Goal: Task Accomplishment & Management: Use online tool/utility

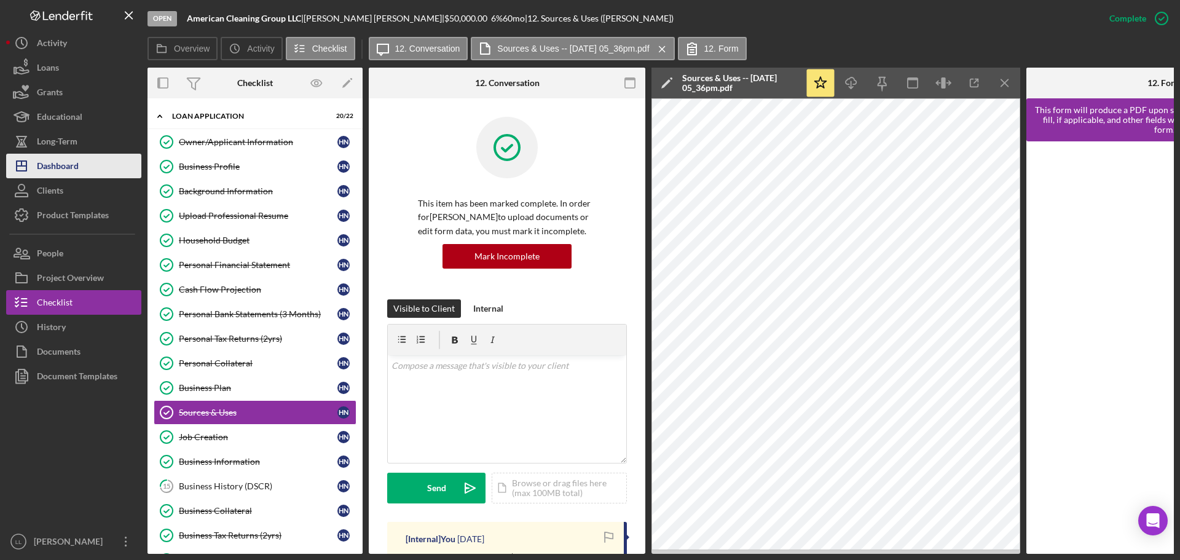
click at [74, 164] on div "Dashboard" at bounding box center [58, 168] width 42 height 28
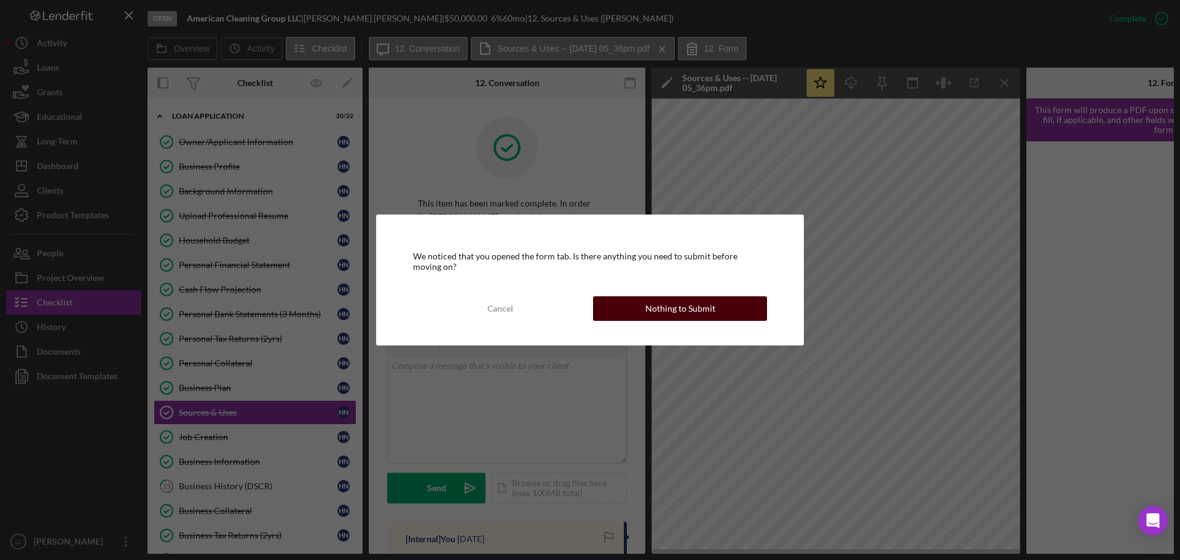
click at [668, 305] on div "Nothing to Submit" at bounding box center [680, 308] width 70 height 25
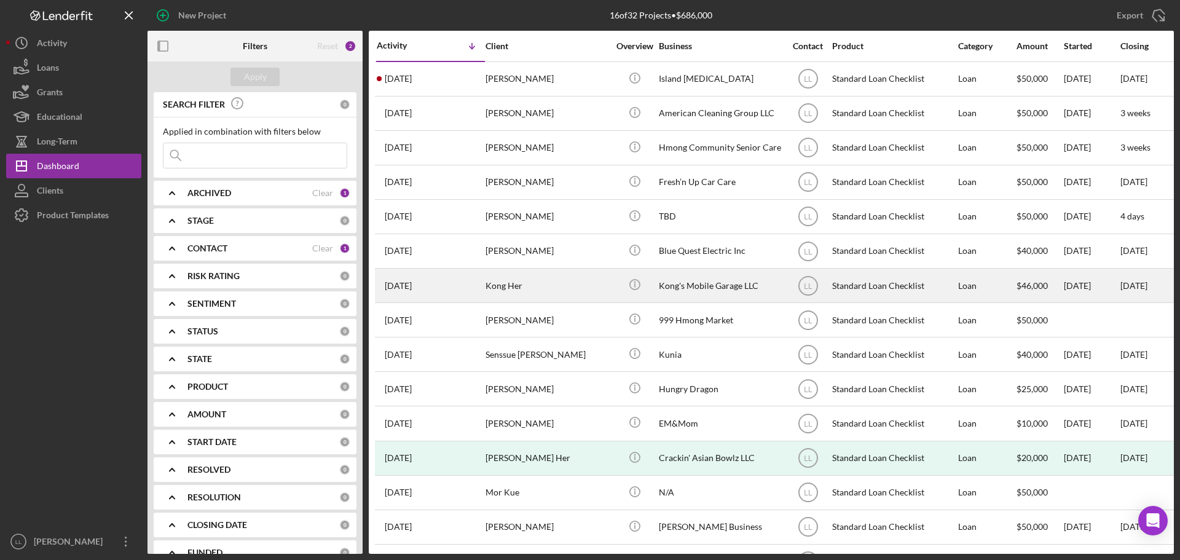
scroll to position [75, 0]
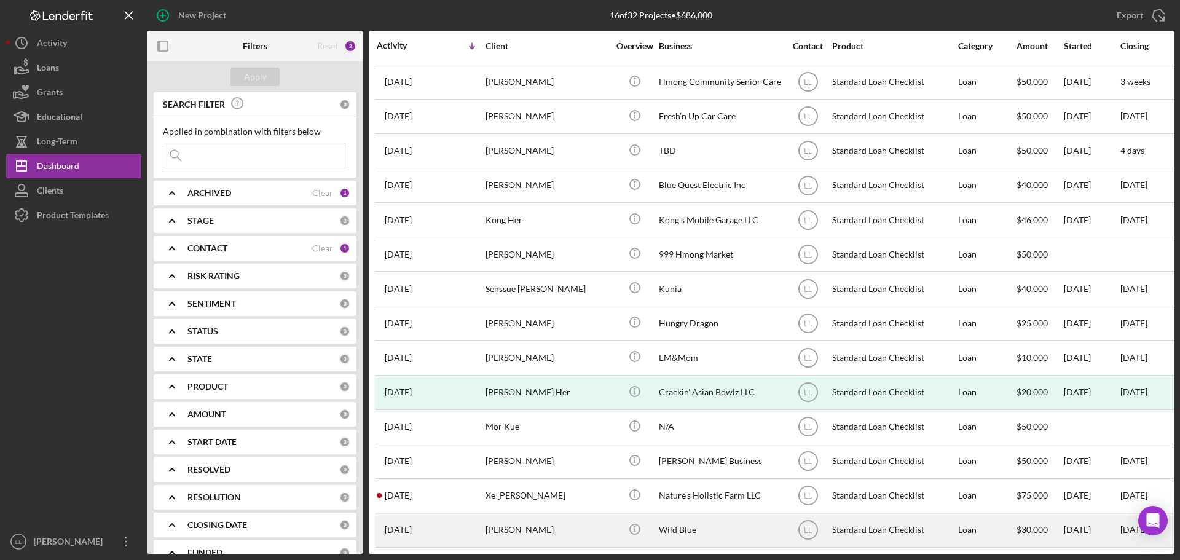
click at [547, 525] on div "[PERSON_NAME]" at bounding box center [547, 530] width 123 height 33
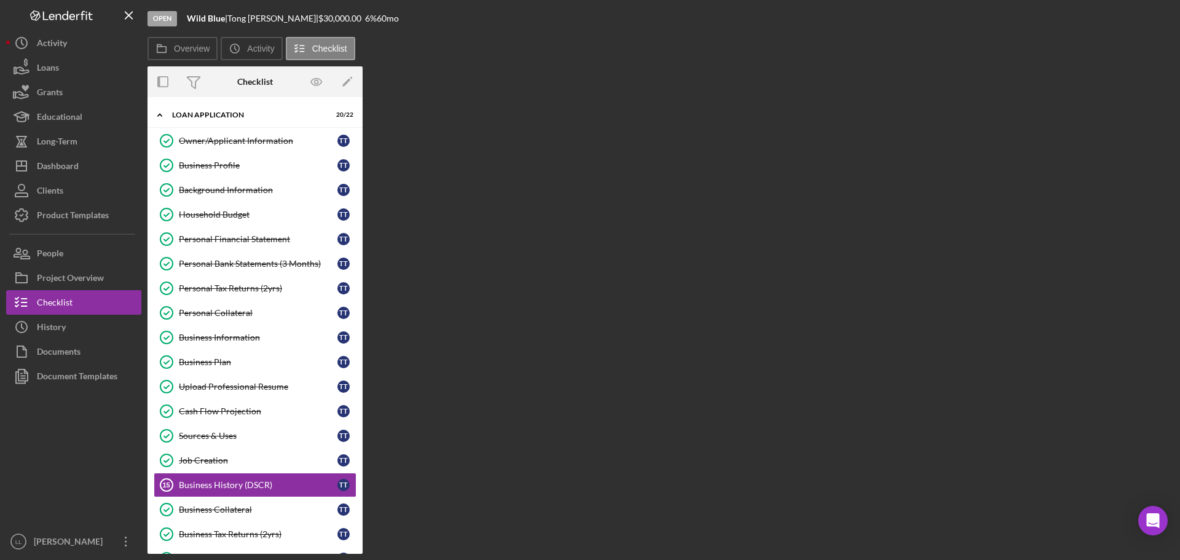
scroll to position [160, 0]
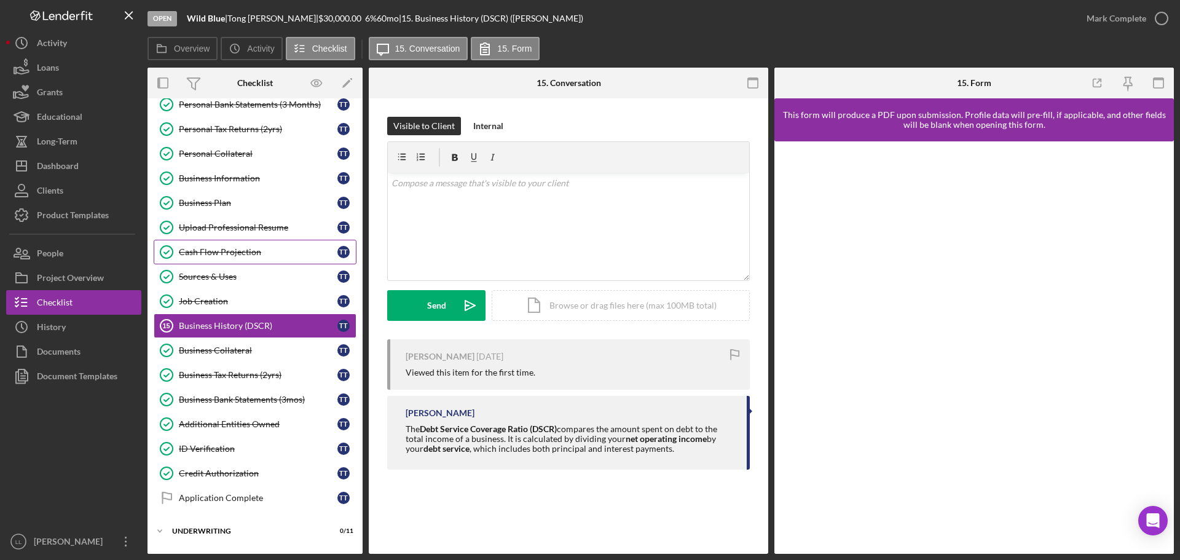
click at [234, 251] on div "Cash Flow Projection" at bounding box center [258, 252] width 159 height 10
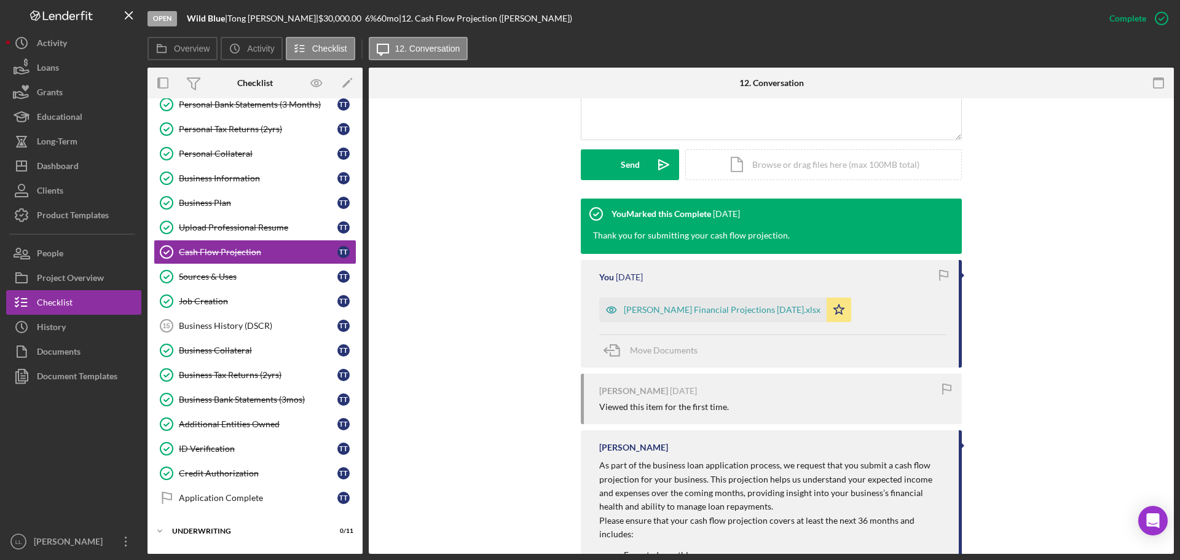
scroll to position [398, 0]
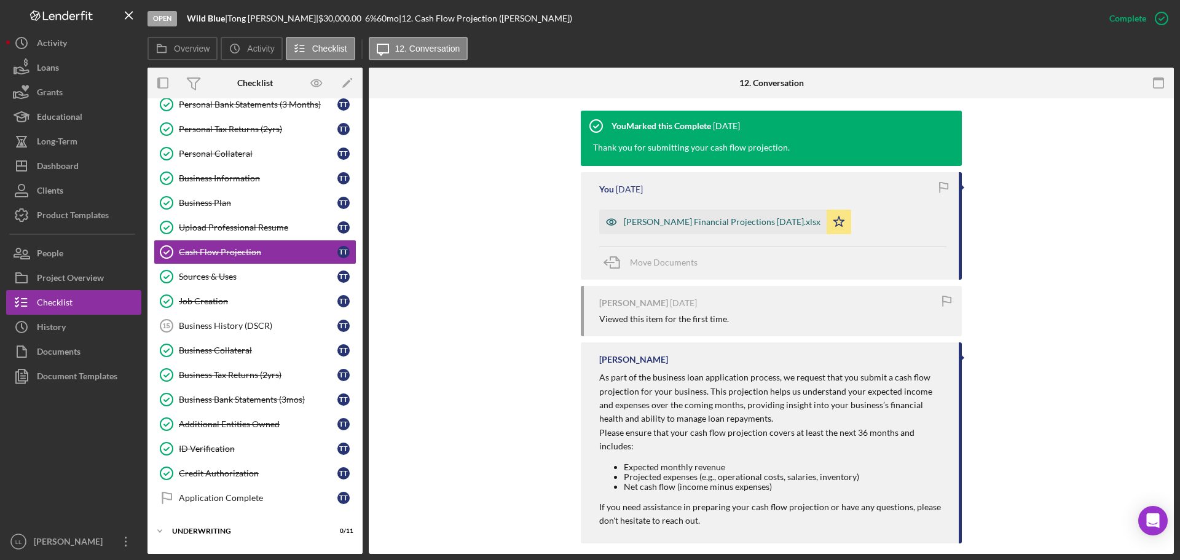
click at [706, 224] on div "Tong Thao Financial Projections 7.15.25.xlsx" at bounding box center [722, 222] width 197 height 10
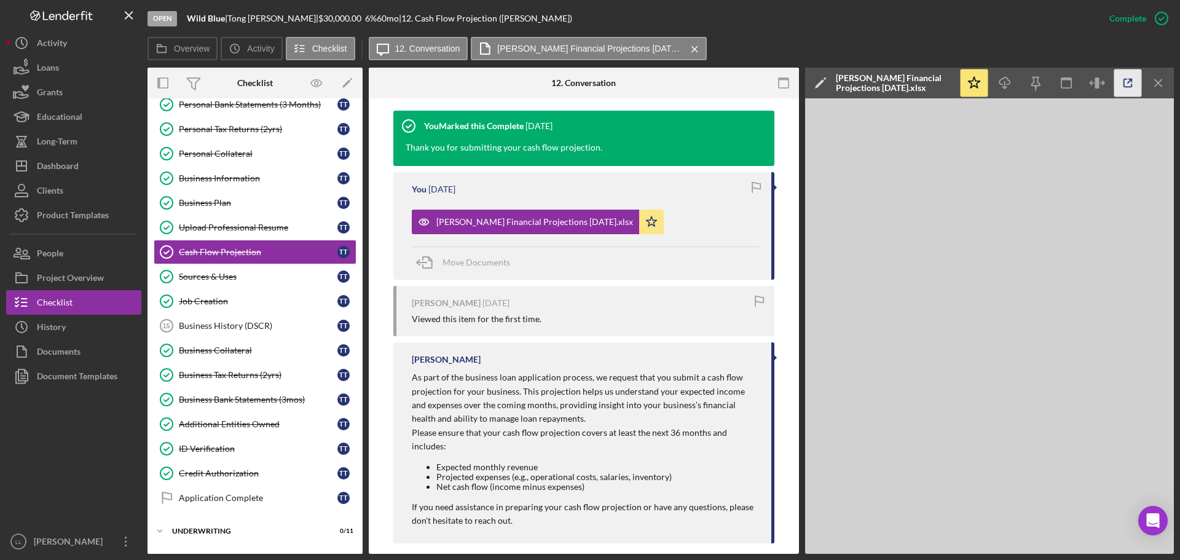
click at [1133, 76] on icon "button" at bounding box center [1128, 83] width 28 height 28
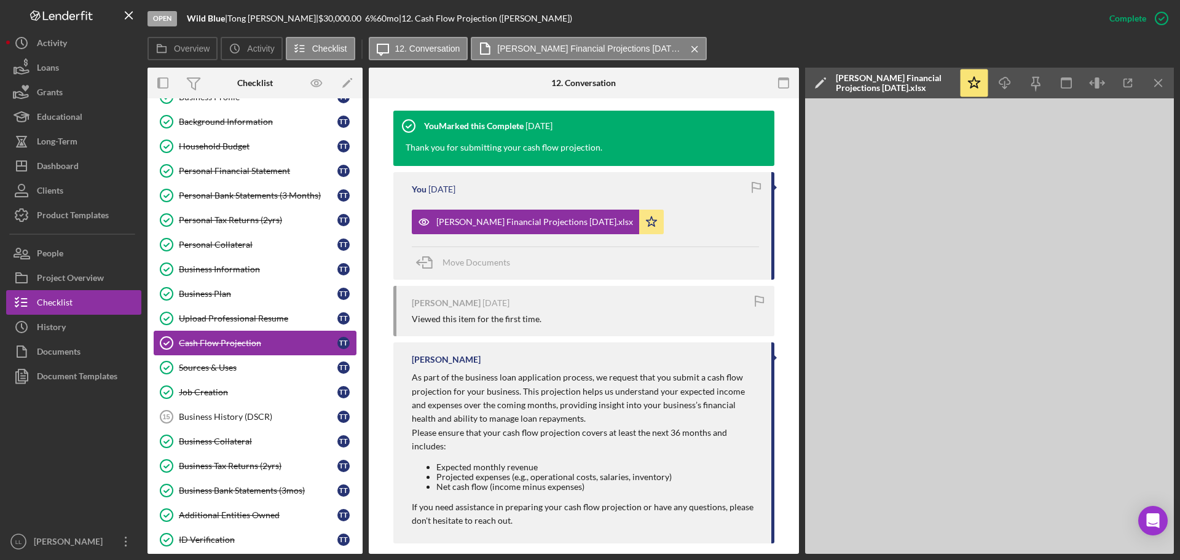
scroll to position [184, 0]
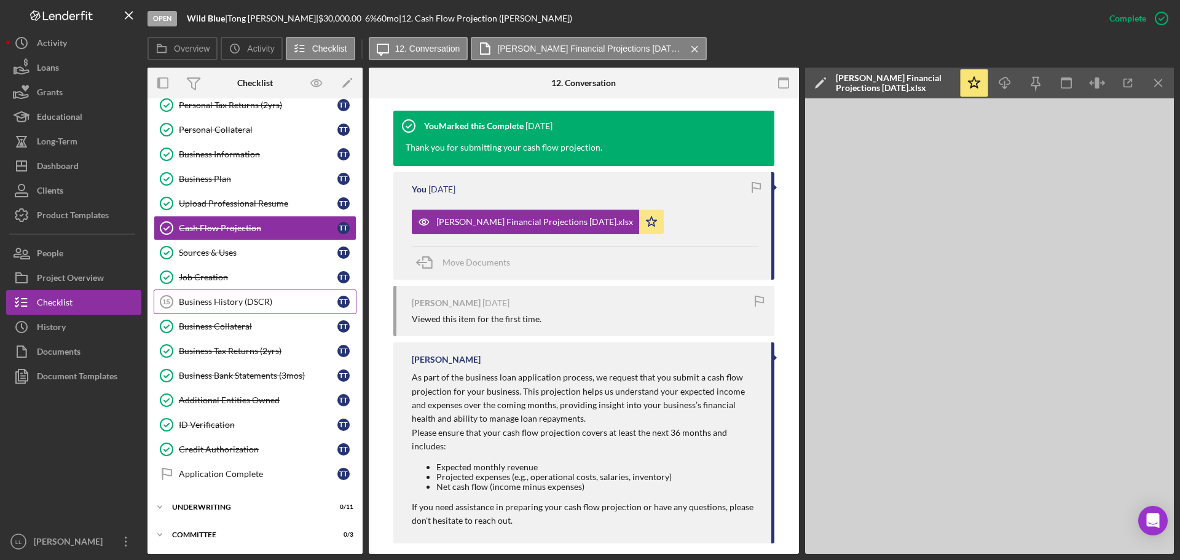
click at [243, 295] on link "Business History (DSCR) 15 Business History (DSCR) T T" at bounding box center [255, 301] width 203 height 25
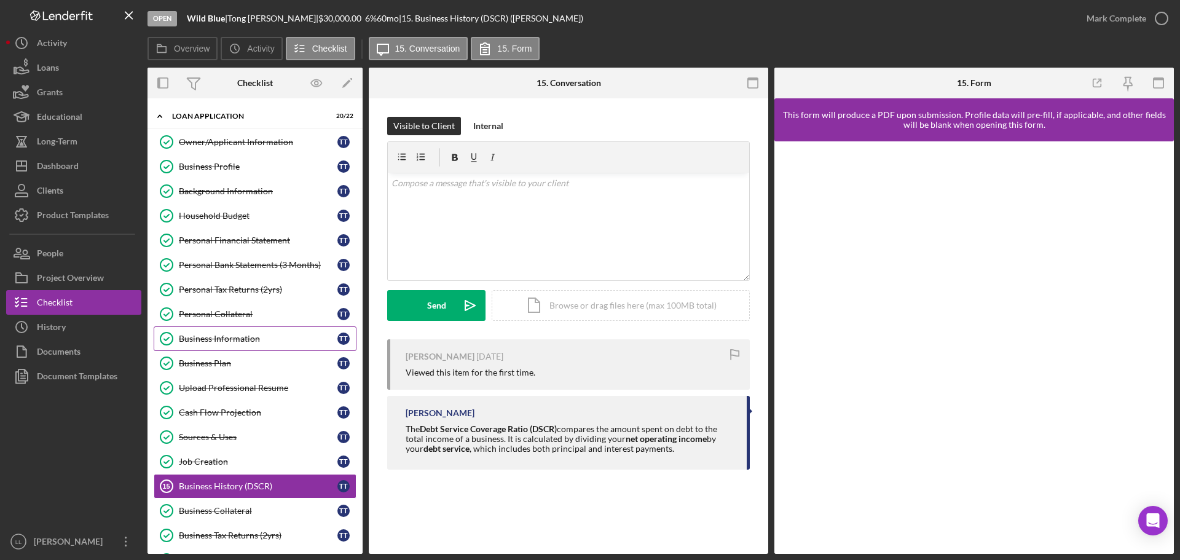
click at [239, 334] on div "Business Information" at bounding box center [258, 339] width 159 height 10
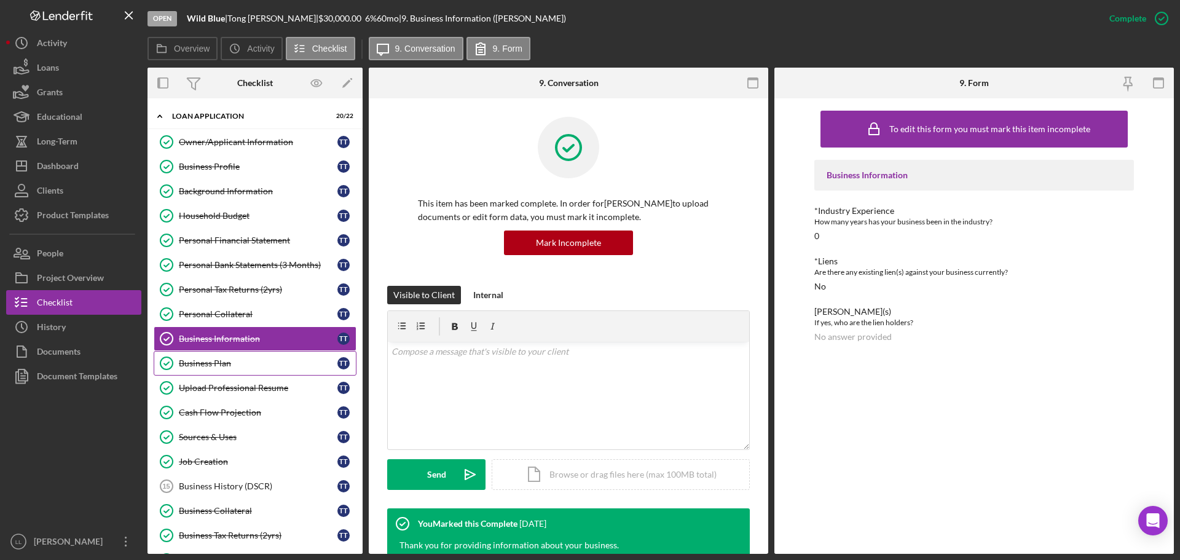
click at [229, 360] on div "Business Plan" at bounding box center [258, 363] width 159 height 10
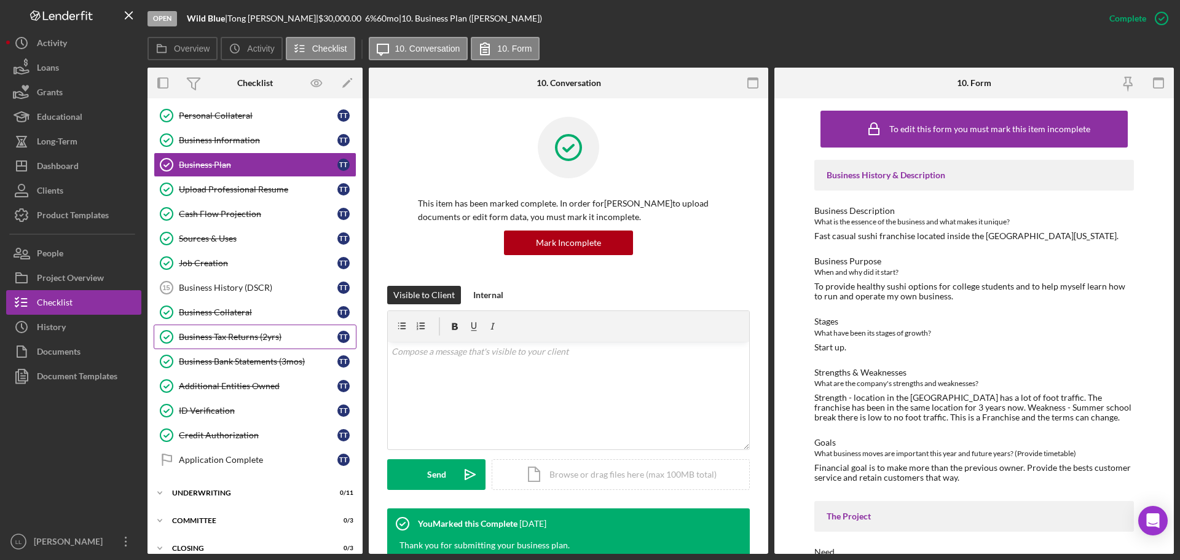
scroll to position [212, 0]
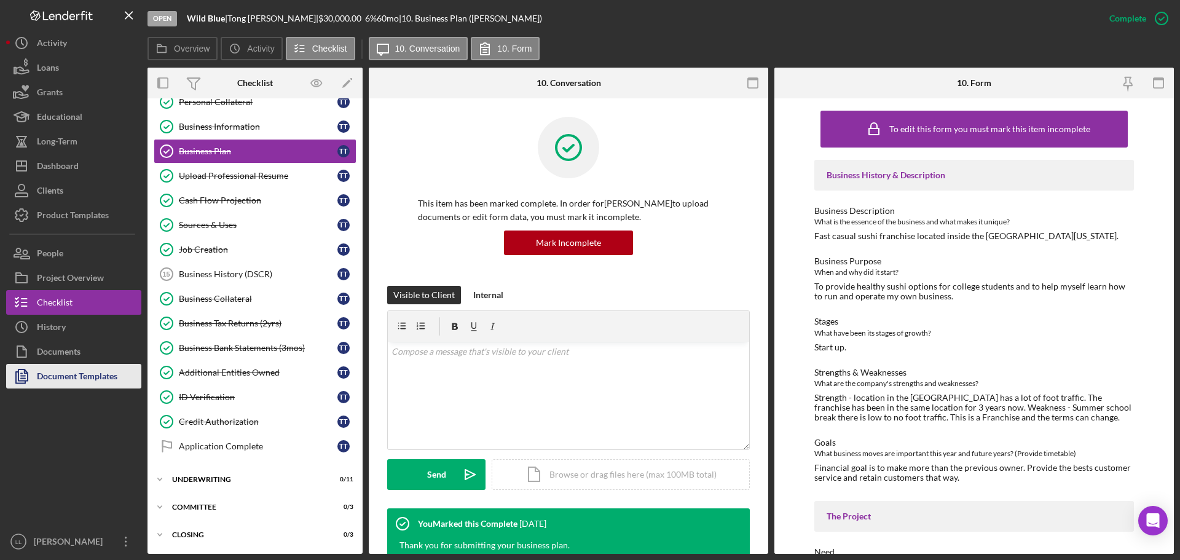
click at [80, 382] on div "Document Templates" at bounding box center [77, 378] width 81 height 28
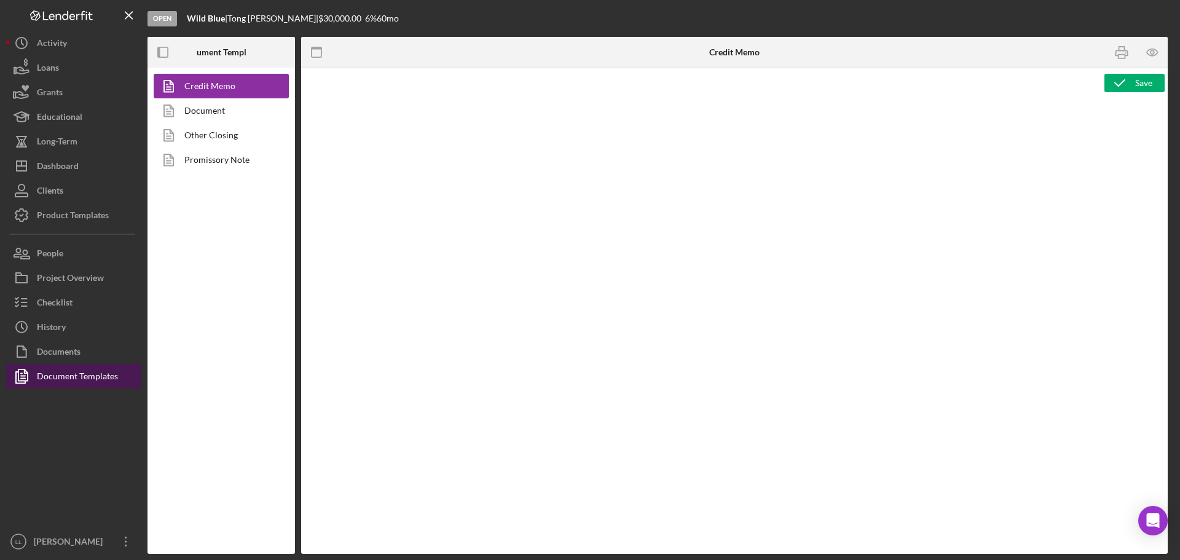
type textarea "<p style="margin: 0in; text-align: center; line-height: normal; font-size: 11pt…"
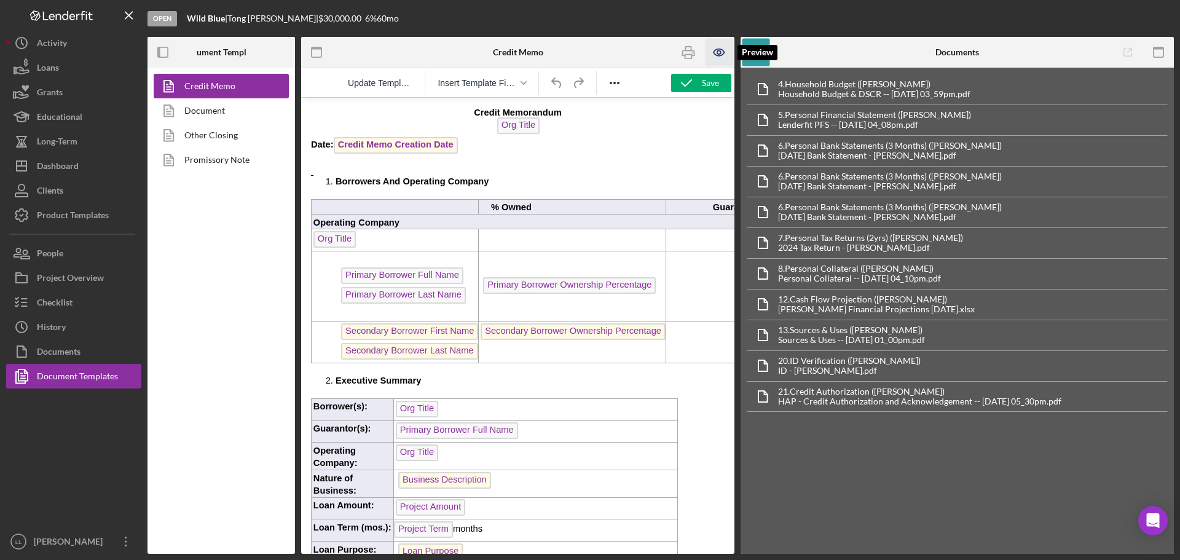
click at [711, 50] on icon "button" at bounding box center [720, 53] width 28 height 28
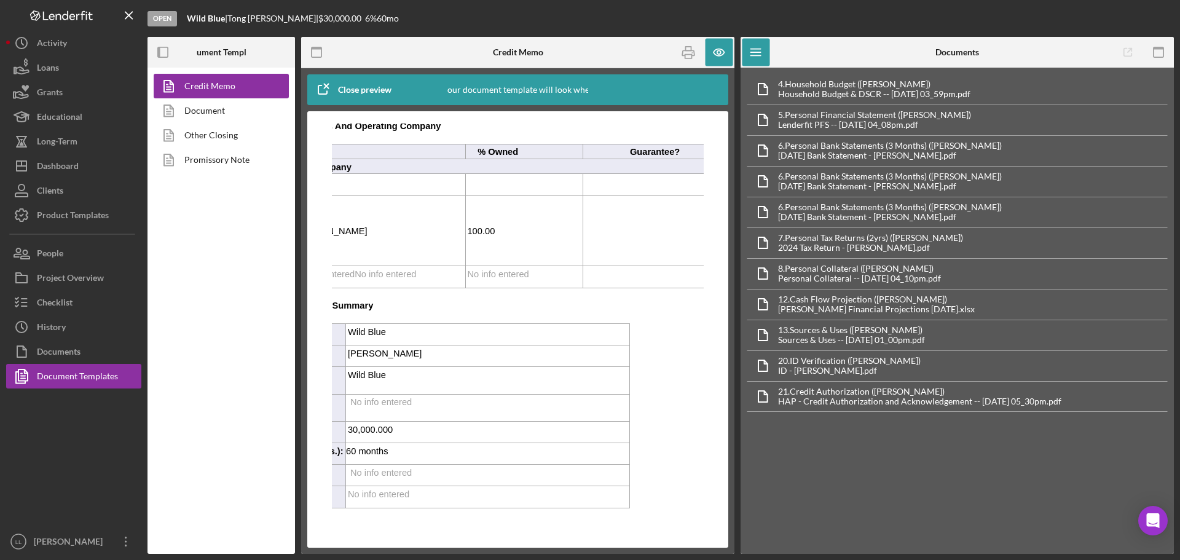
scroll to position [61, 0]
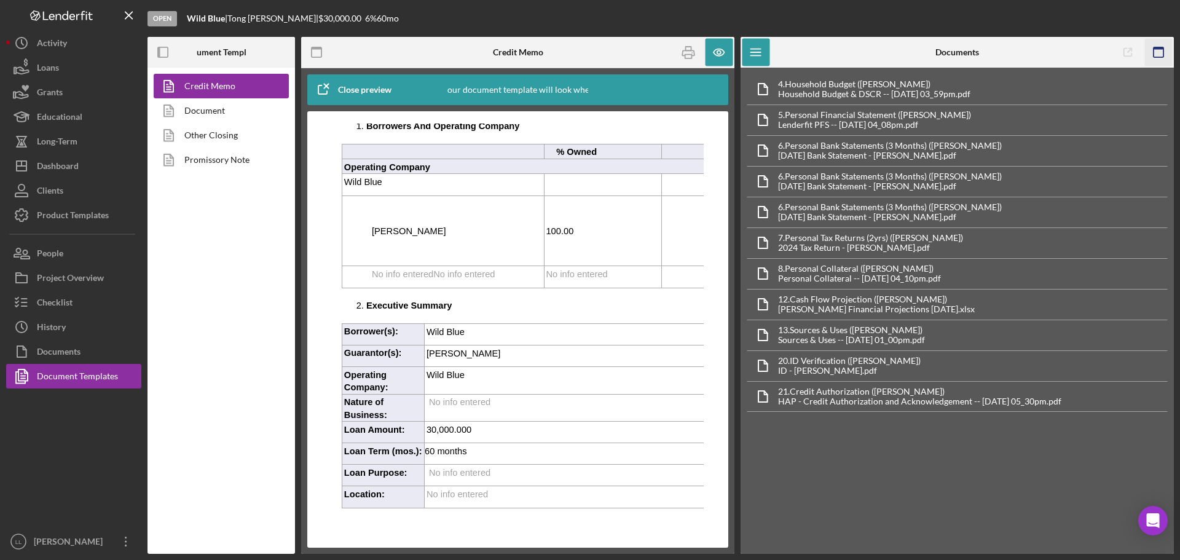
click at [1160, 48] on rect "button" at bounding box center [1159, 48] width 10 height 2
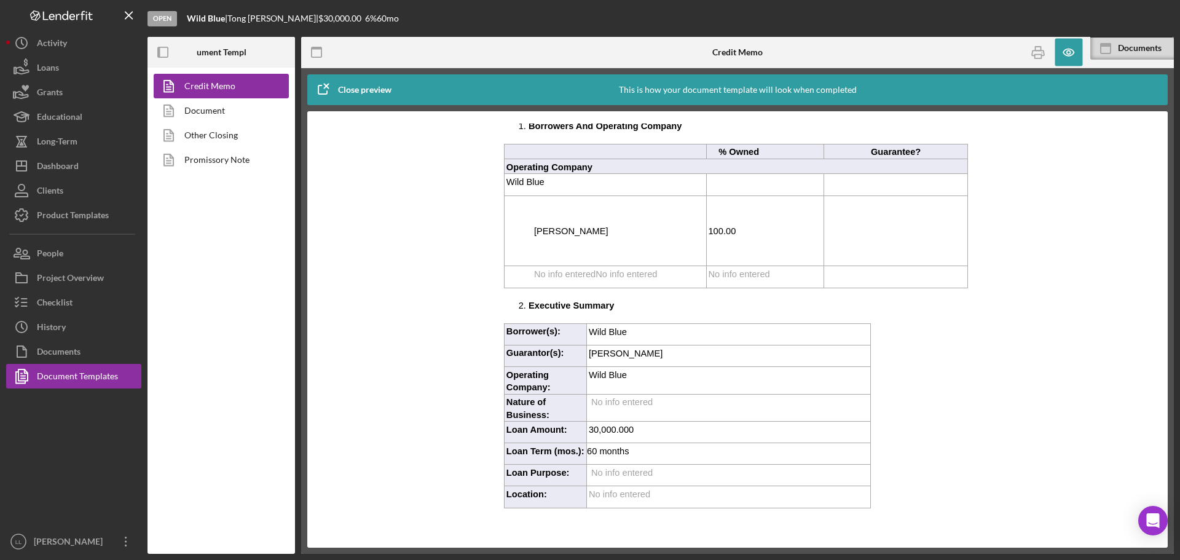
scroll to position [0, 0]
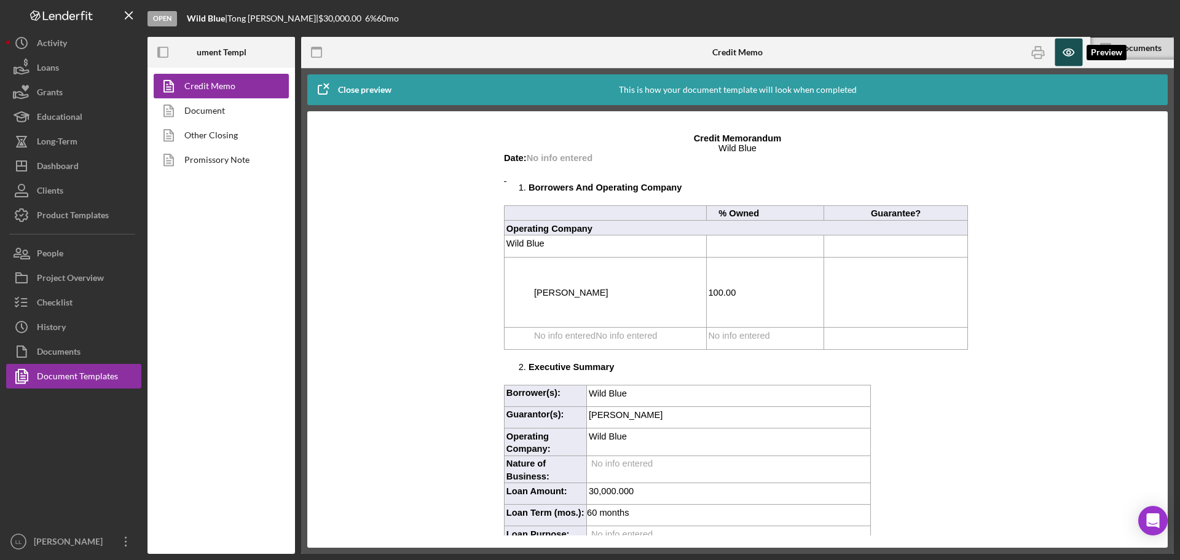
click at [1066, 53] on icon "button" at bounding box center [1069, 53] width 28 height 28
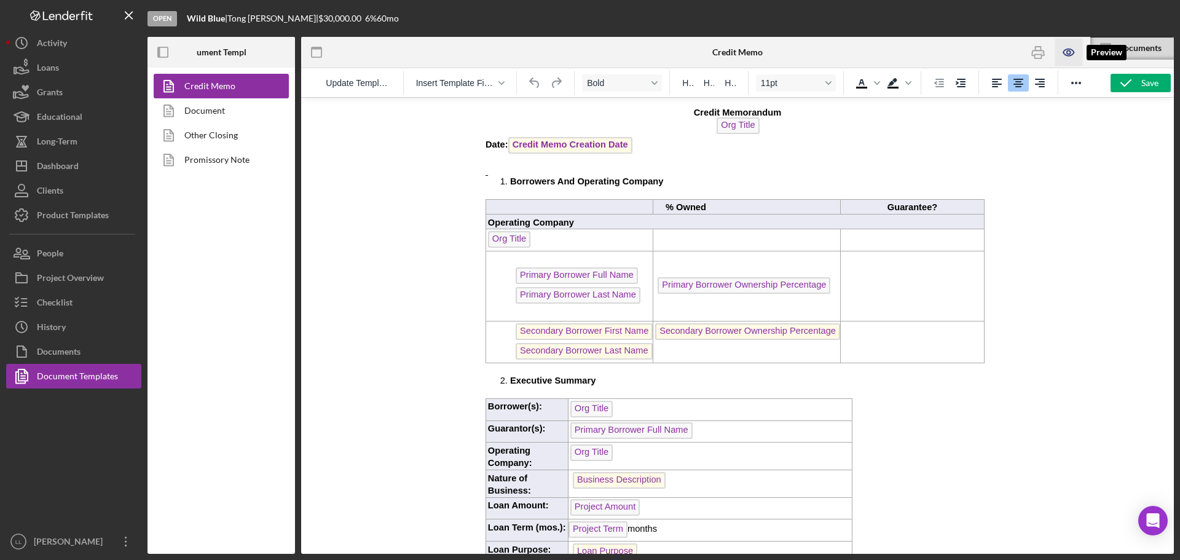
click at [1066, 53] on icon "button" at bounding box center [1069, 53] width 28 height 28
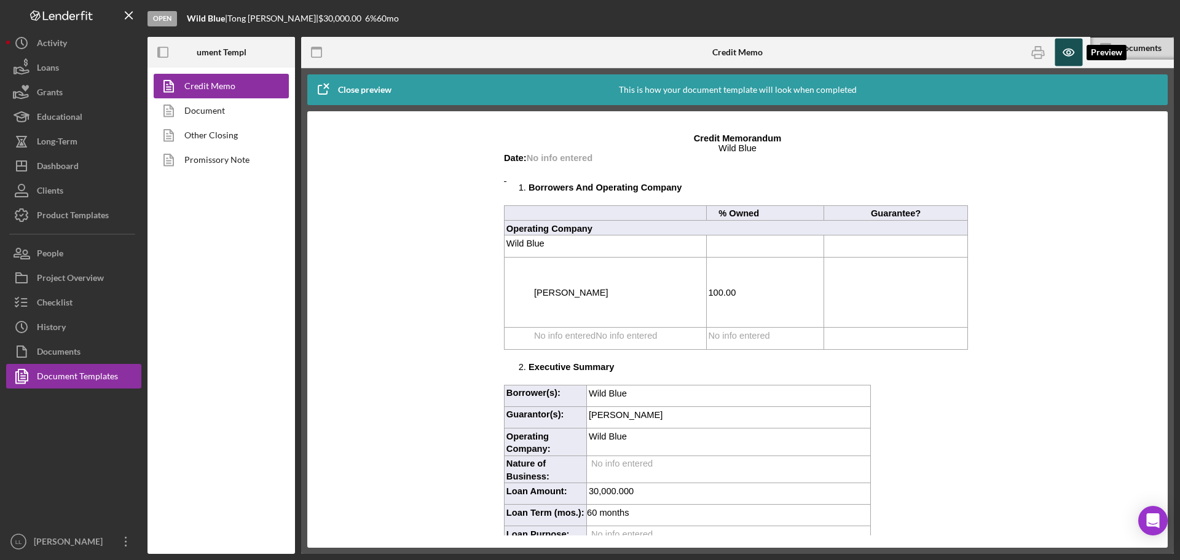
click at [1066, 53] on icon "button" at bounding box center [1069, 53] width 28 height 28
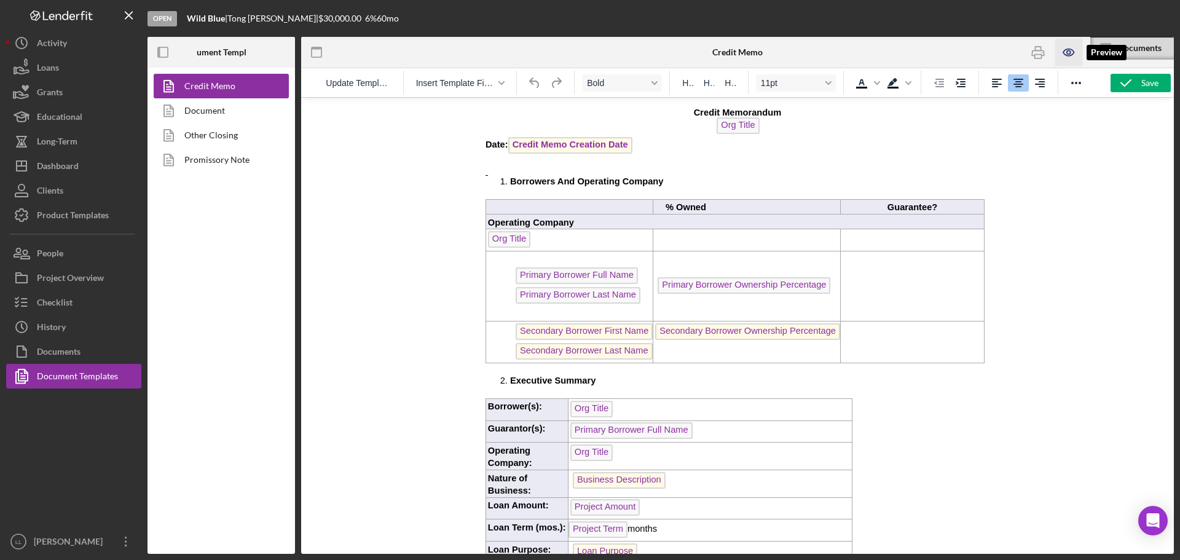
click at [1067, 53] on icon "button" at bounding box center [1069, 52] width 4 height 4
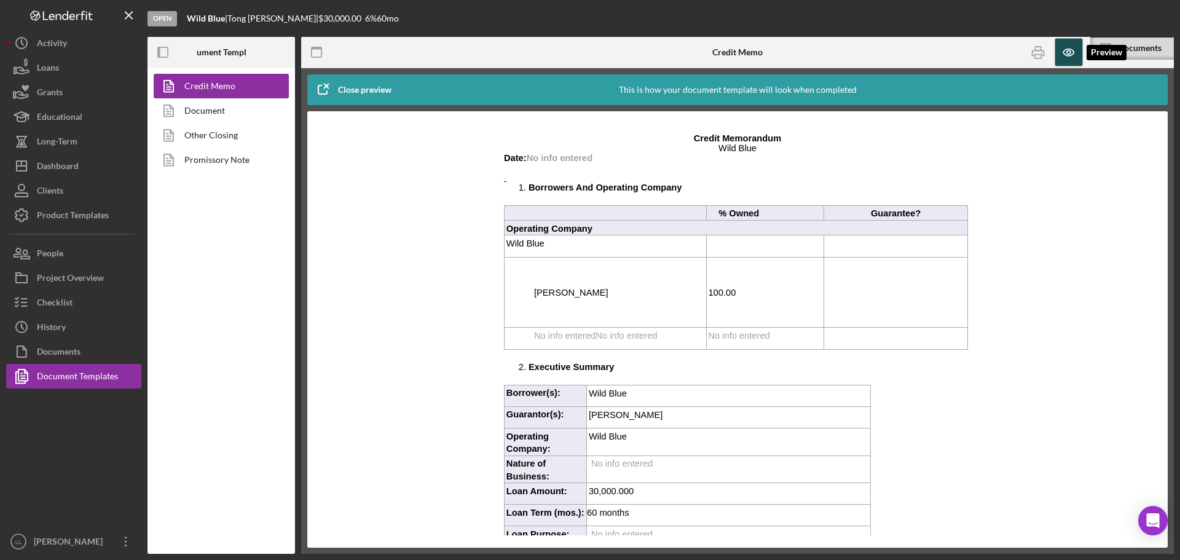
click at [1068, 53] on icon "button" at bounding box center [1069, 53] width 28 height 28
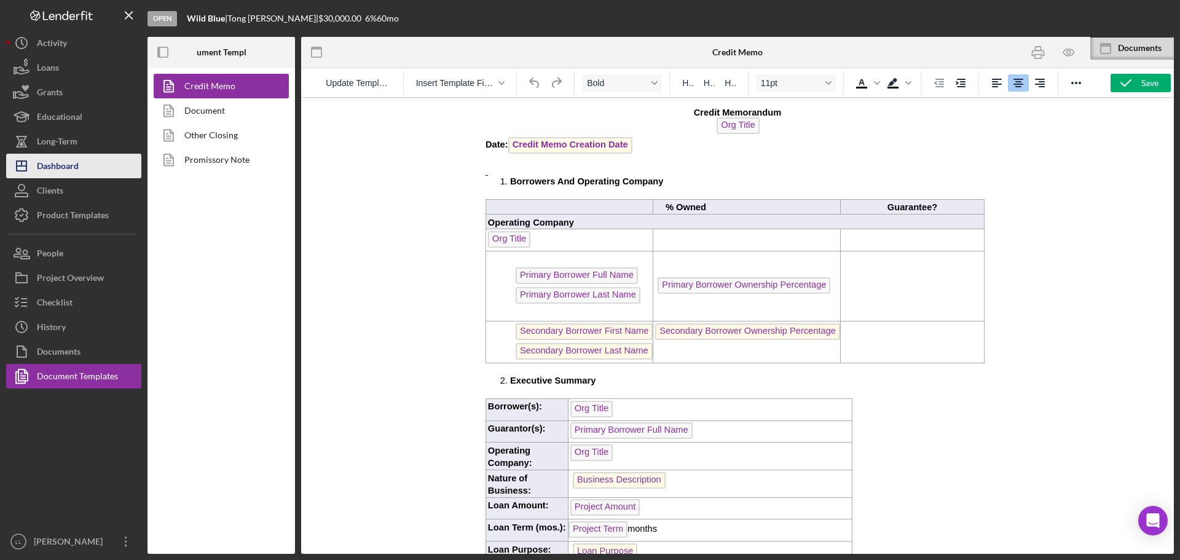
click at [64, 163] on div "Dashboard" at bounding box center [58, 168] width 42 height 28
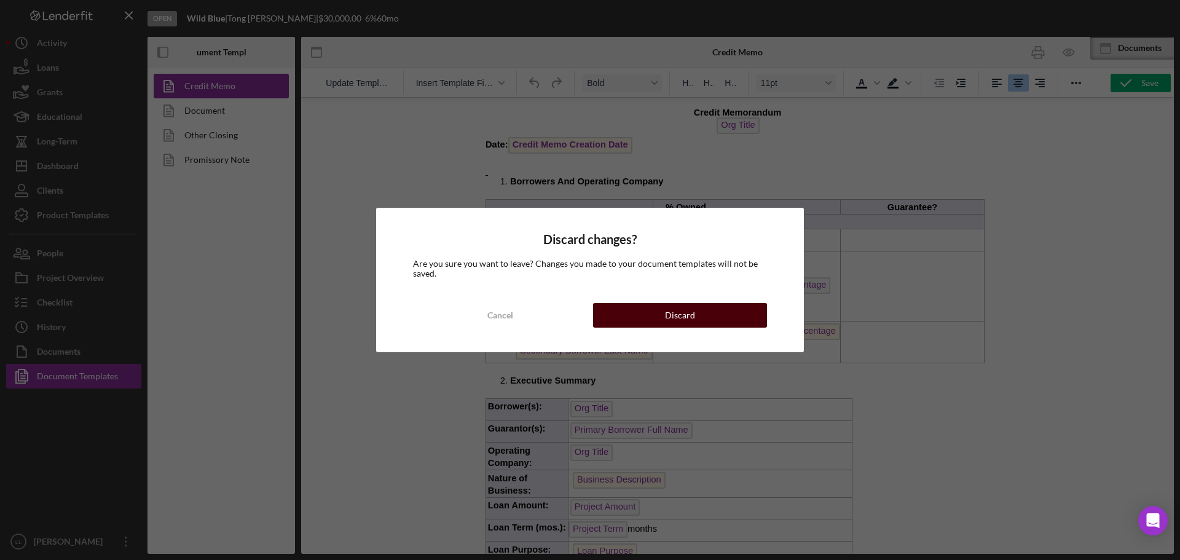
click at [684, 315] on div "Discard" at bounding box center [680, 315] width 30 height 25
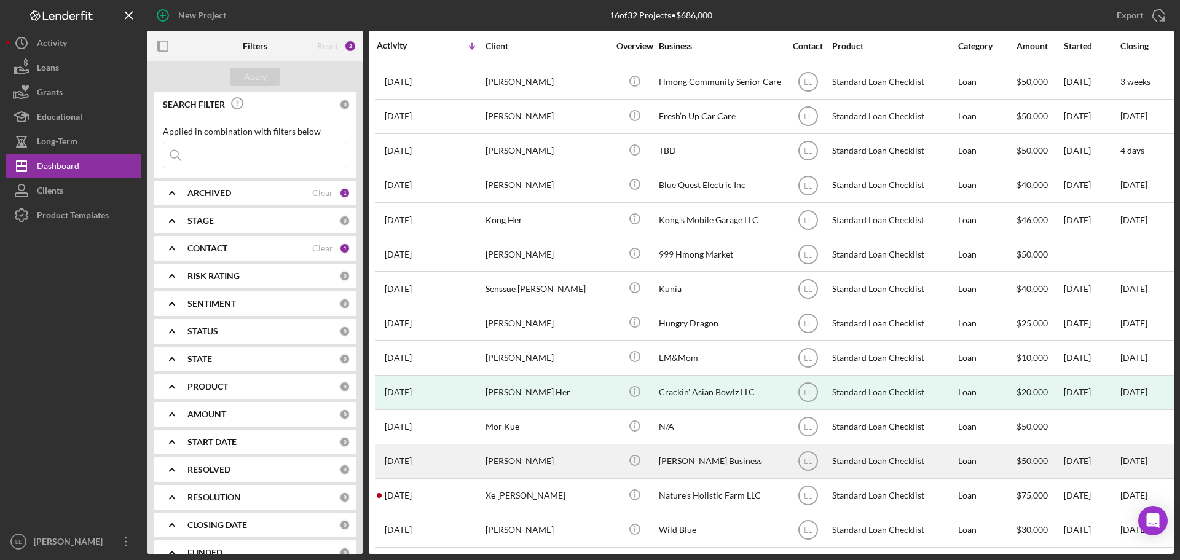
scroll to position [75, 0]
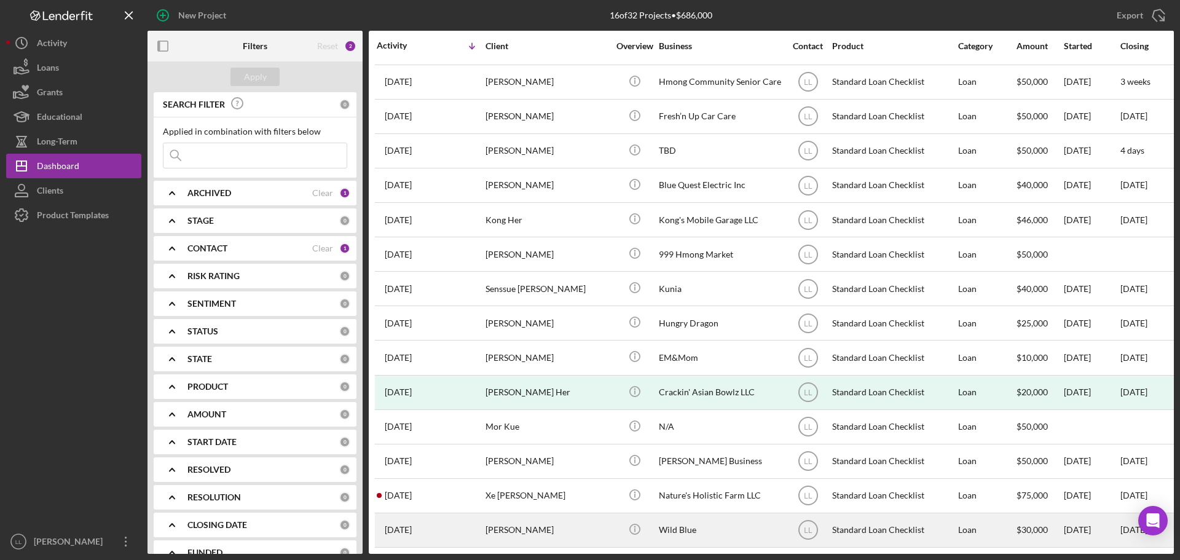
click at [549, 524] on div "[PERSON_NAME]" at bounding box center [547, 530] width 123 height 33
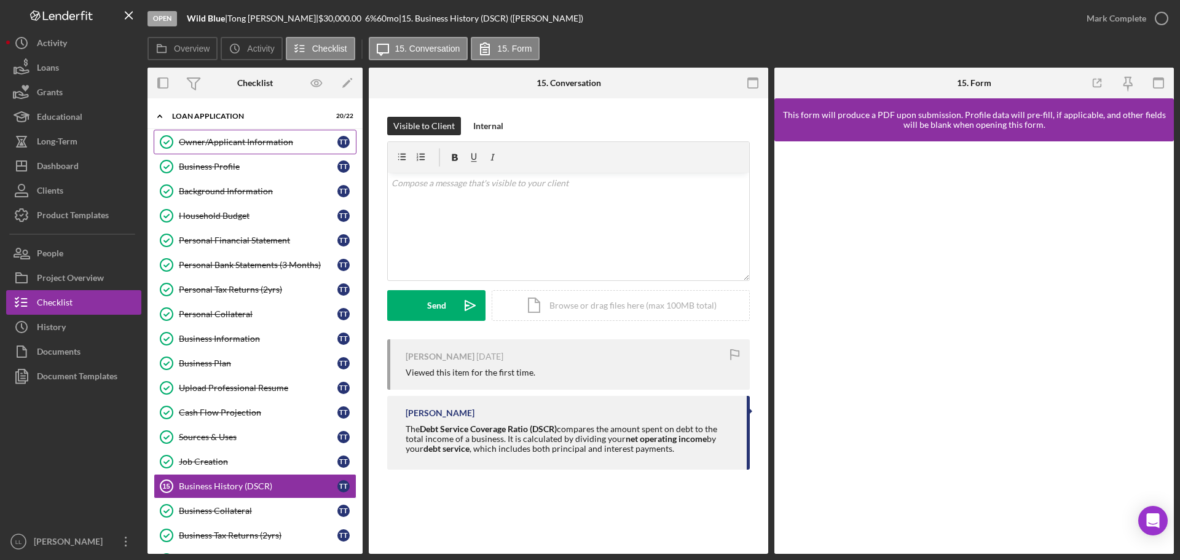
click at [272, 143] on div "Owner/Applicant Information" at bounding box center [258, 142] width 159 height 10
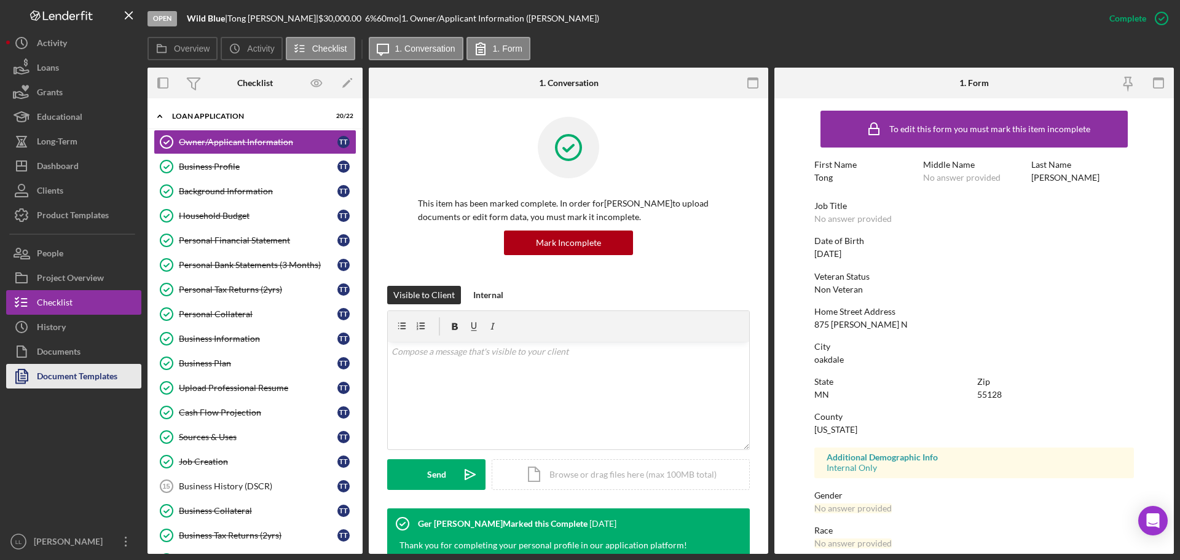
click at [115, 377] on div "Document Templates" at bounding box center [77, 378] width 81 height 28
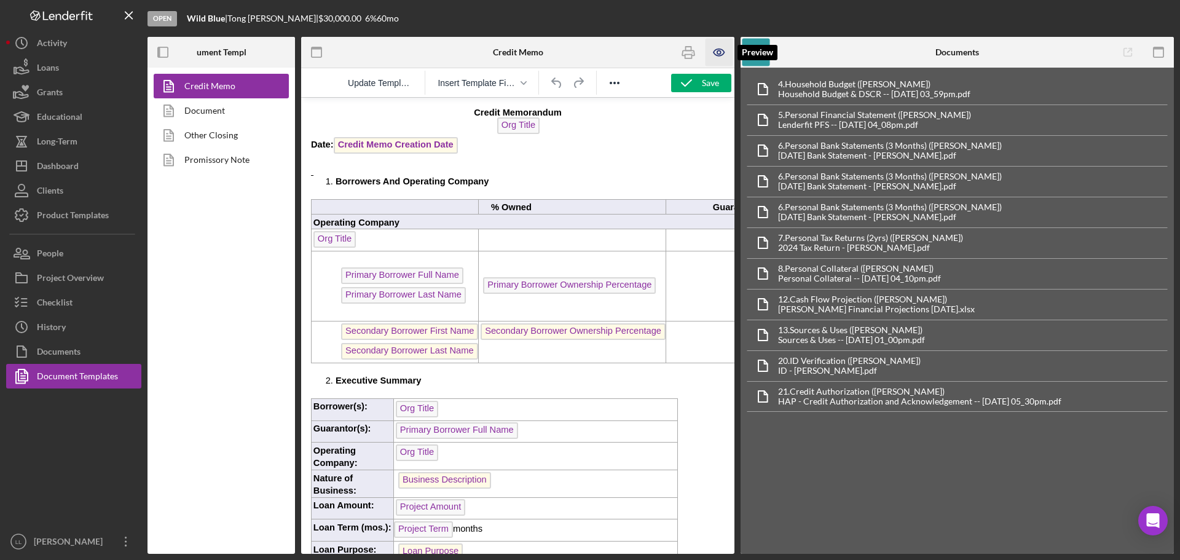
click at [726, 49] on icon "button" at bounding box center [720, 53] width 28 height 28
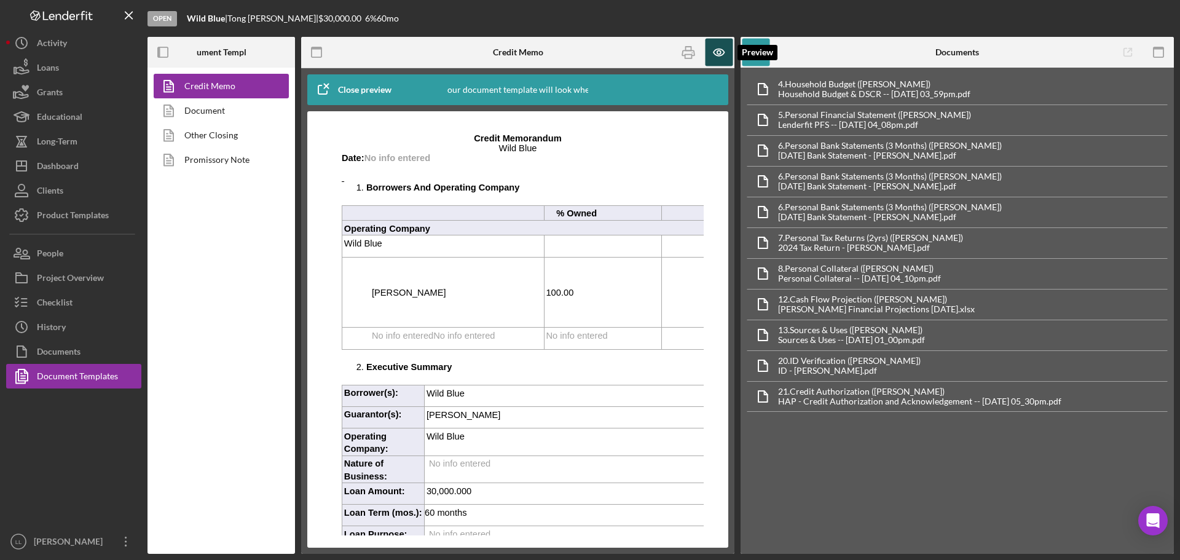
click at [726, 49] on icon "button" at bounding box center [720, 53] width 28 height 28
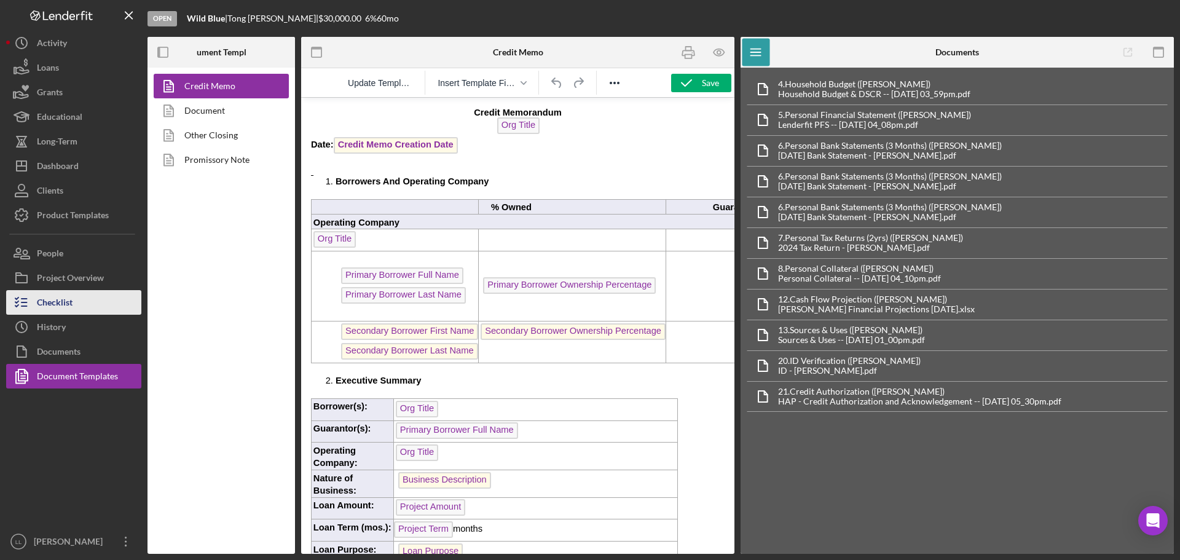
click at [77, 296] on button "Checklist" at bounding box center [73, 302] width 135 height 25
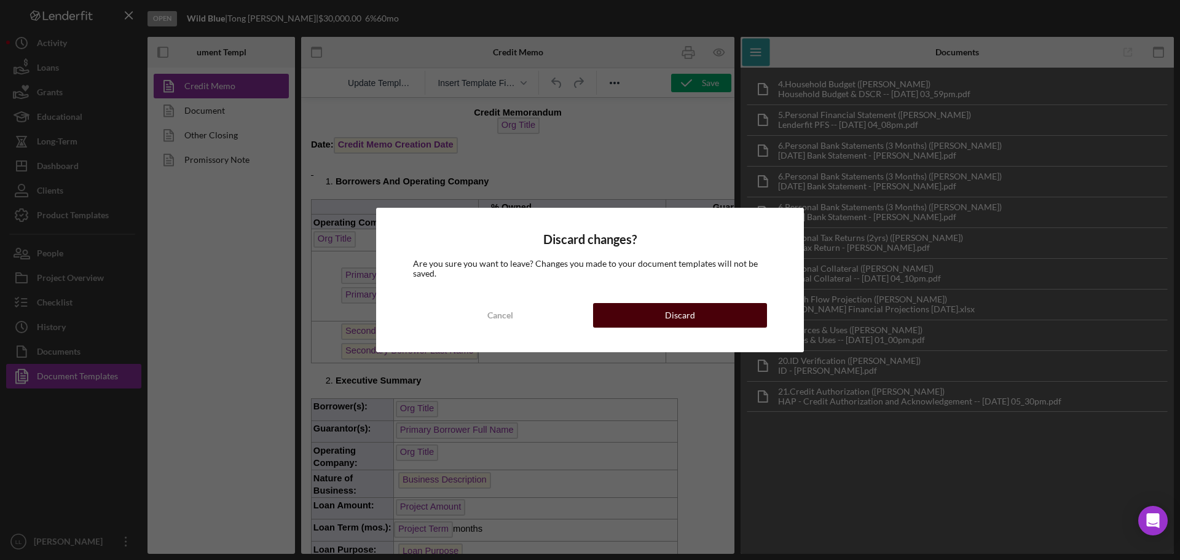
click at [685, 311] on div "Discard" at bounding box center [680, 315] width 30 height 25
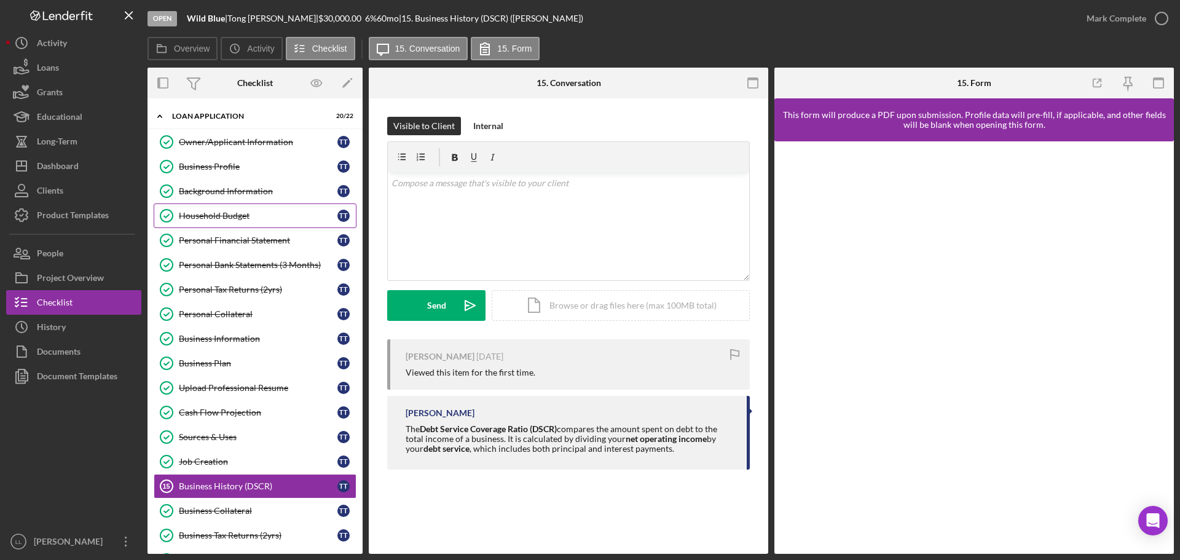
click at [271, 213] on div "Household Budget" at bounding box center [258, 216] width 159 height 10
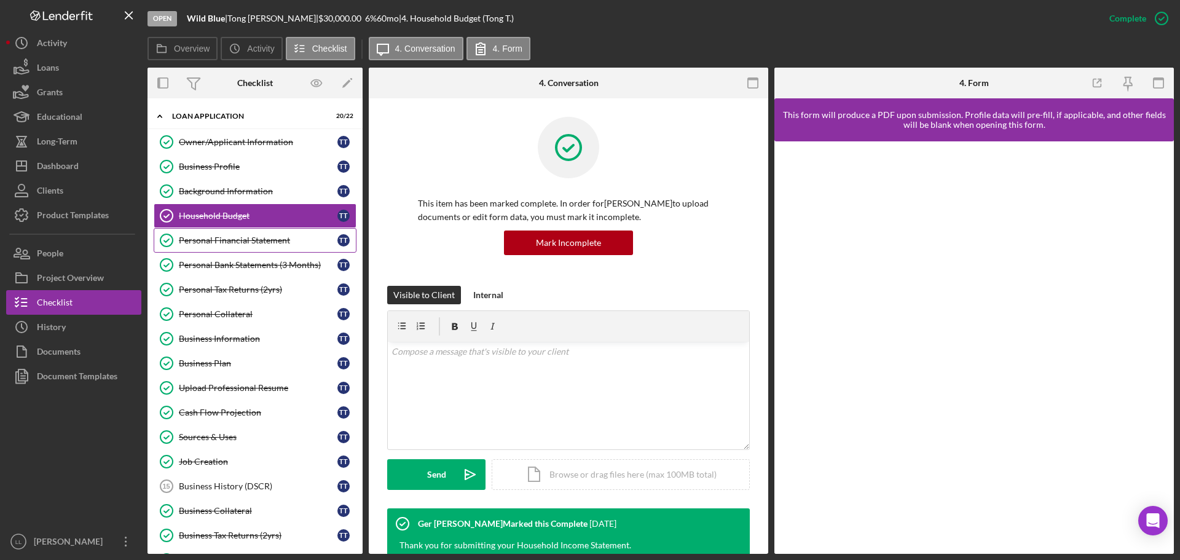
click at [270, 230] on link "Personal Financial Statement Personal Financial Statement T T" at bounding box center [255, 240] width 203 height 25
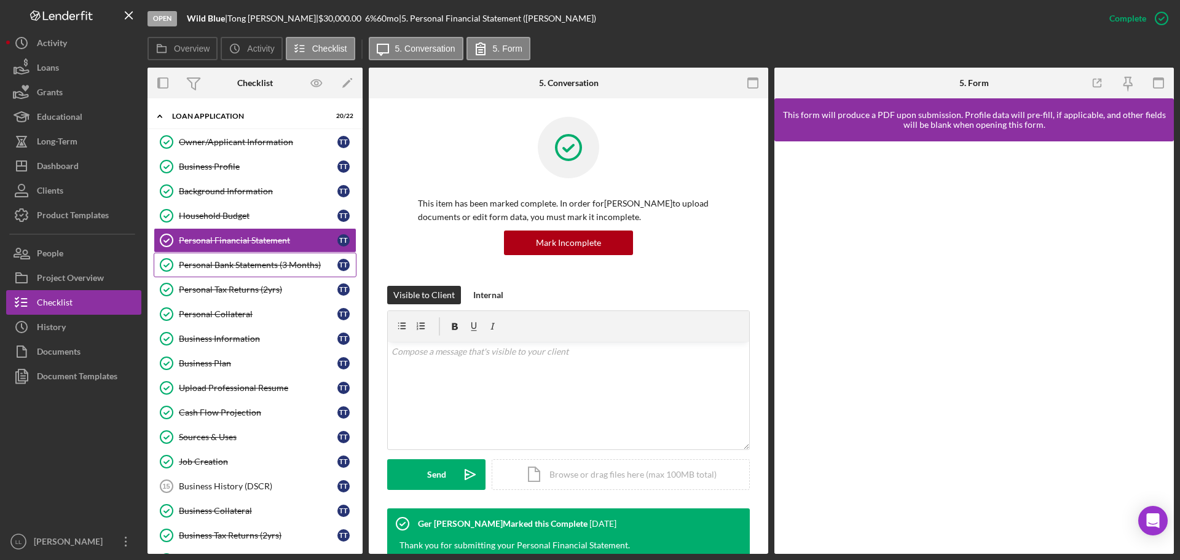
click at [272, 270] on link "Personal Bank Statements (3 Months) Personal Bank Statements (3 Months) T T" at bounding box center [255, 265] width 203 height 25
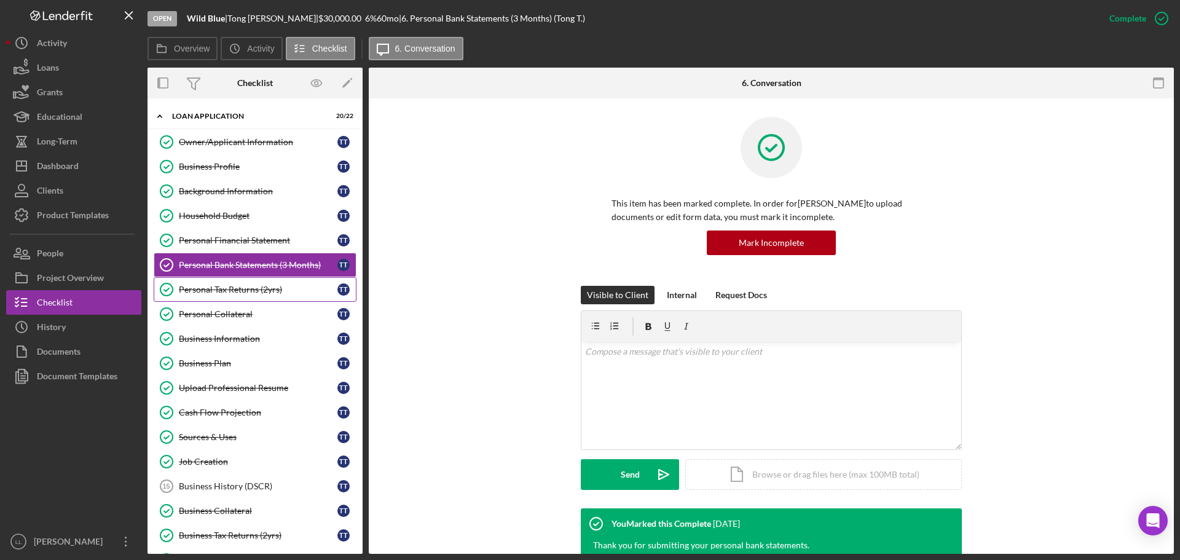
click at [265, 291] on div "Personal Tax Returns (2yrs)" at bounding box center [258, 290] width 159 height 10
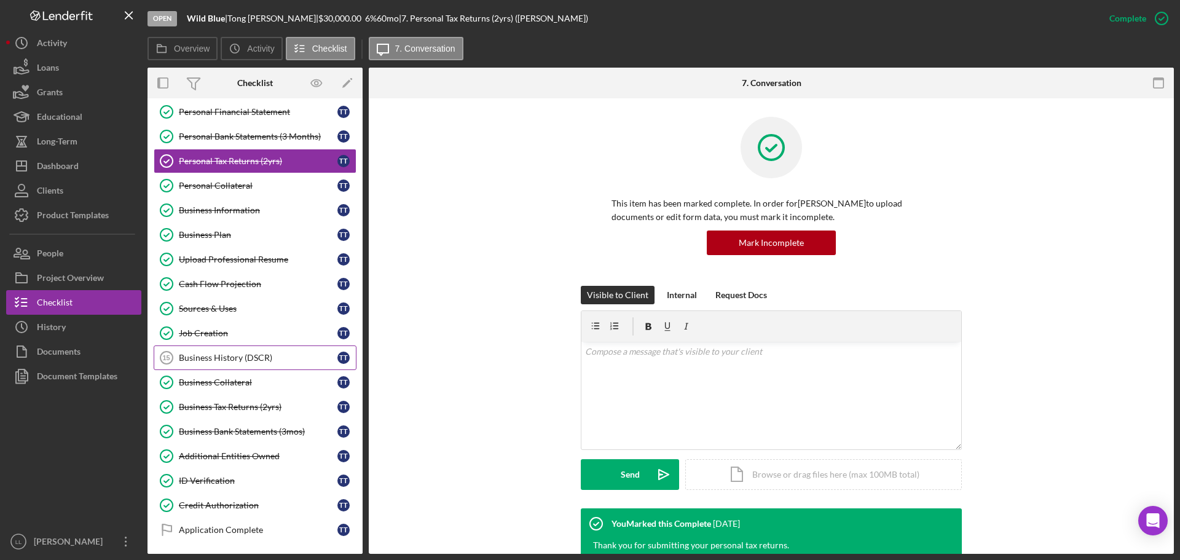
scroll to position [212, 0]
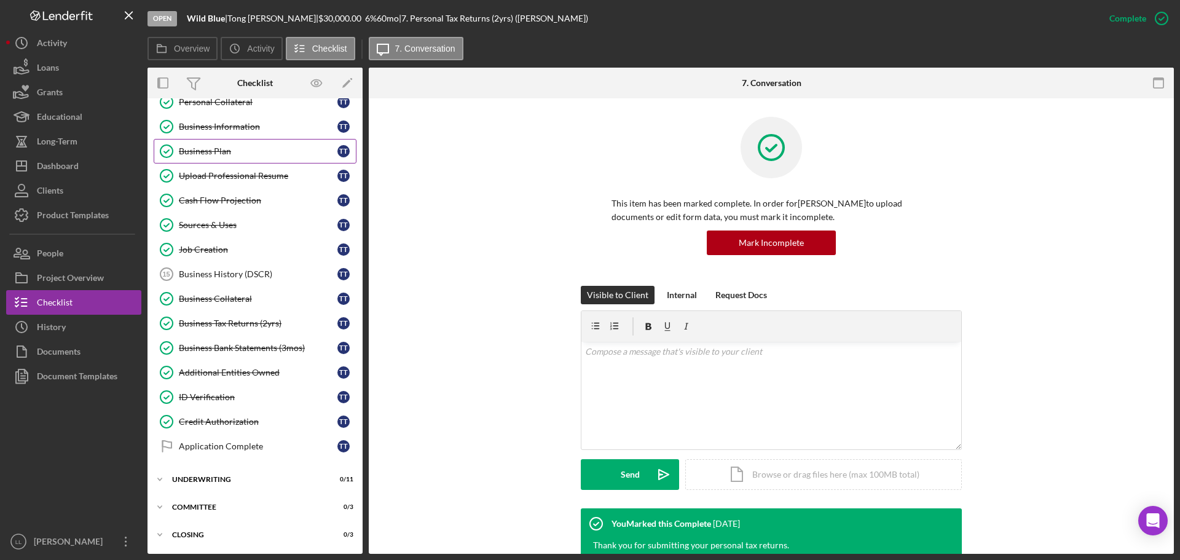
click at [255, 154] on div "Business Plan" at bounding box center [258, 151] width 159 height 10
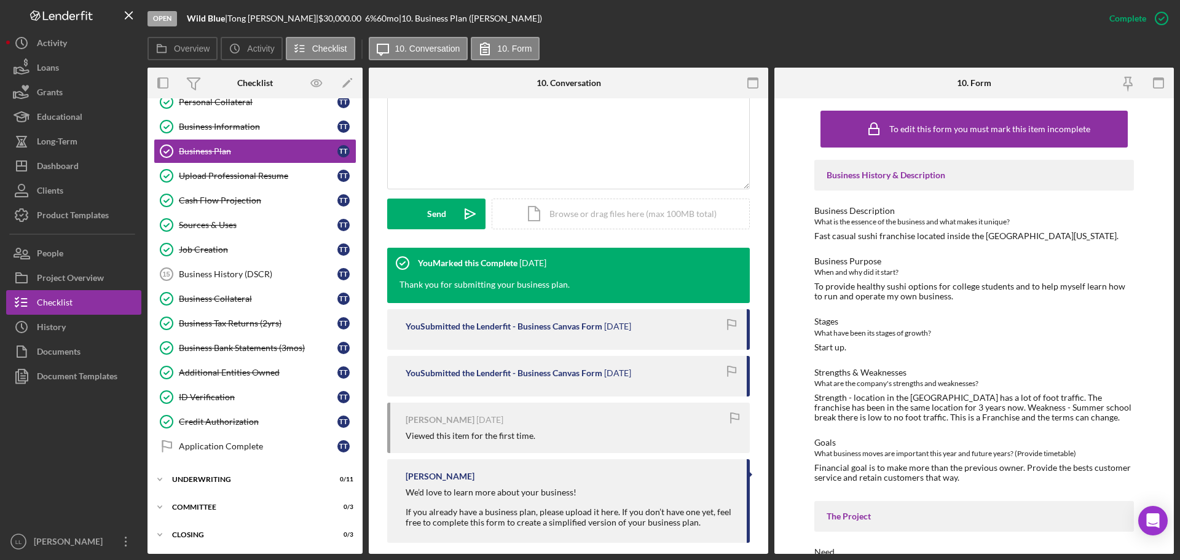
scroll to position [274, 0]
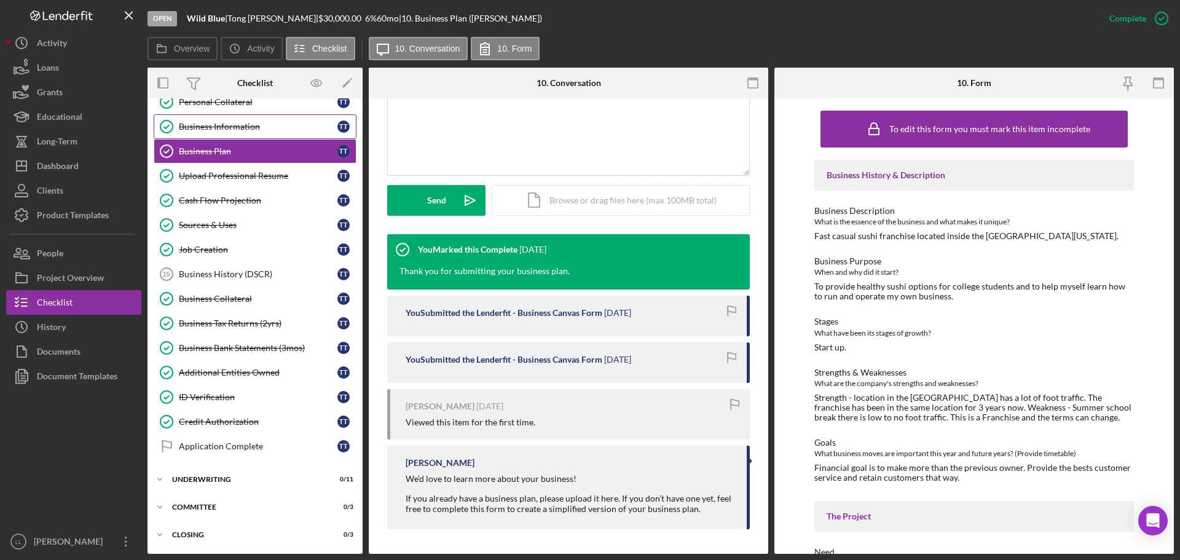
click at [250, 133] on link "Business Information Business Information T T" at bounding box center [255, 126] width 203 height 25
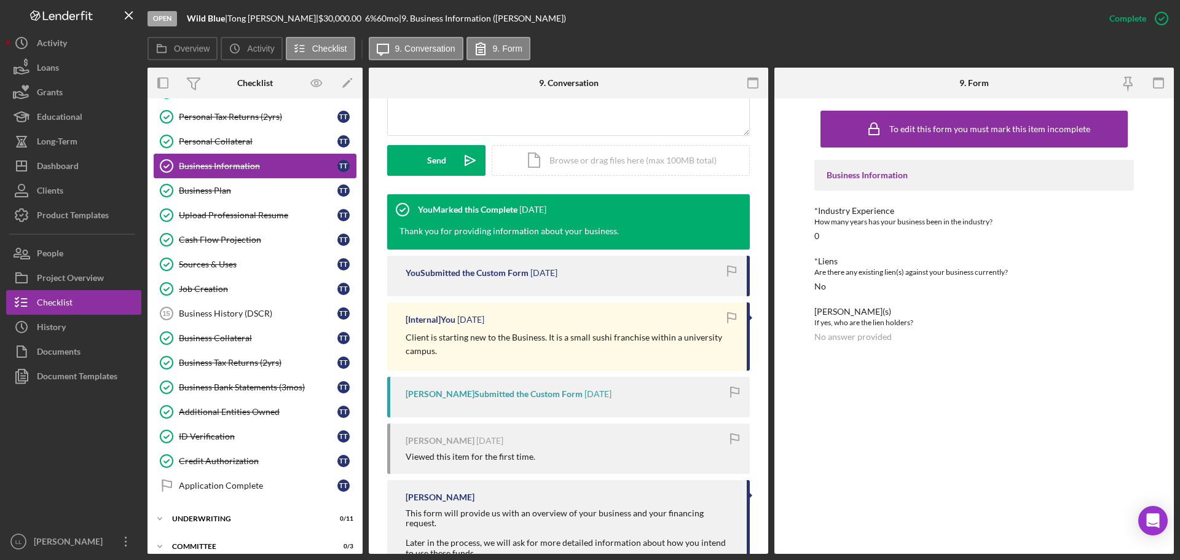
scroll to position [151, 0]
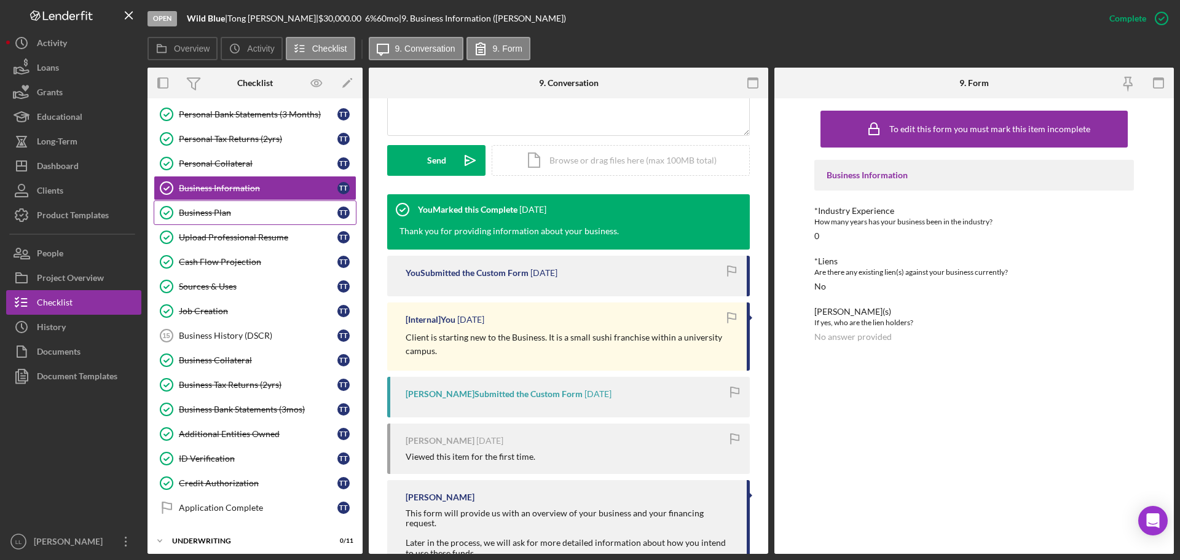
click at [242, 202] on link "Business Plan Business Plan T T" at bounding box center [255, 212] width 203 height 25
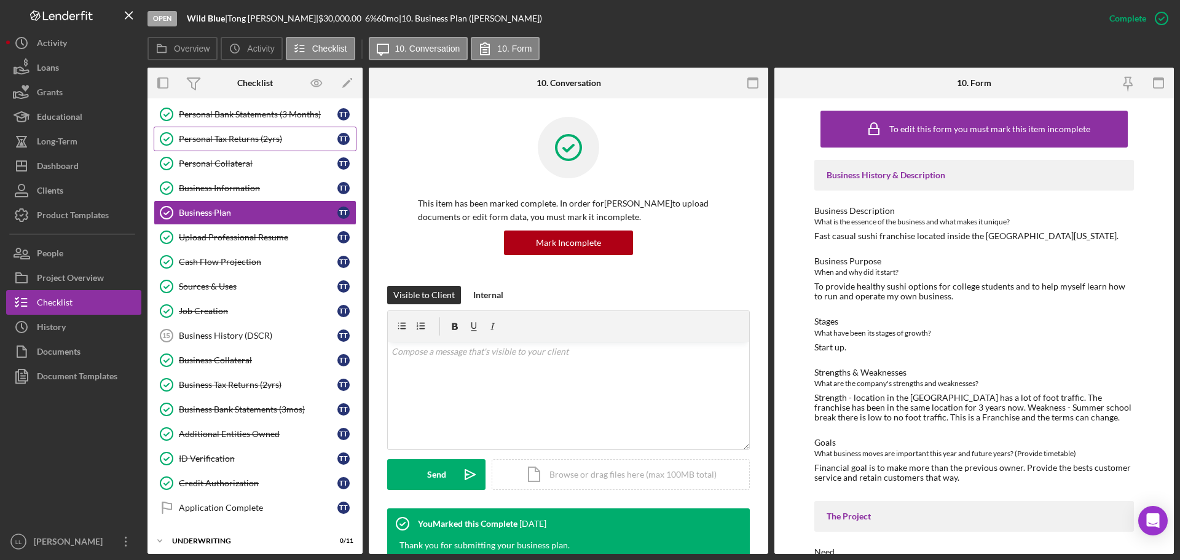
click at [271, 143] on div "Personal Tax Returns (2yrs)" at bounding box center [258, 139] width 159 height 10
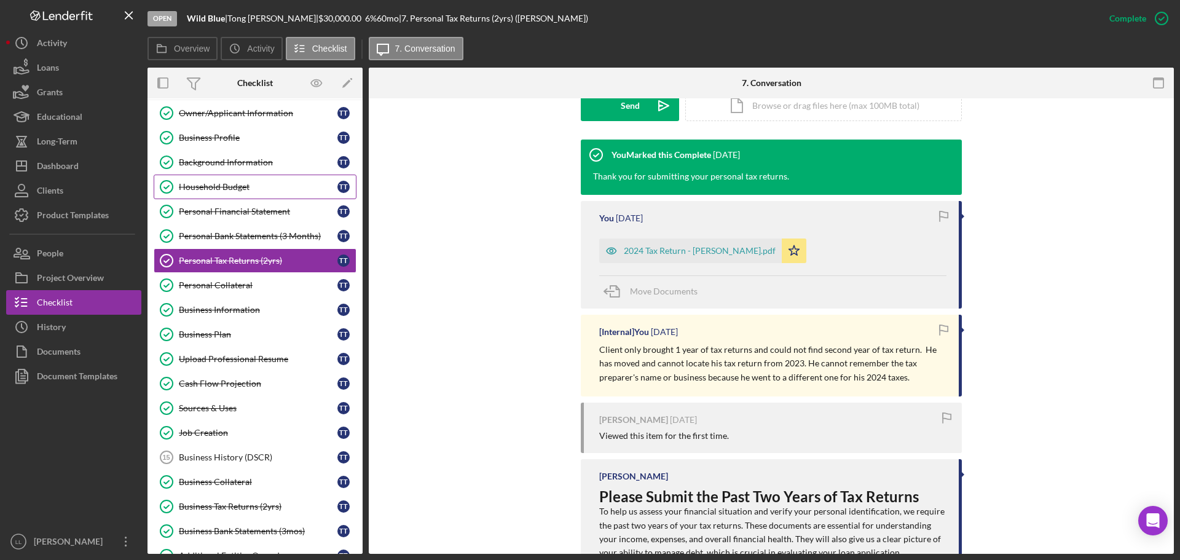
scroll to position [28, 0]
click at [231, 235] on div "Personal Bank Statements (3 Months)" at bounding box center [258, 237] width 159 height 10
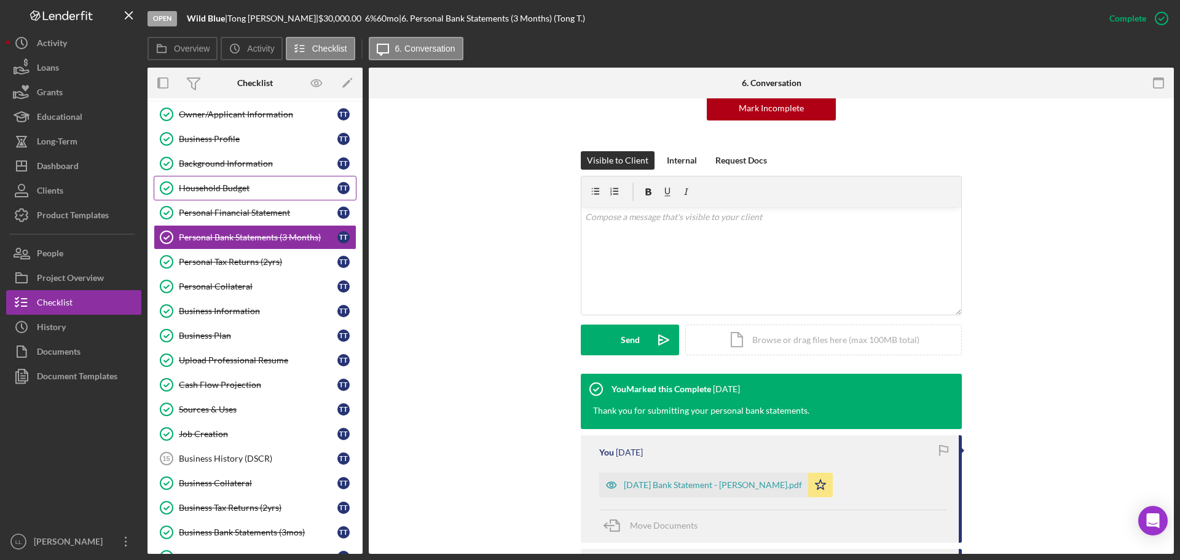
scroll to position [246, 0]
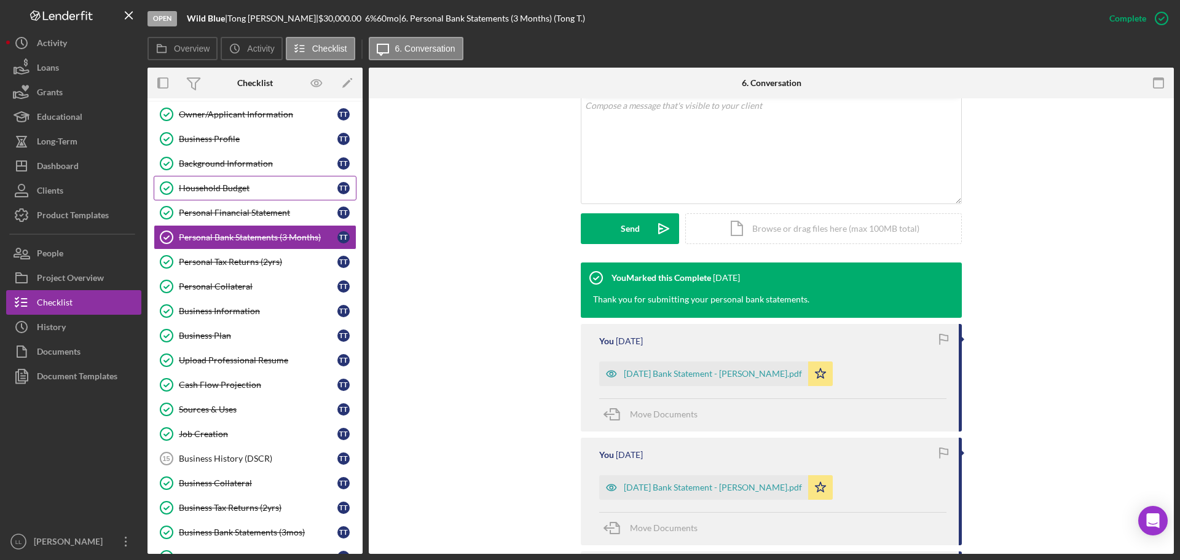
click at [214, 197] on link "Household Budget Household Budget T T" at bounding box center [255, 188] width 203 height 25
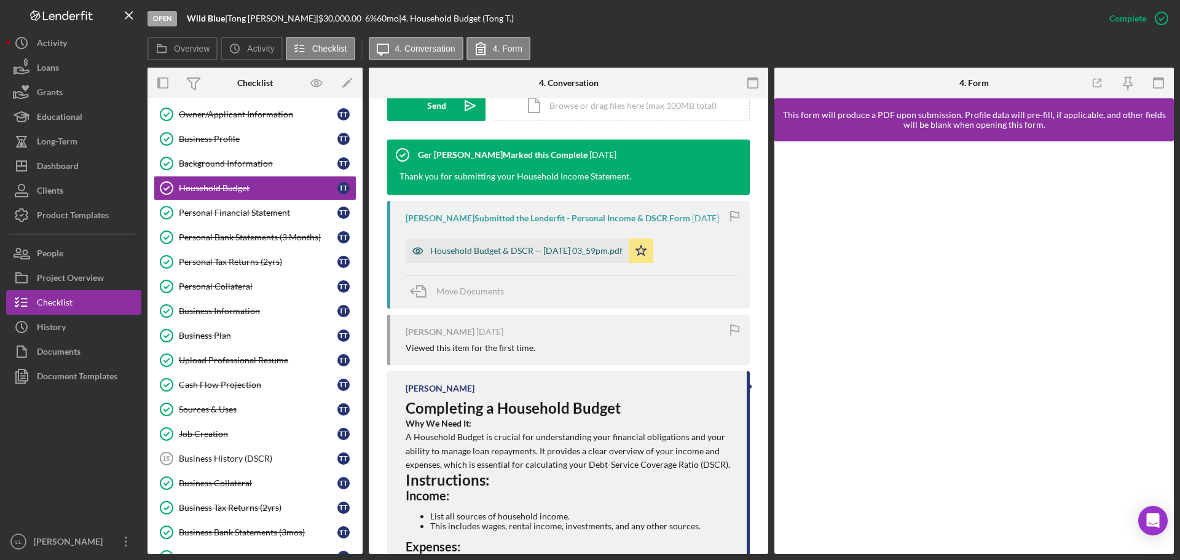
click at [527, 251] on div "Household Budget & DSCR -- [DATE] 03_59pm.pdf" at bounding box center [526, 251] width 192 height 10
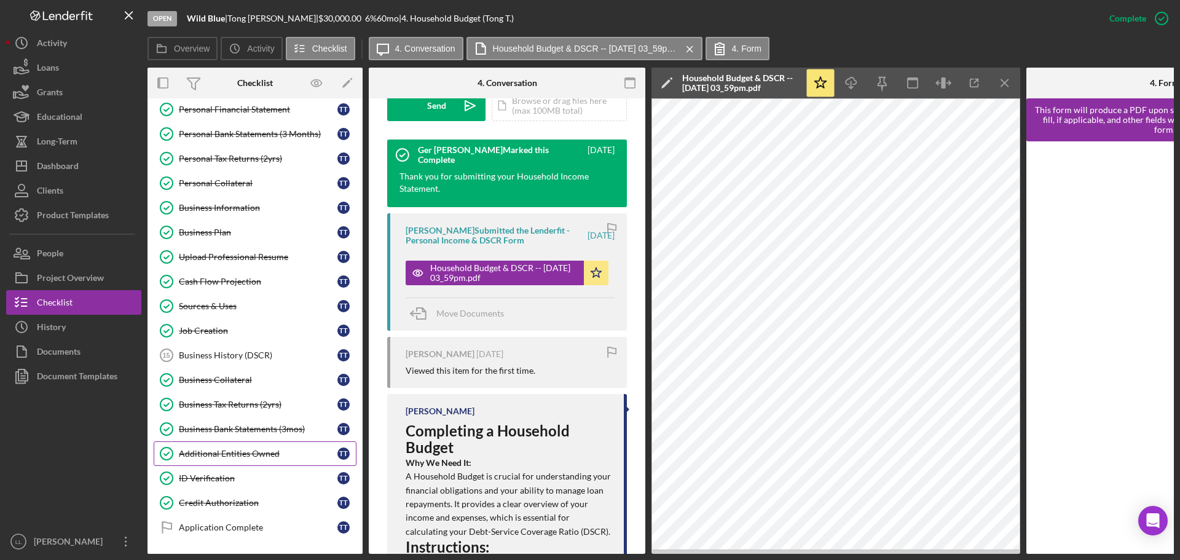
scroll to position [212, 0]
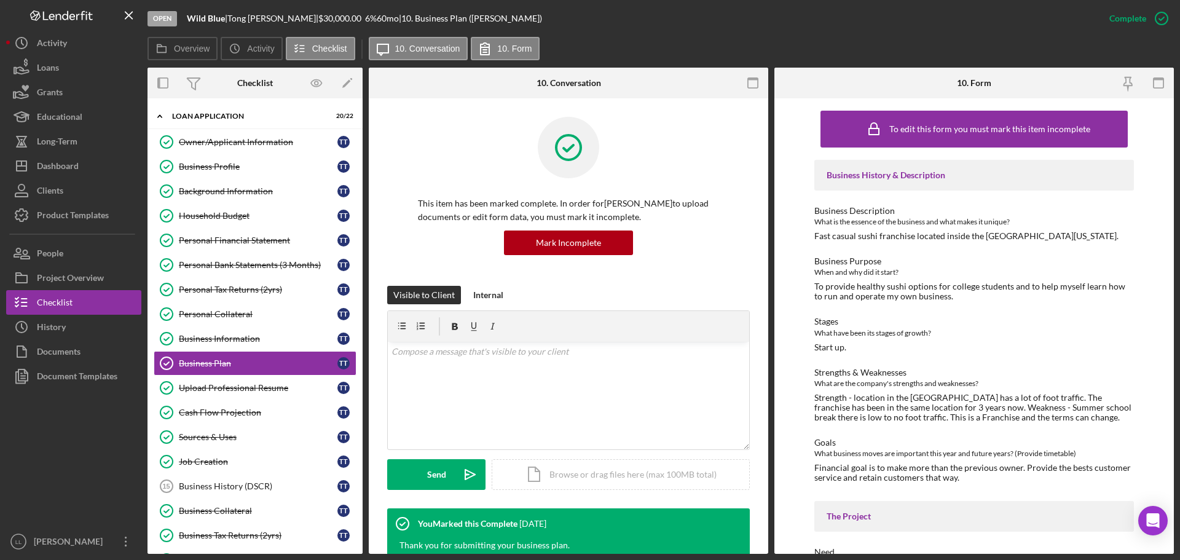
scroll to position [37, 0]
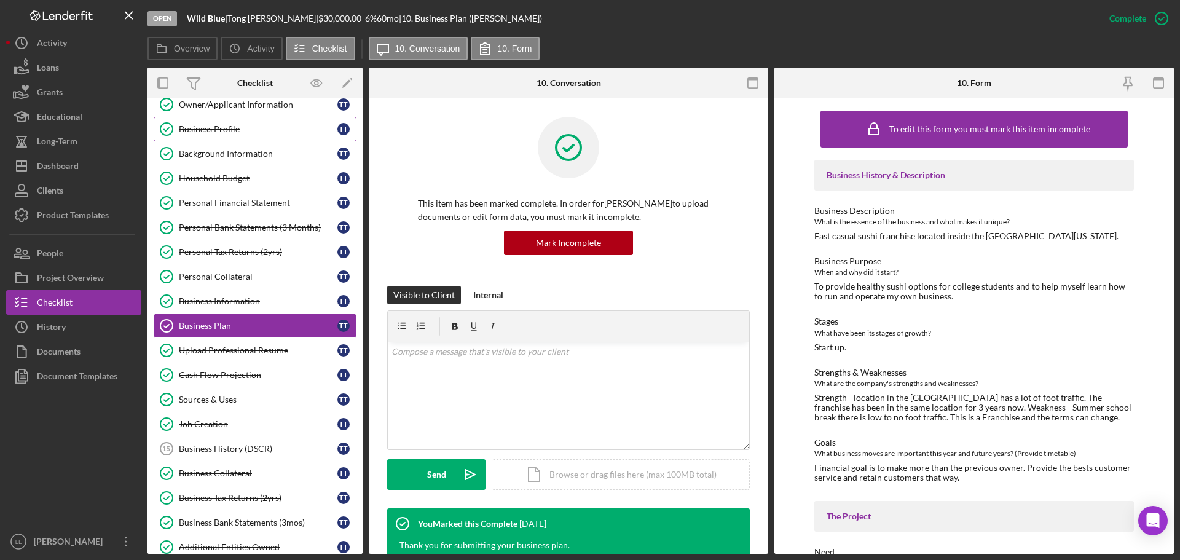
click at [229, 135] on link "Business Profile Business Profile T T" at bounding box center [255, 129] width 203 height 25
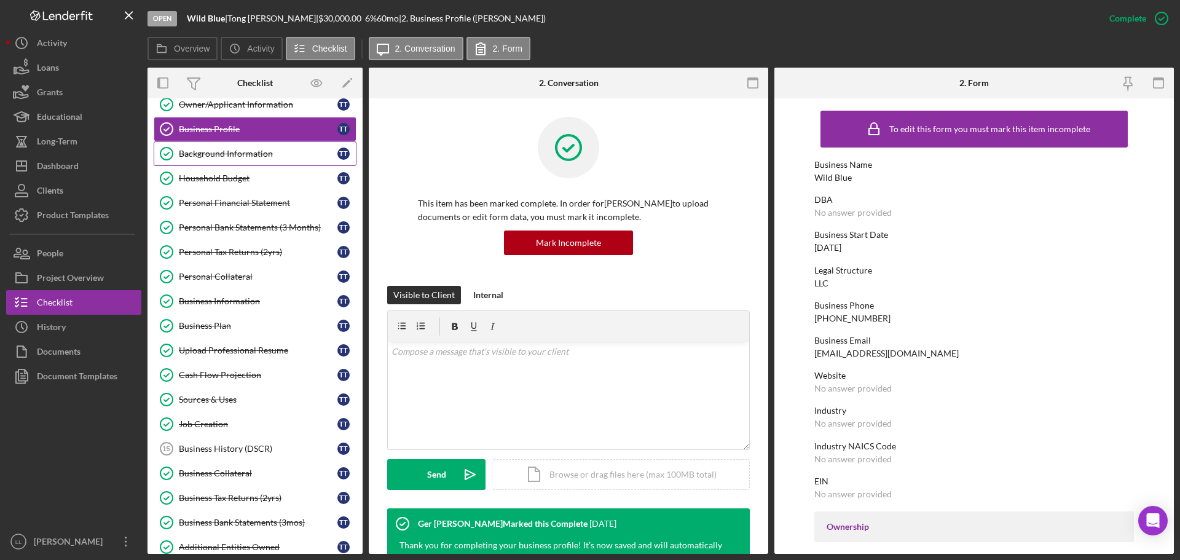
click at [244, 152] on div "Background Information" at bounding box center [258, 154] width 159 height 10
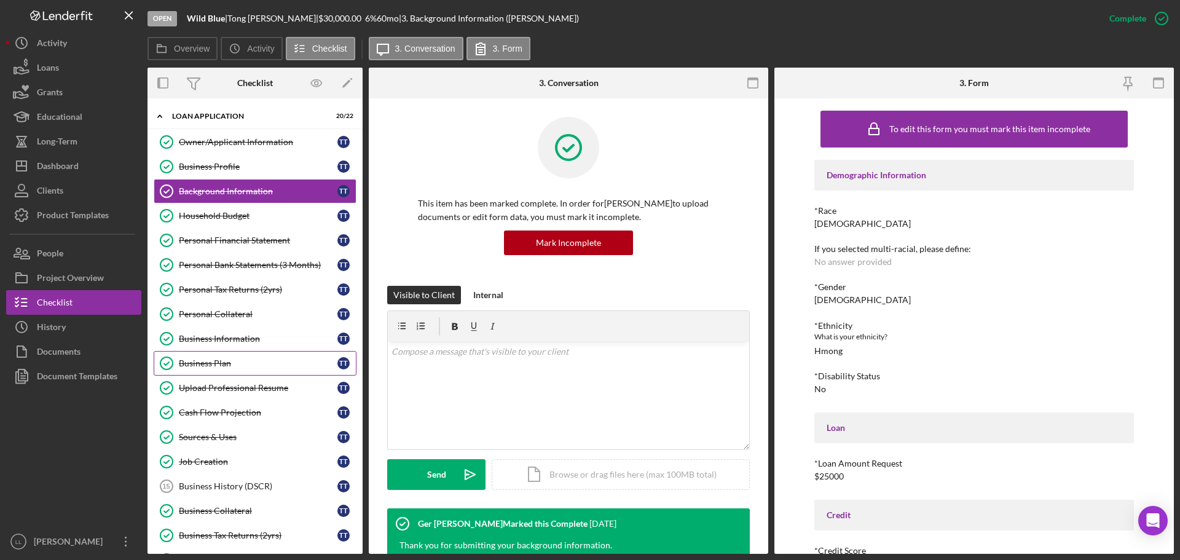
click at [238, 358] on div "Business Plan" at bounding box center [258, 363] width 159 height 10
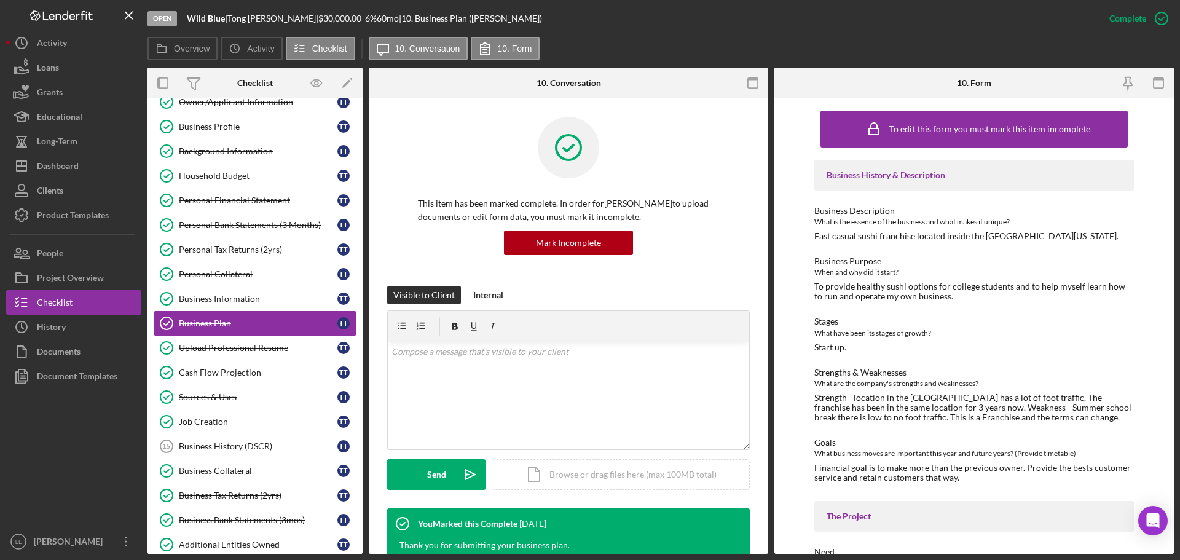
scroll to position [61, 0]
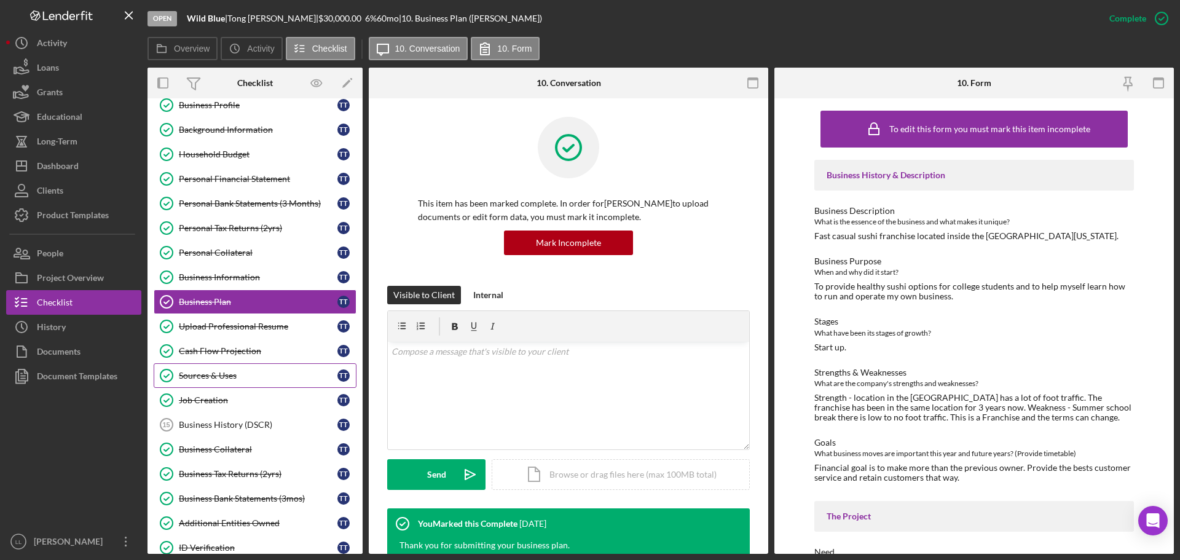
click at [243, 374] on div "Sources & Uses" at bounding box center [258, 376] width 159 height 10
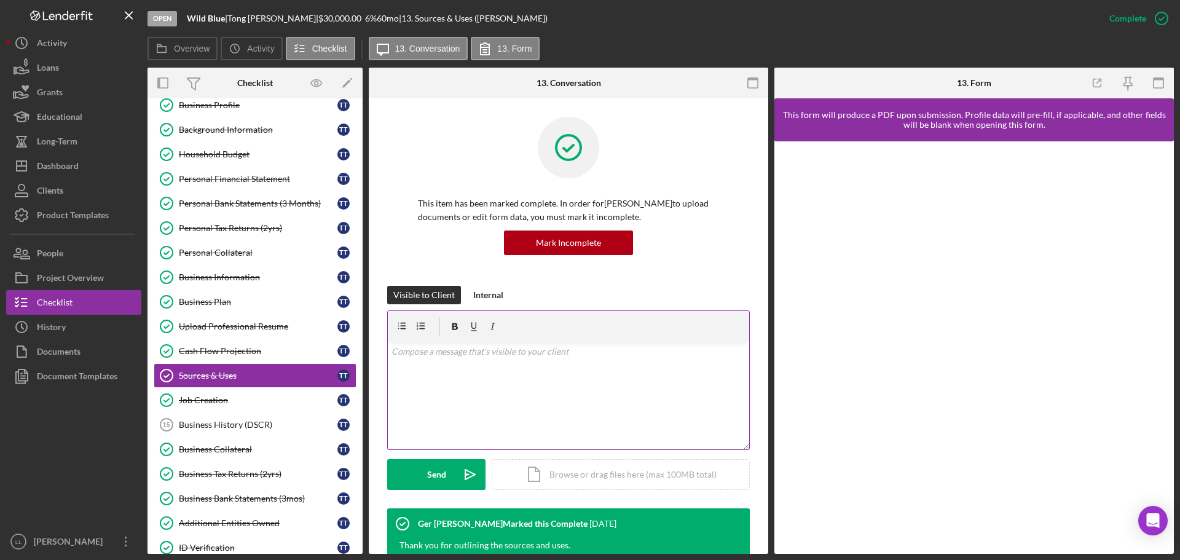
scroll to position [246, 0]
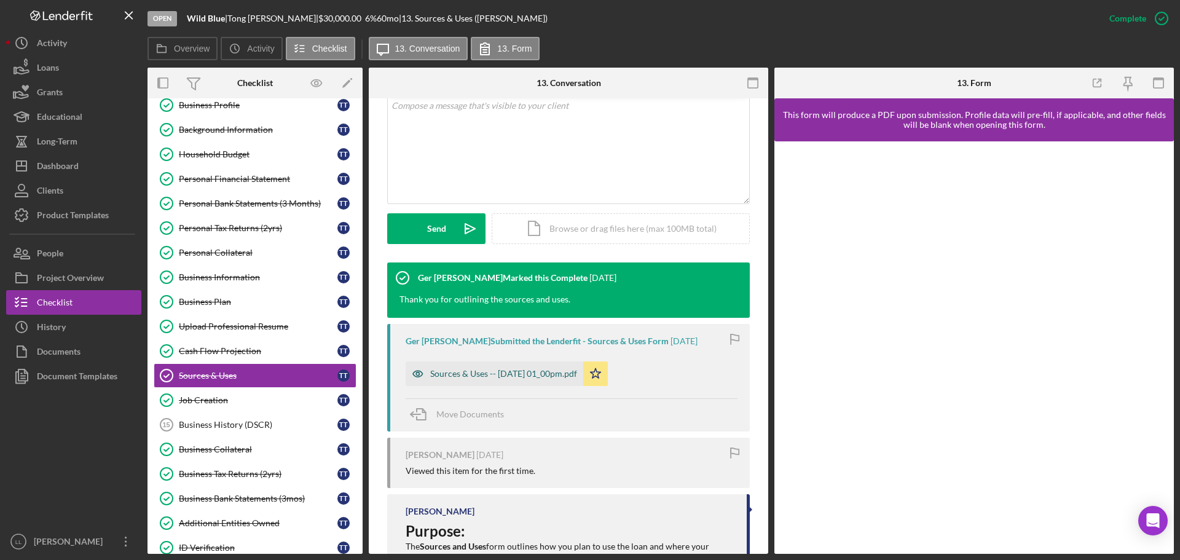
click at [573, 375] on div "Sources & Uses -- [DATE] 01_00pm.pdf" at bounding box center [503, 374] width 147 height 10
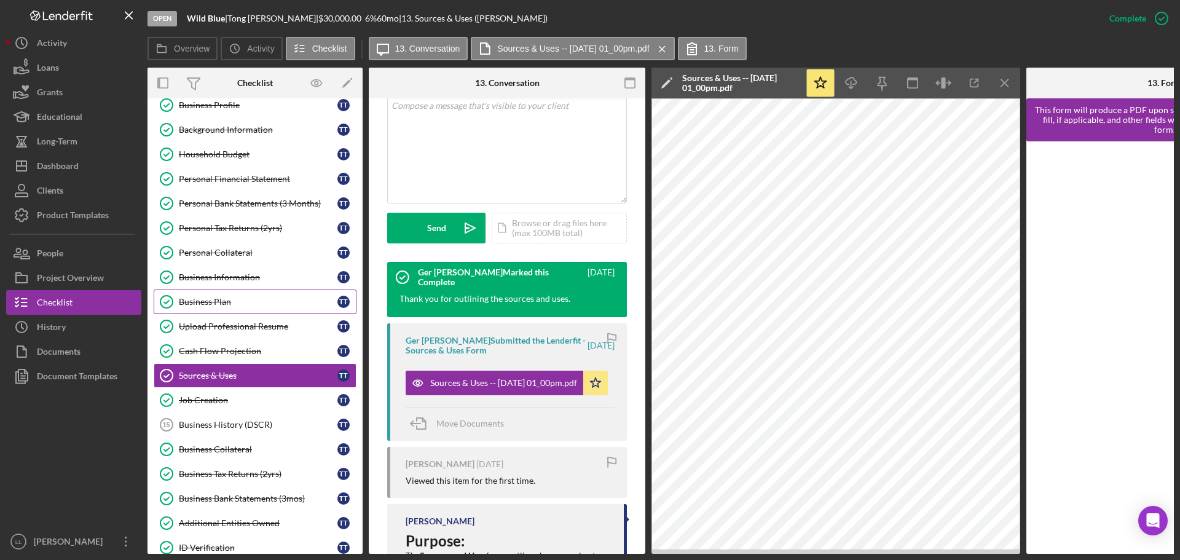
click at [221, 293] on link "Business Plan Business Plan T T" at bounding box center [255, 301] width 203 height 25
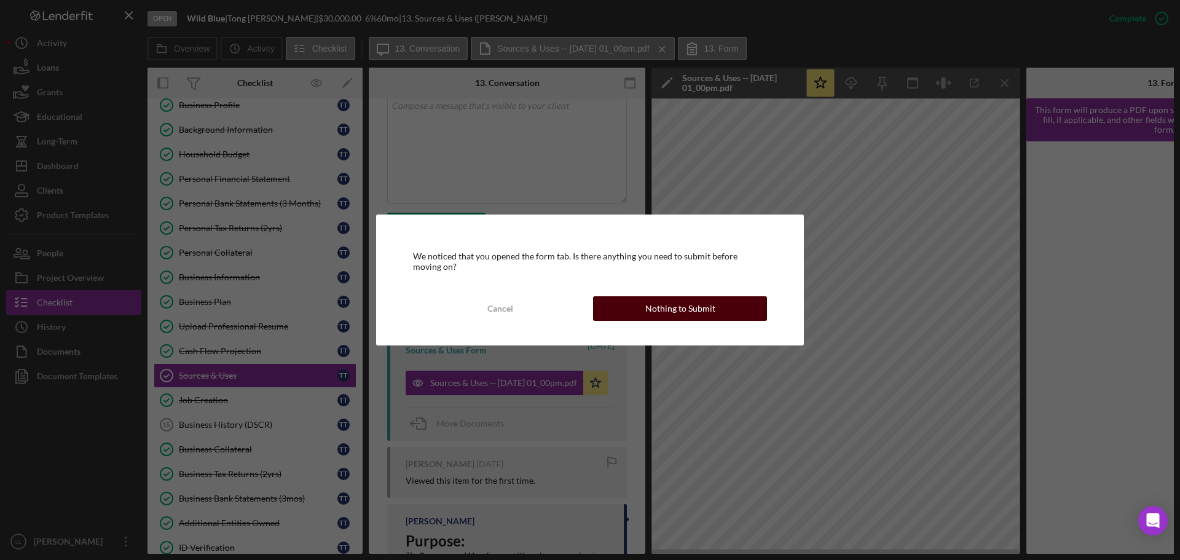
click at [710, 315] on div "Nothing to Submit" at bounding box center [680, 308] width 70 height 25
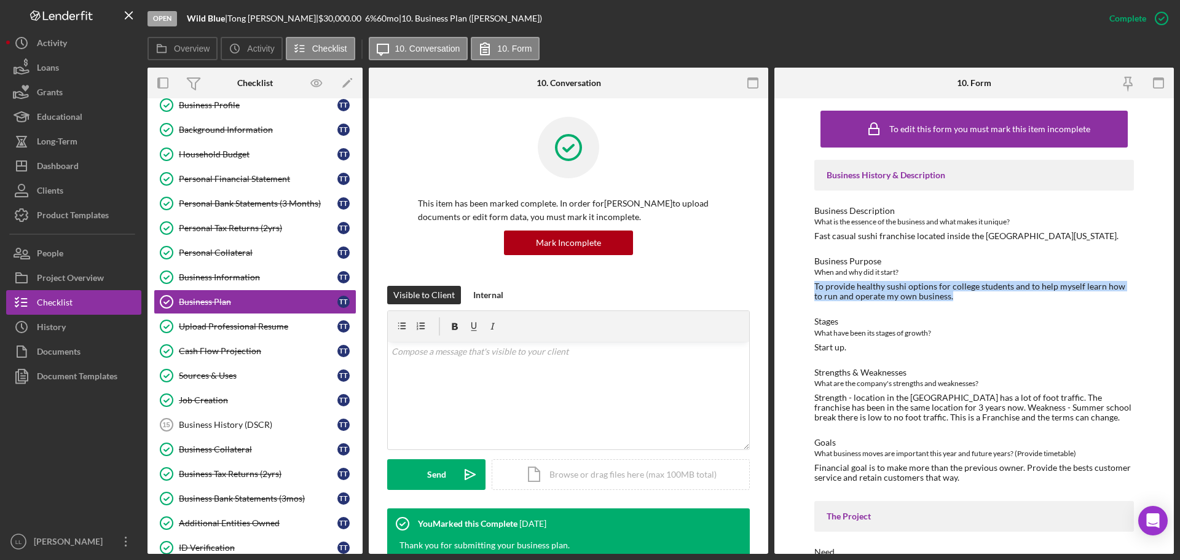
drag, startPoint x: 947, startPoint y: 299, endPoint x: 807, endPoint y: 288, distance: 140.6
click at [807, 288] on div "To edit this form you must mark this item incomplete Business History & Descrip…" at bounding box center [973, 325] width 399 height 455
copy div "To provide healthy sushi options for college students and to help myself learn …"
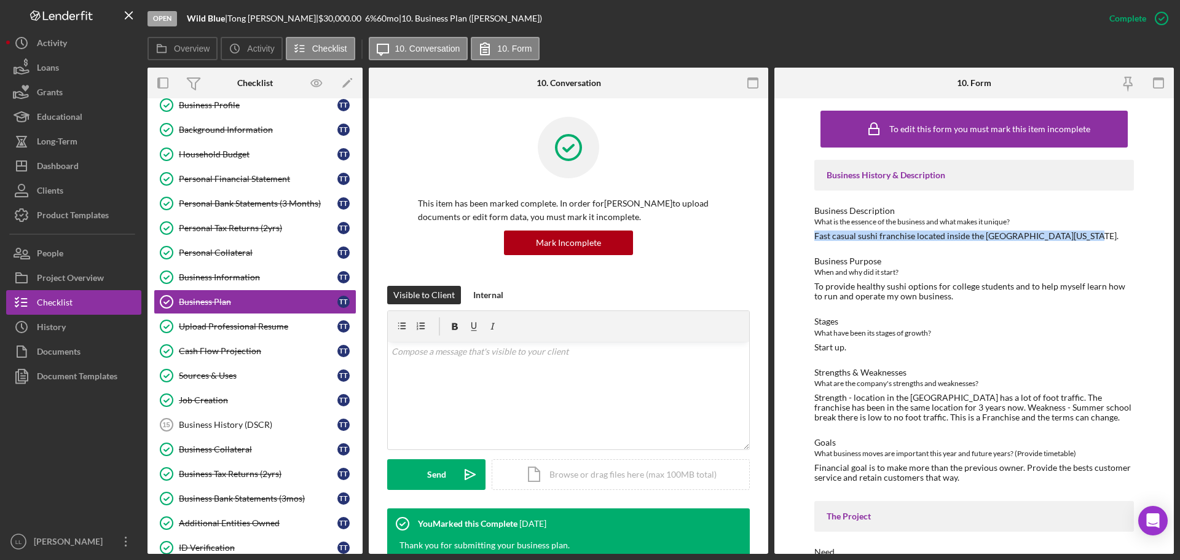
drag, startPoint x: 1079, startPoint y: 237, endPoint x: 812, endPoint y: 235, distance: 266.7
click at [812, 235] on div "To edit this form you must mark this item incomplete Business History & Descrip…" at bounding box center [973, 325] width 399 height 455
copy div "Fast casual sushi franchise located inside the [GEOGRAPHIC_DATA][US_STATE]."
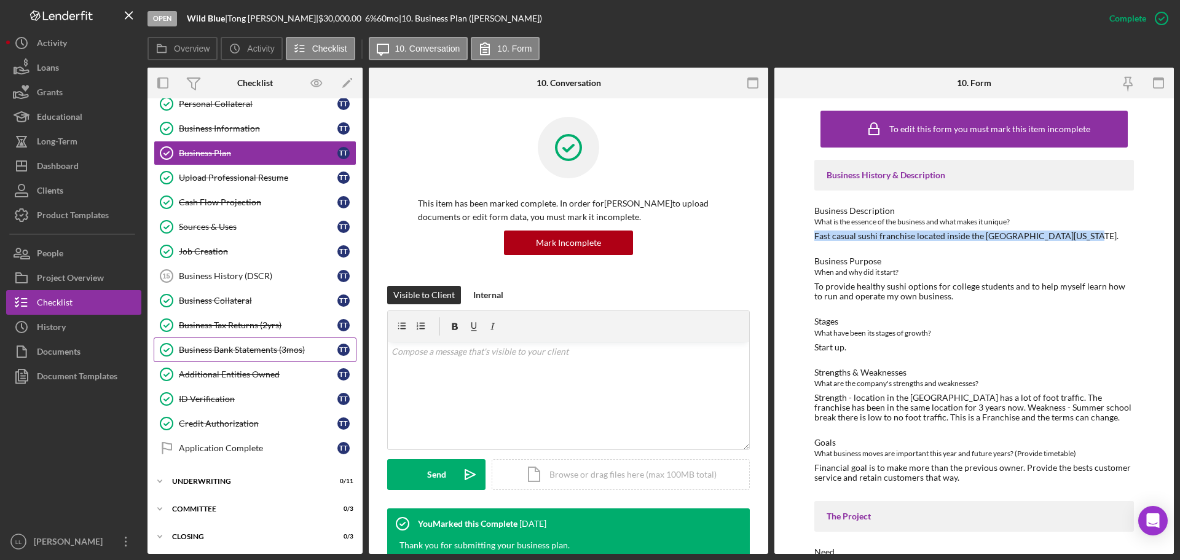
scroll to position [212, 0]
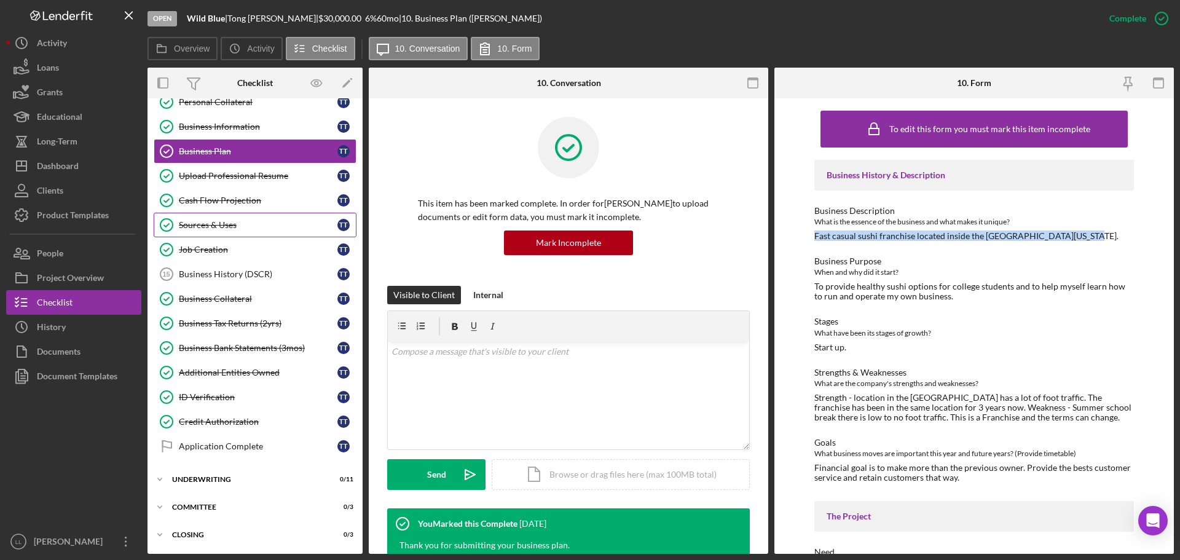
click at [244, 220] on div "Sources & Uses" at bounding box center [258, 225] width 159 height 10
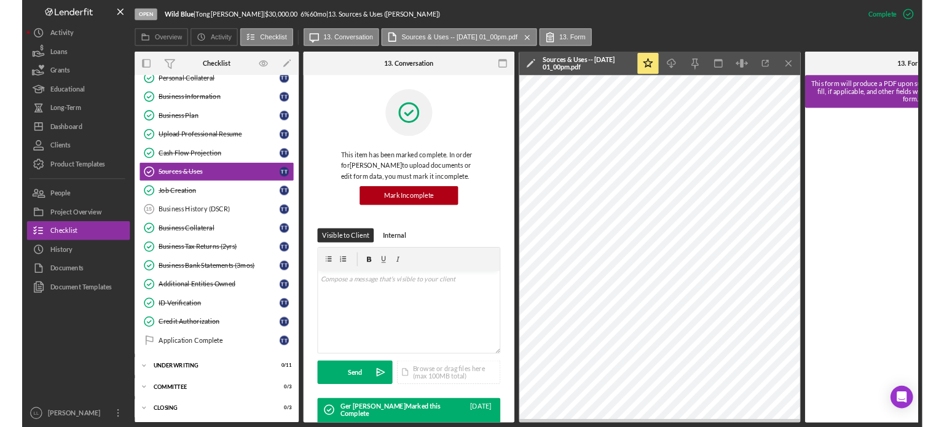
scroll to position [210, 0]
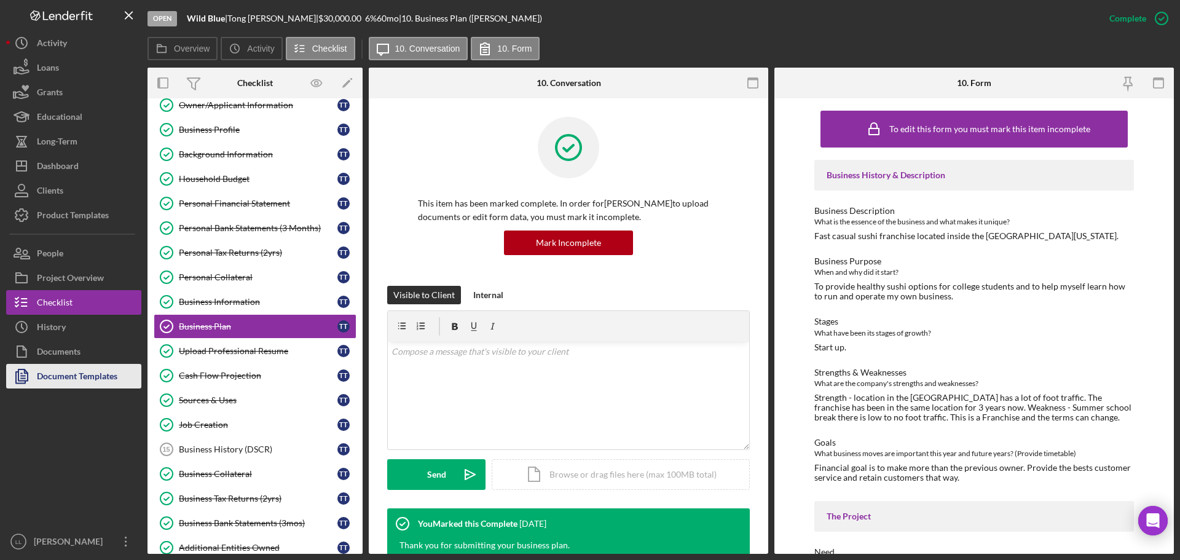
scroll to position [37, 0]
click at [94, 375] on div "Document Templates" at bounding box center [77, 378] width 81 height 28
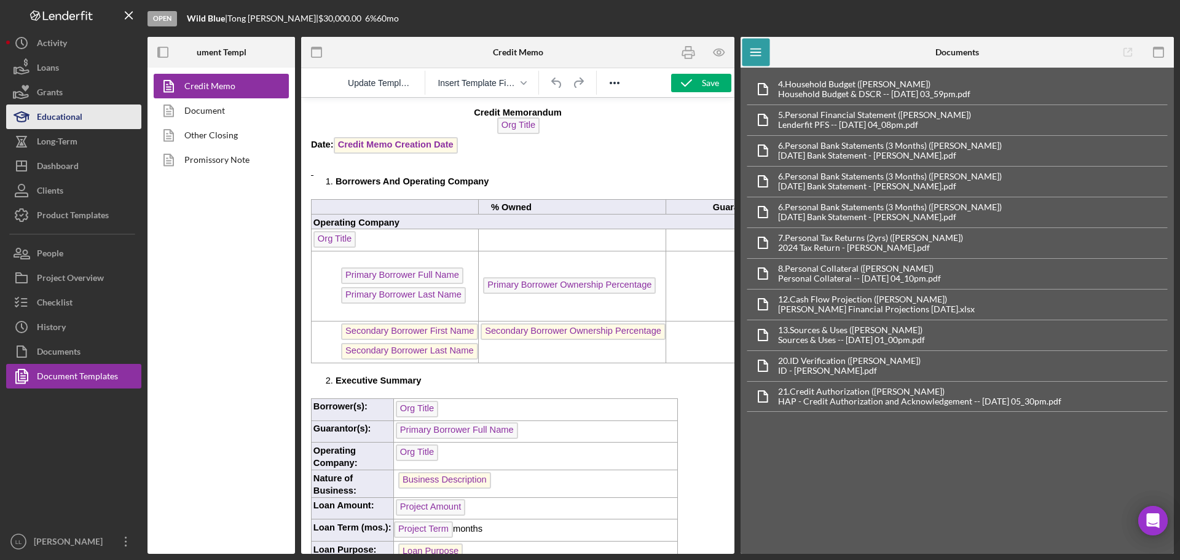
click at [58, 119] on div "Educational" at bounding box center [59, 118] width 45 height 28
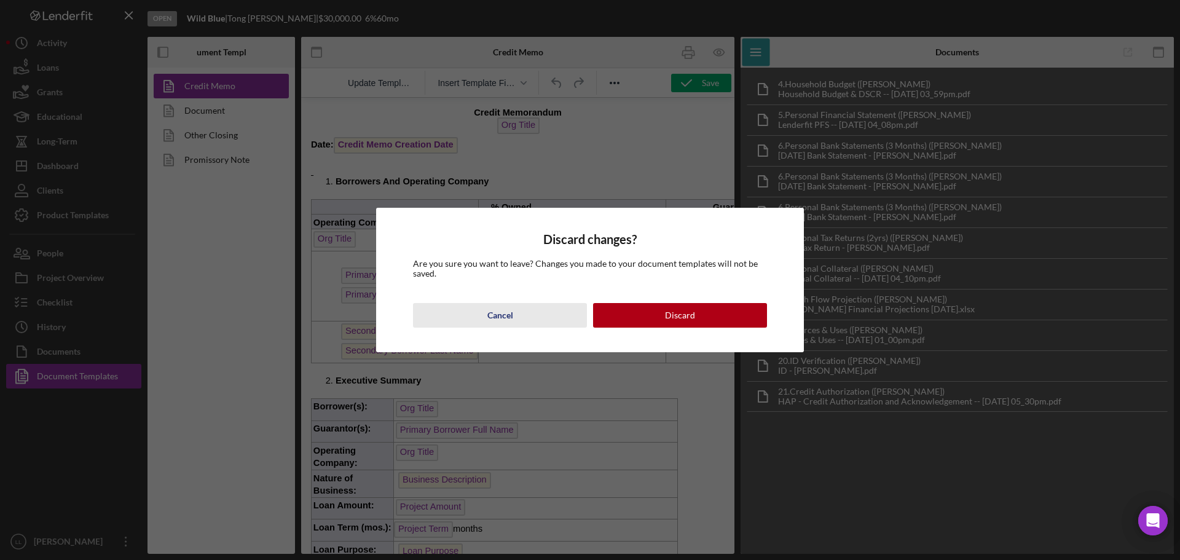
click at [508, 316] on div "Cancel" at bounding box center [500, 315] width 26 height 25
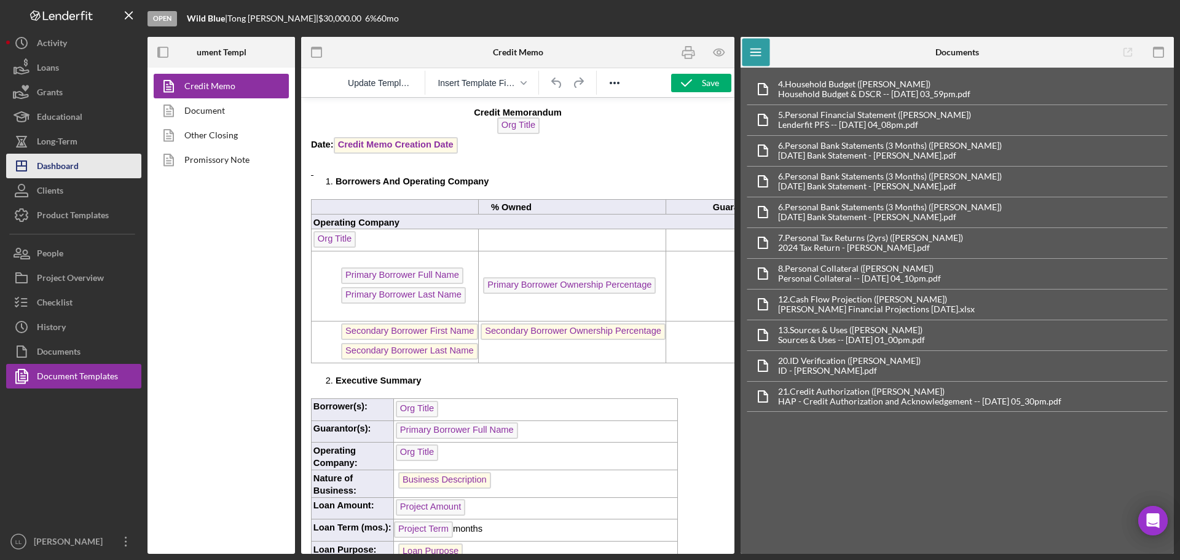
click at [86, 175] on button "Icon/Dashboard Dashboard" at bounding box center [73, 166] width 135 height 25
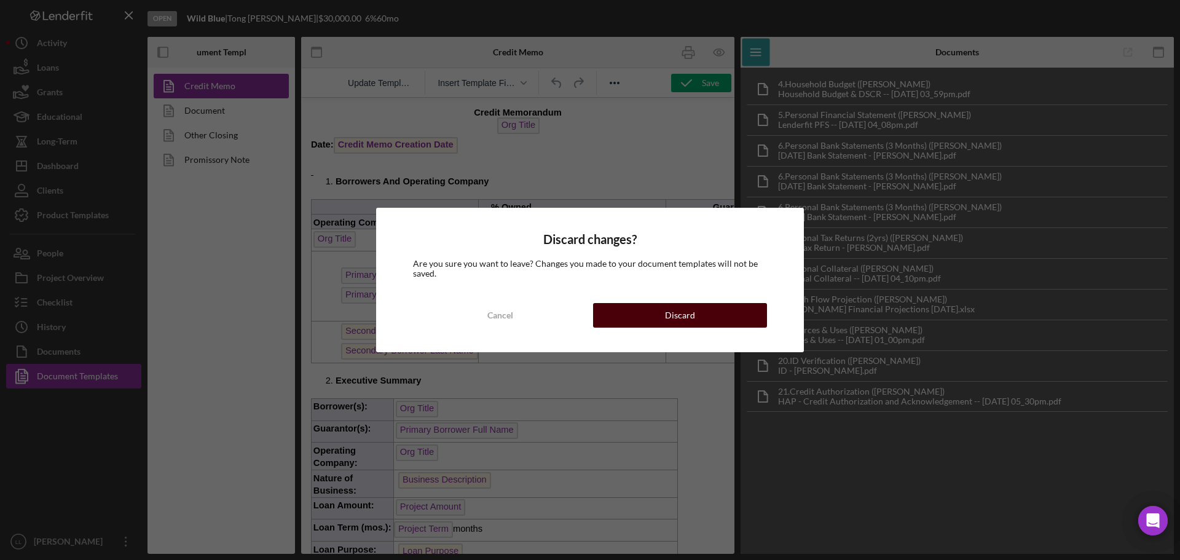
click at [655, 319] on button "Discard" at bounding box center [680, 315] width 174 height 25
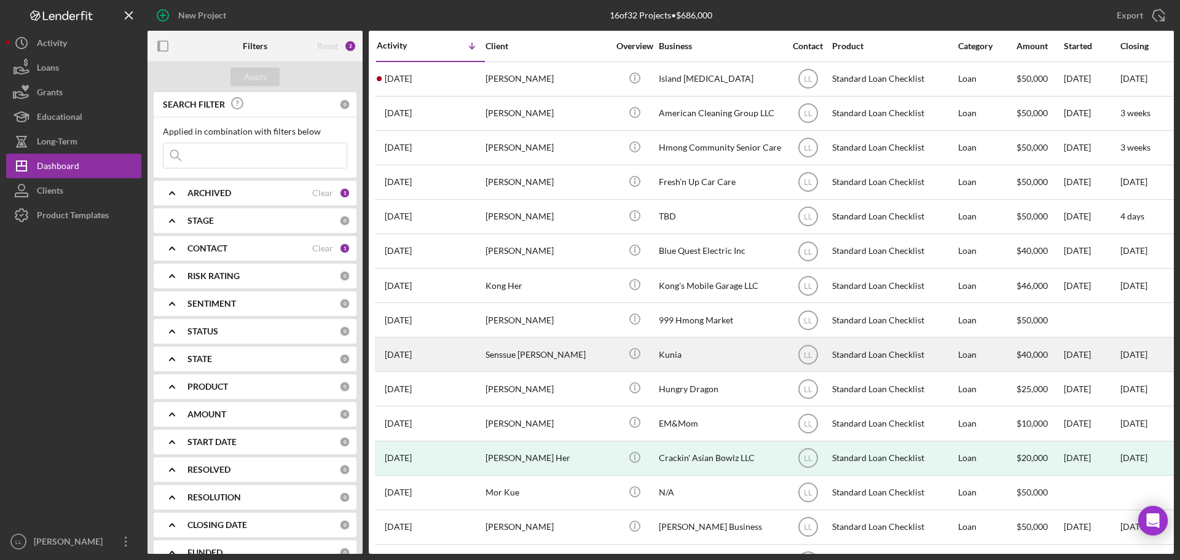
click at [544, 352] on div "Senssue Vang" at bounding box center [547, 354] width 123 height 33
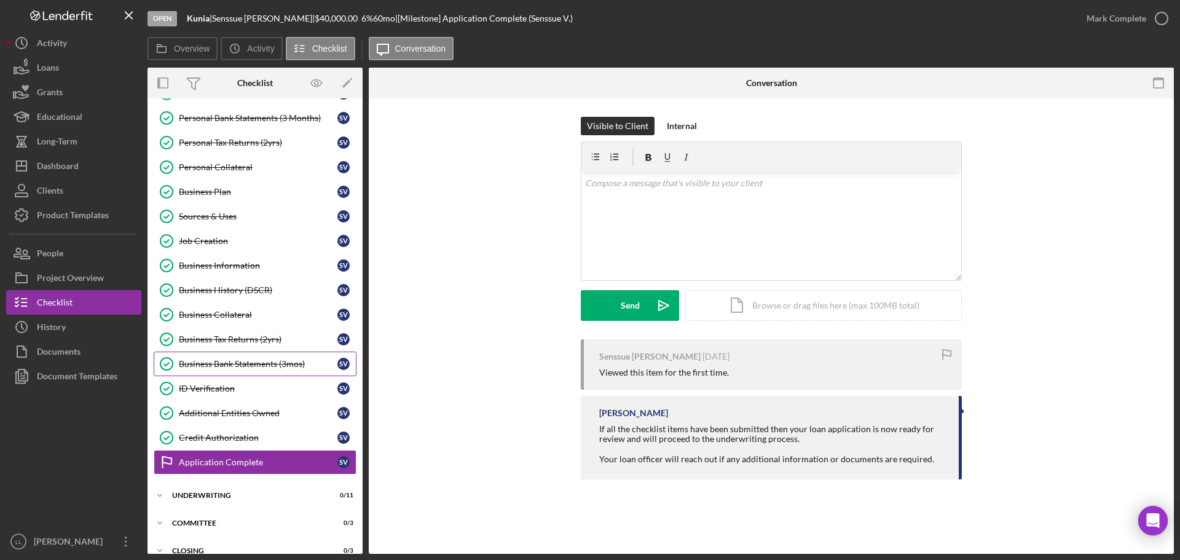
scroll to position [212, 0]
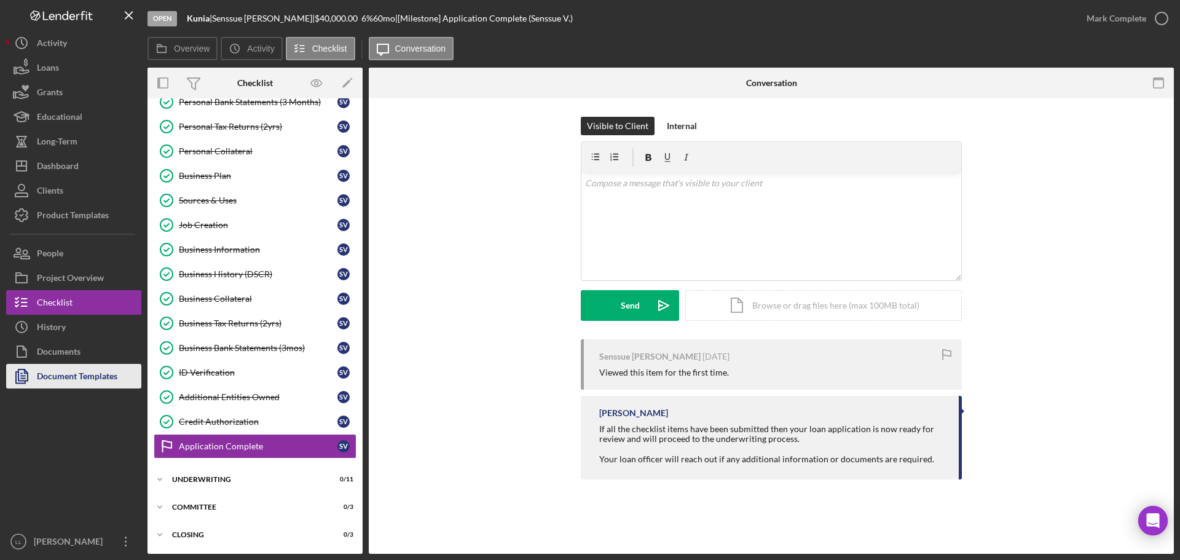
click at [84, 382] on div "Document Templates" at bounding box center [77, 378] width 81 height 28
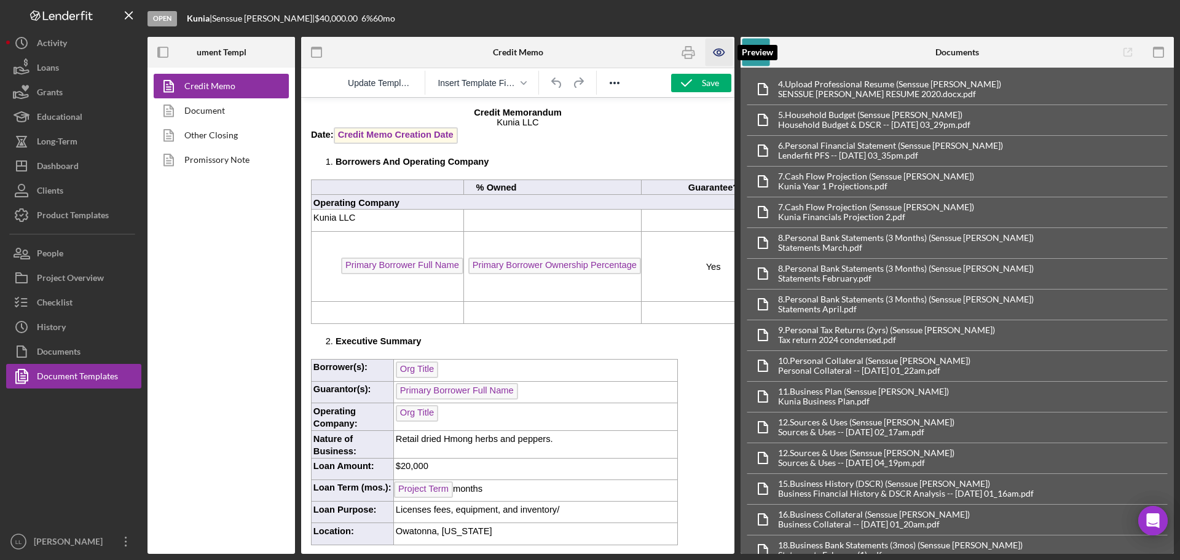
click at [719, 53] on icon "button" at bounding box center [720, 53] width 28 height 28
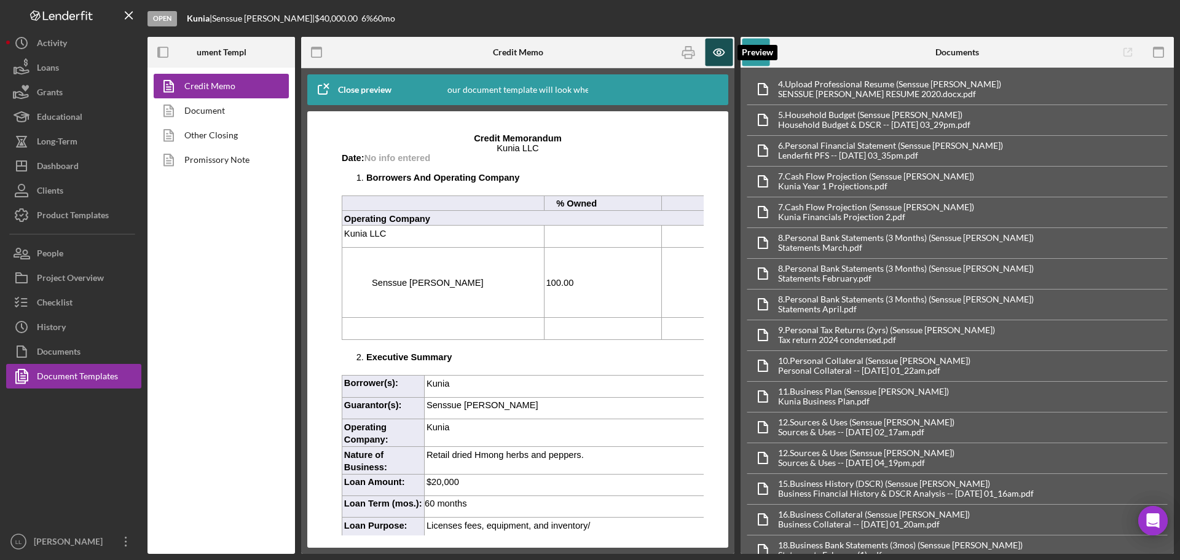
click at [719, 51] on icon "button" at bounding box center [719, 52] width 4 height 4
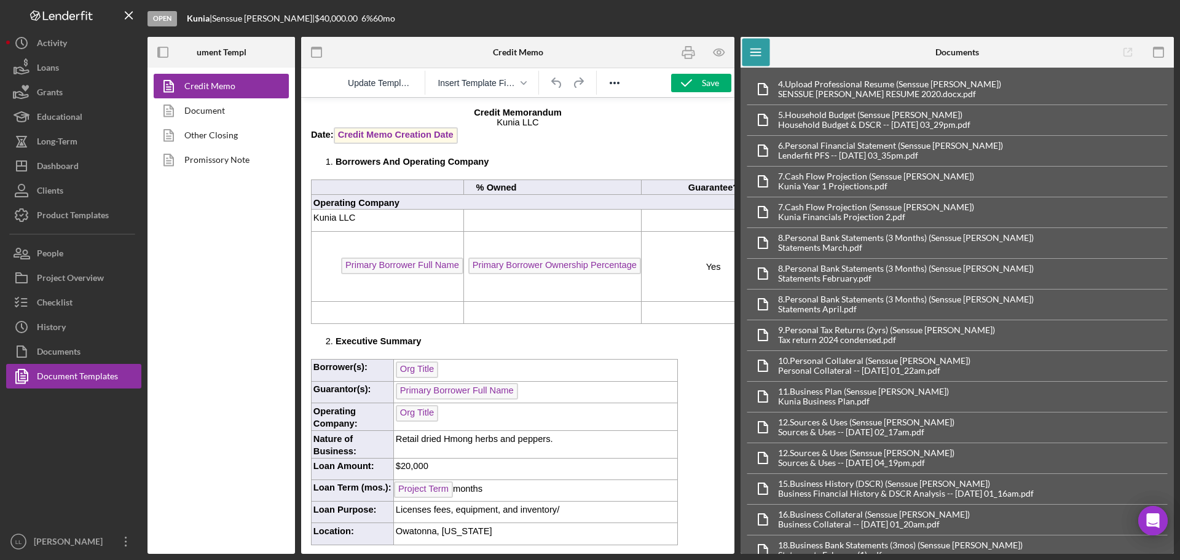
click at [664, 123] on p "Kunia LLC" at bounding box center [518, 122] width 414 height 10
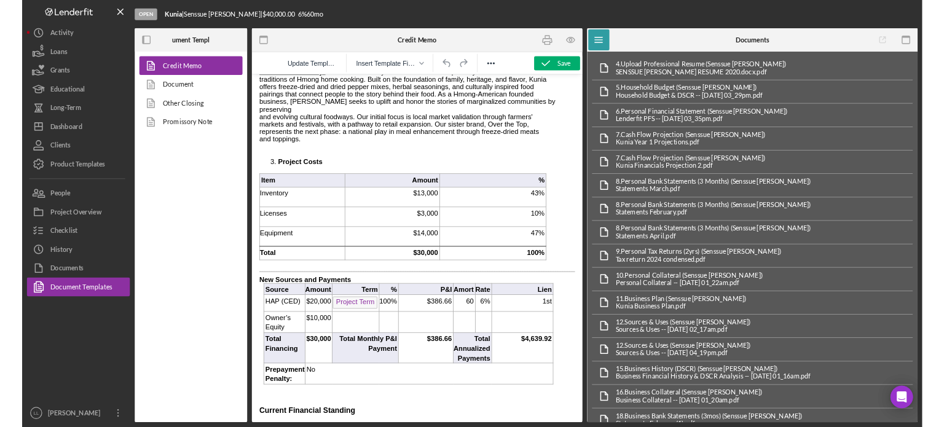
scroll to position [553, 0]
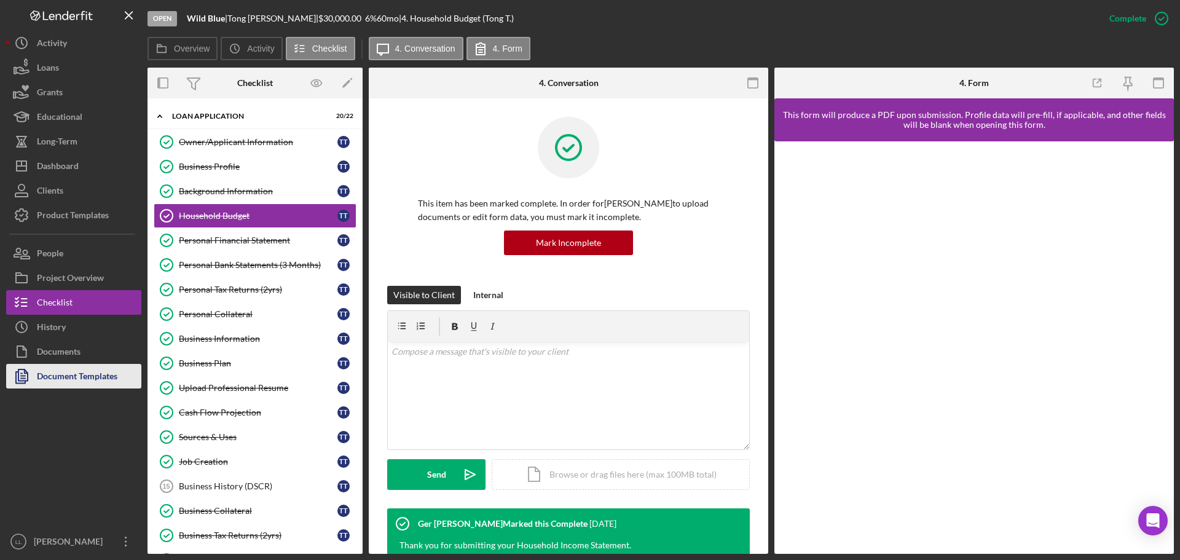
click at [87, 364] on div "Document Templates" at bounding box center [77, 378] width 81 height 28
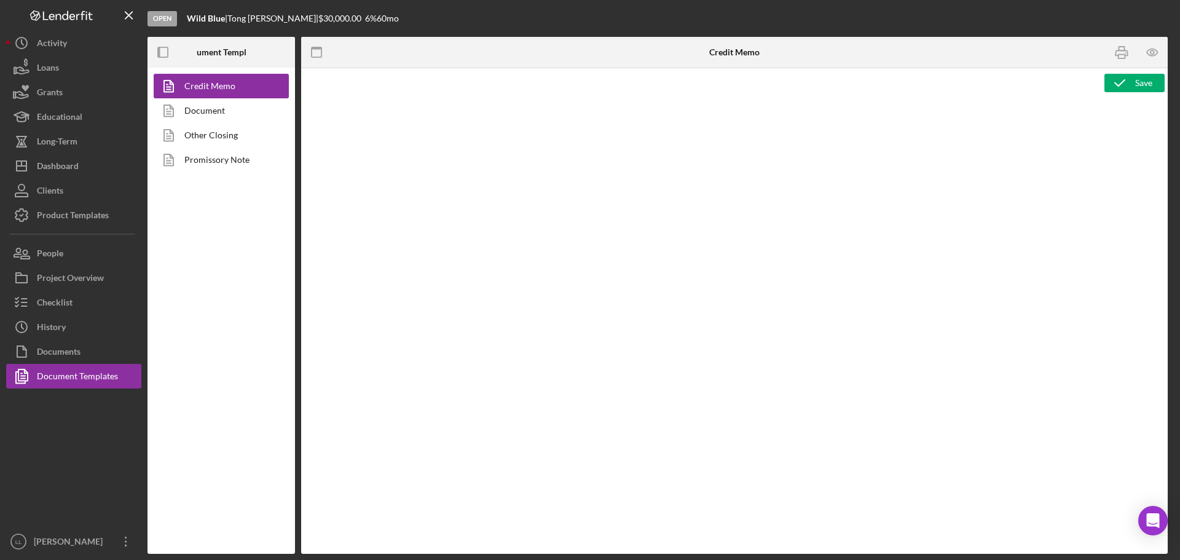
type textarea "<l ipsum="dolors: 1am; cons-adipi: elitse; doei-tempor: incidi; utla-etdo: 46ma…"
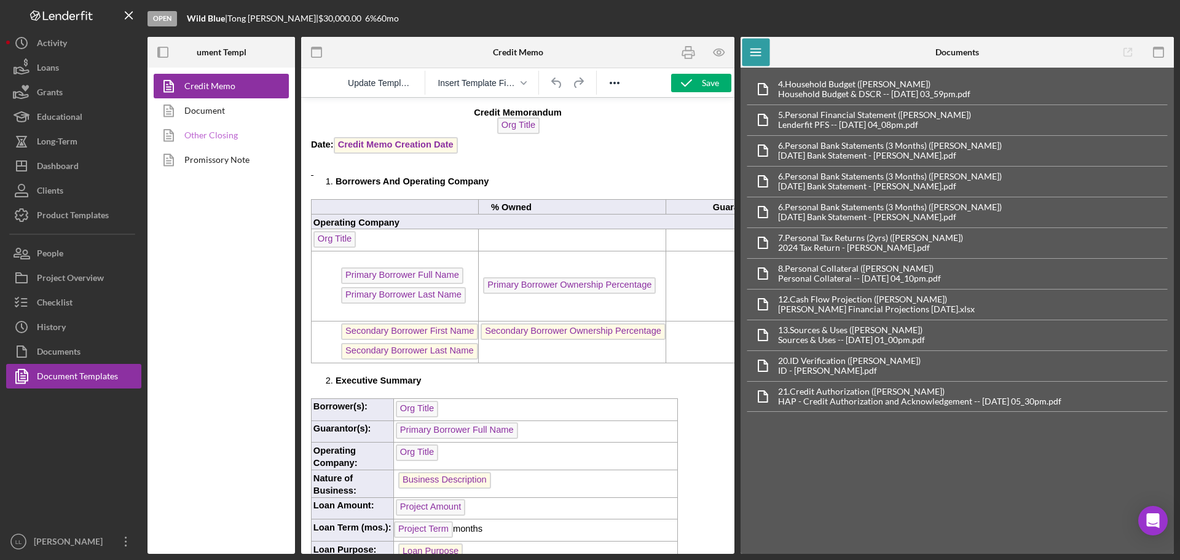
click at [210, 127] on link "Other Closing" at bounding box center [218, 135] width 129 height 25
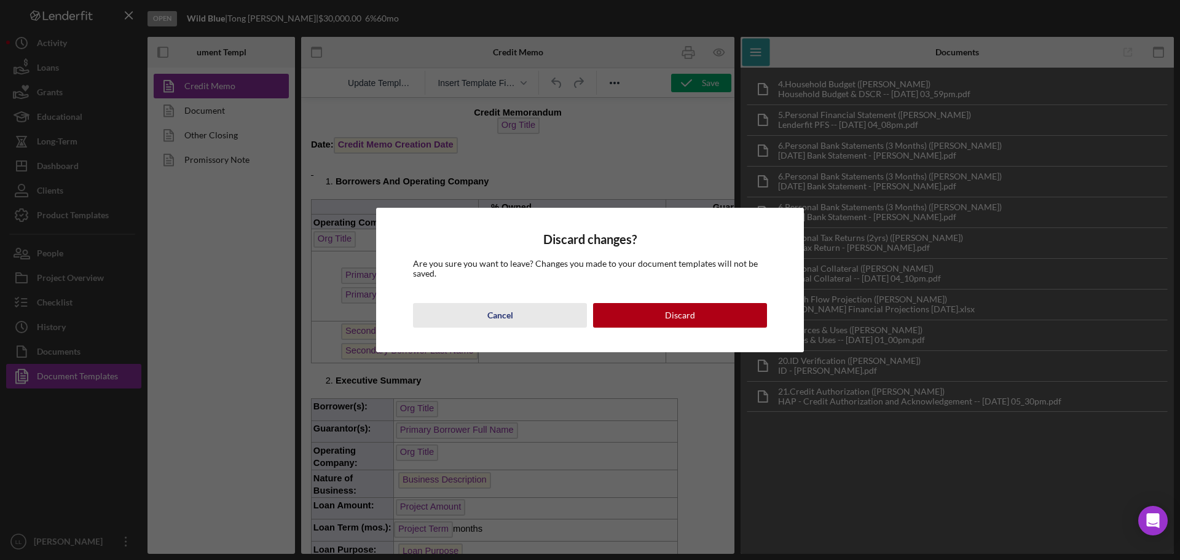
click at [523, 310] on button "Cancel" at bounding box center [500, 315] width 174 height 25
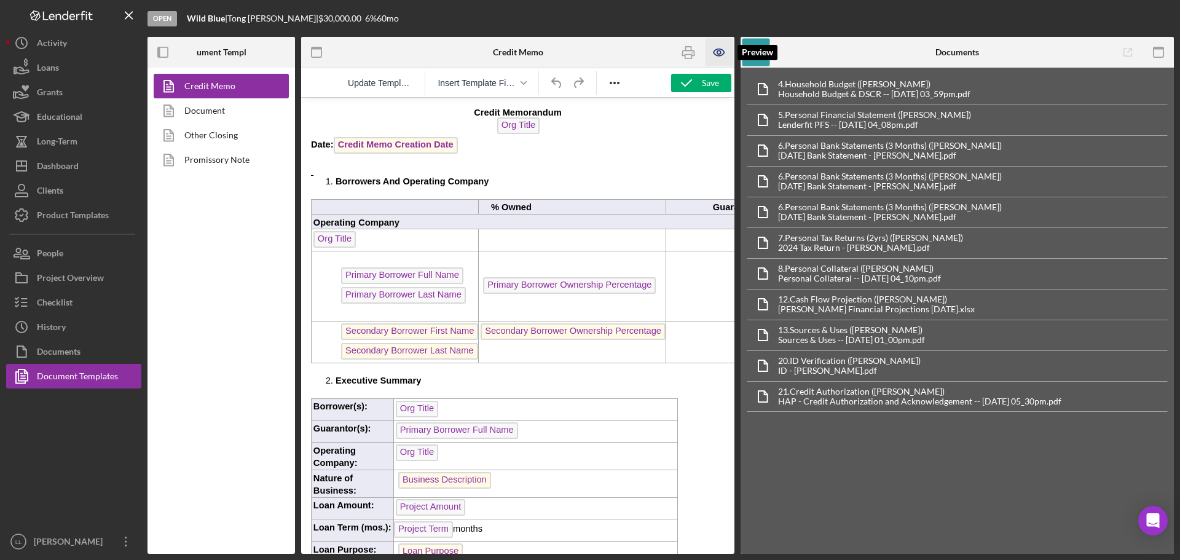
click at [720, 51] on icon "button" at bounding box center [719, 52] width 4 height 4
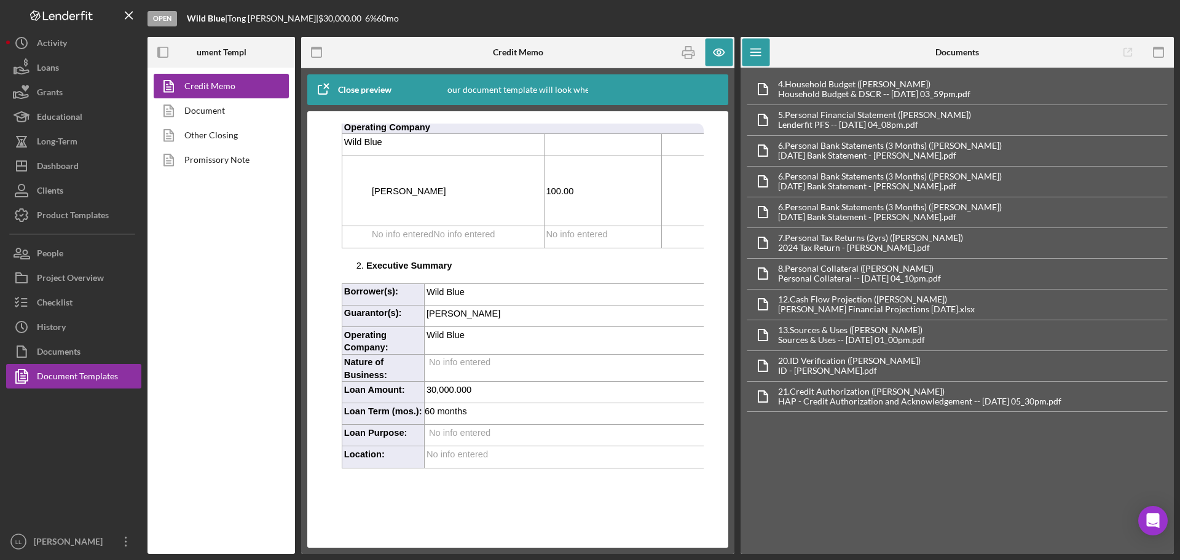
scroll to position [123, 0]
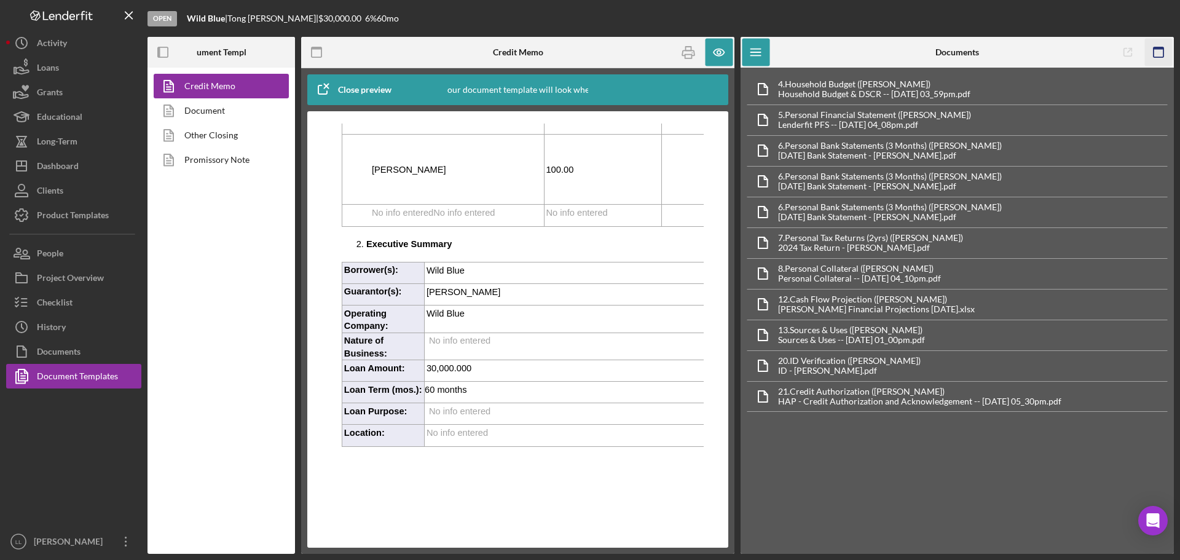
click at [1160, 55] on icon "button" at bounding box center [1159, 53] width 28 height 28
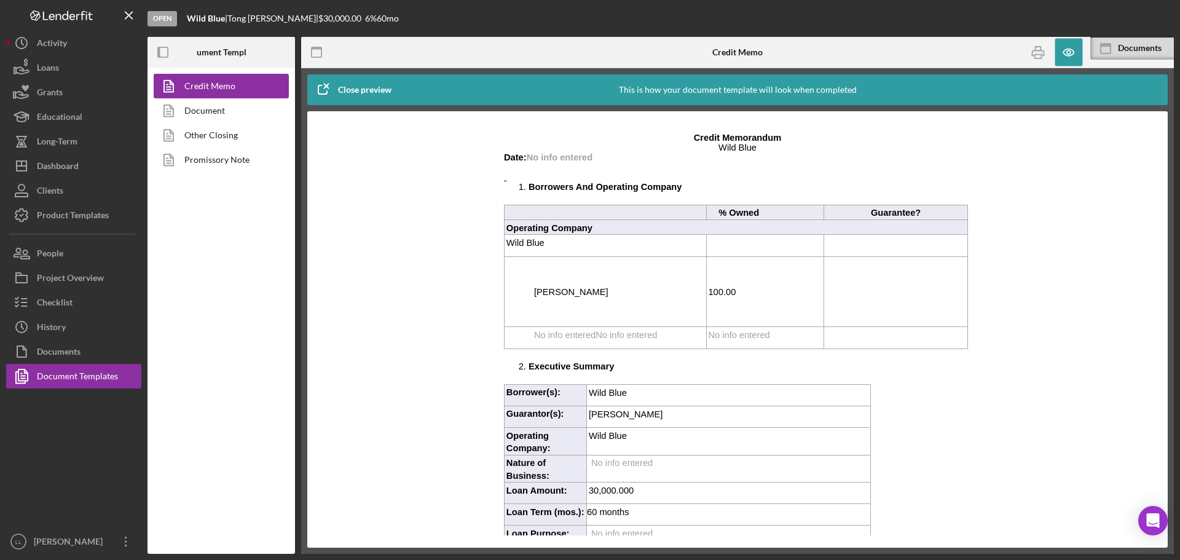
scroll to position [0, 0]
drag, startPoint x: 627, startPoint y: 245, endPoint x: 635, endPoint y: 258, distance: 15.2
click at [628, 245] on p "Wild Blue" at bounding box center [606, 243] width 200 height 13
drag, startPoint x: 632, startPoint y: 270, endPoint x: 639, endPoint y: 270, distance: 6.8
click at [639, 270] on td "[PERSON_NAME]" at bounding box center [606, 292] width 202 height 70
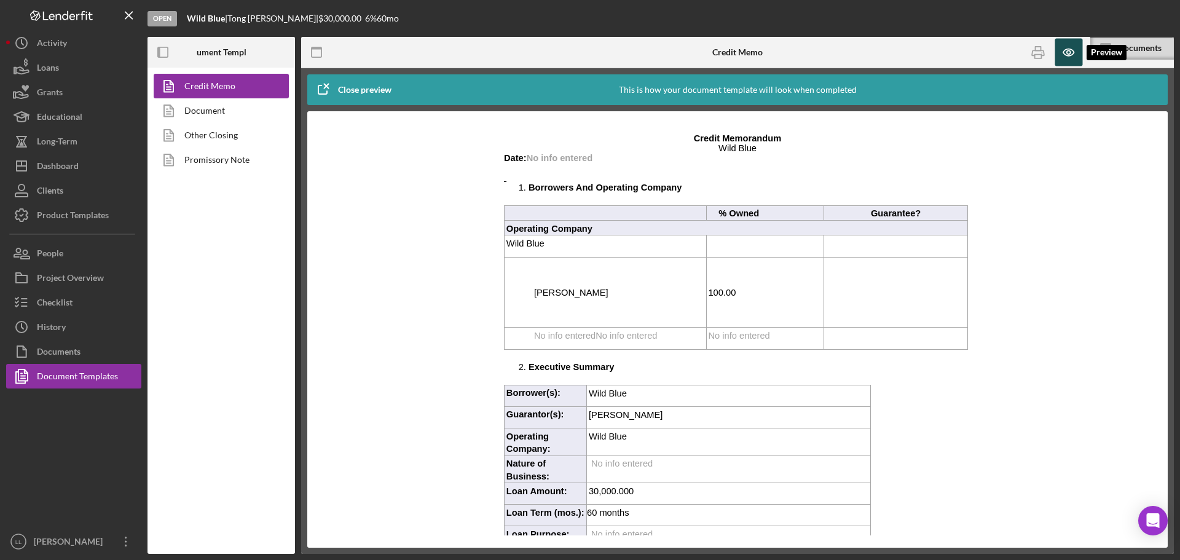
click at [1064, 61] on icon "button" at bounding box center [1069, 53] width 28 height 28
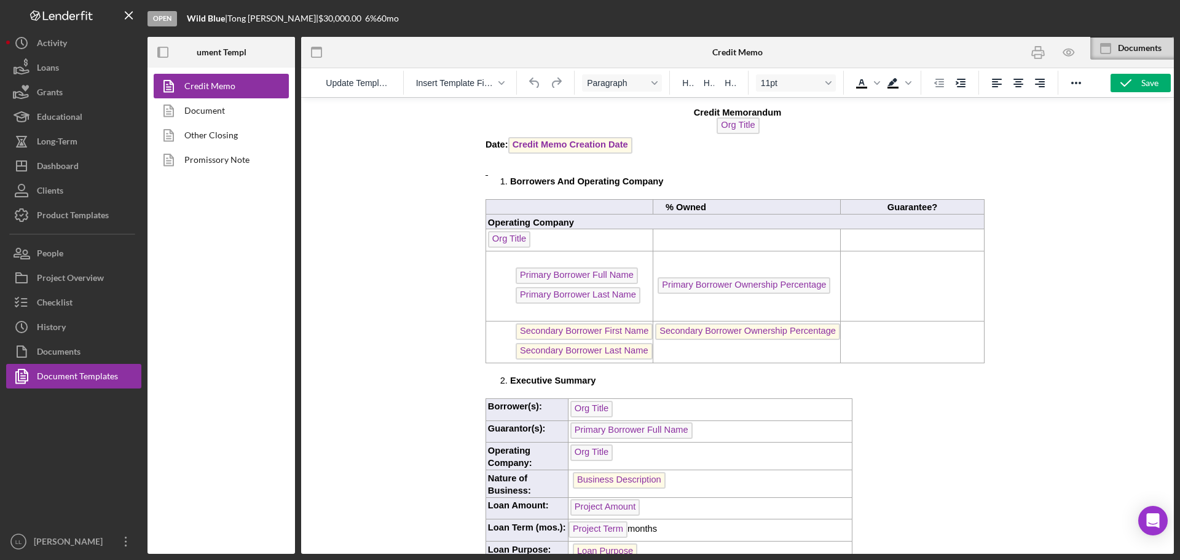
click at [617, 357] on span "Secondary Borrower Last Name" at bounding box center [584, 351] width 137 height 17
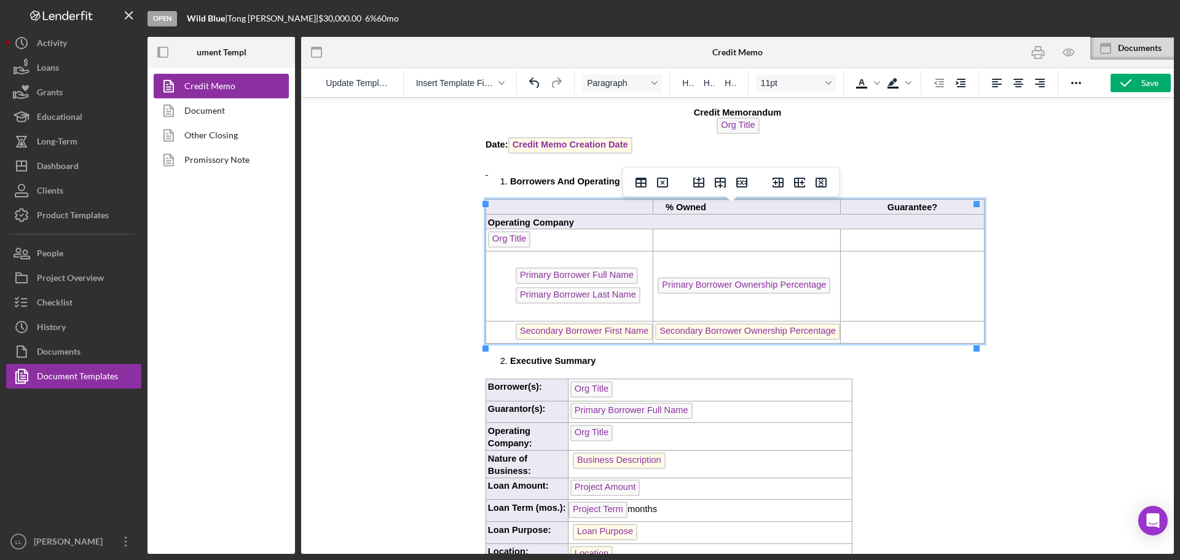
click at [618, 340] on span "Secondary Borrower First Name" at bounding box center [584, 331] width 137 height 17
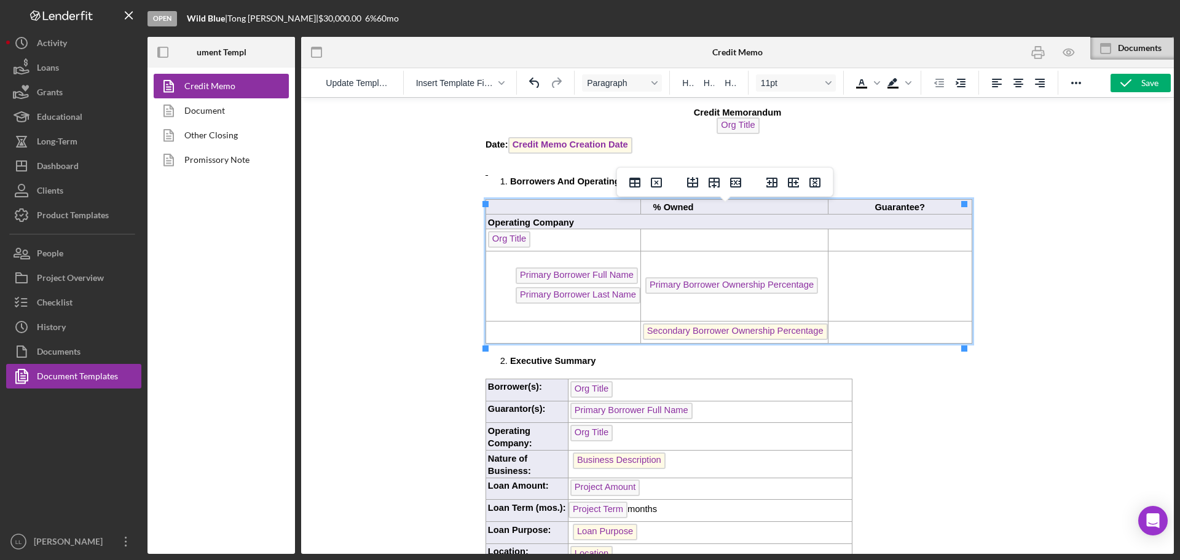
click at [721, 336] on span "Secondary Borrower Ownership Percentage" at bounding box center [735, 331] width 185 height 17
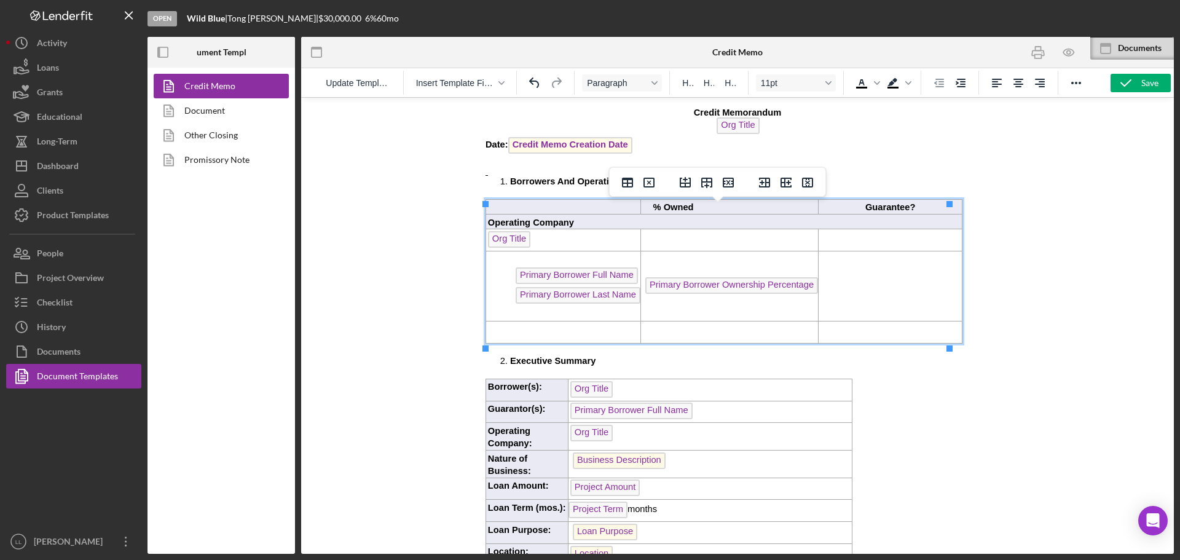
click at [872, 293] on p "Rich Text Area. Press ALT-0 for help." at bounding box center [890, 286] width 50 height 13
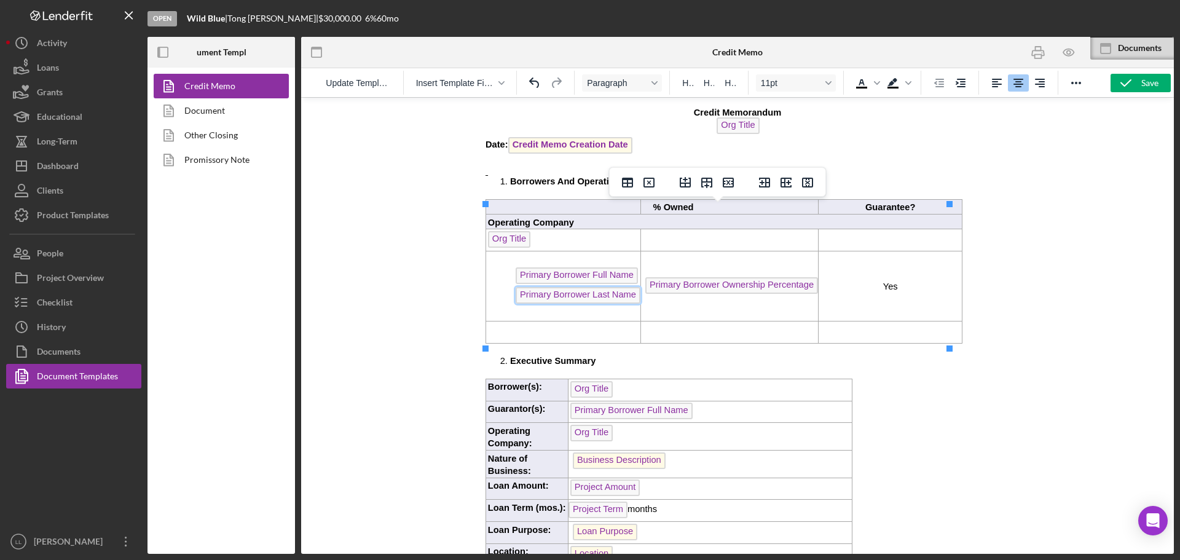
click at [570, 301] on span "Primary Borrower Last Name" at bounding box center [578, 295] width 125 height 17
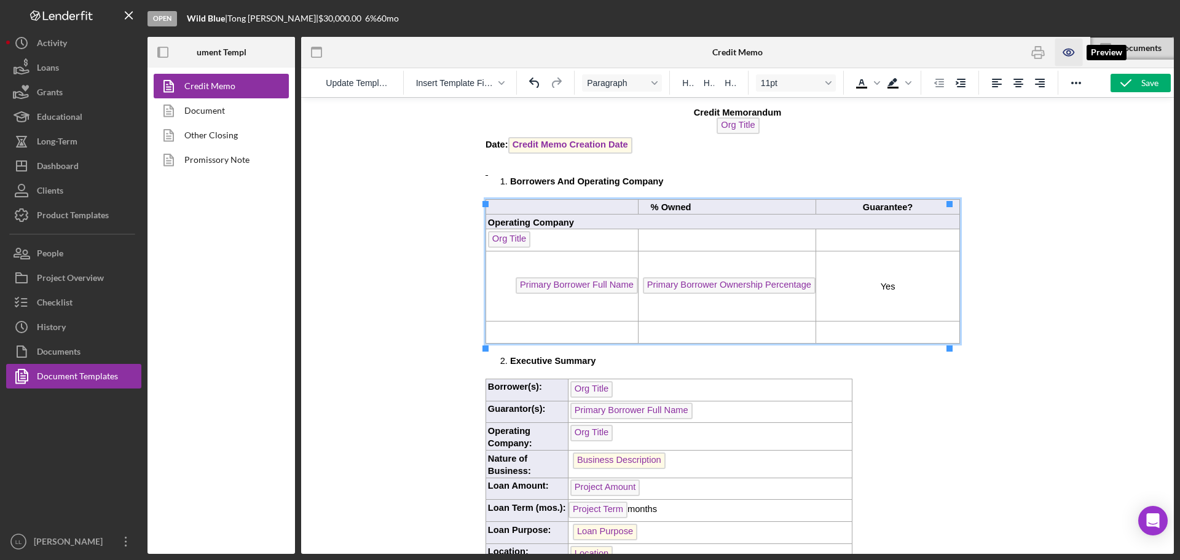
click at [1069, 57] on icon "button" at bounding box center [1069, 53] width 28 height 28
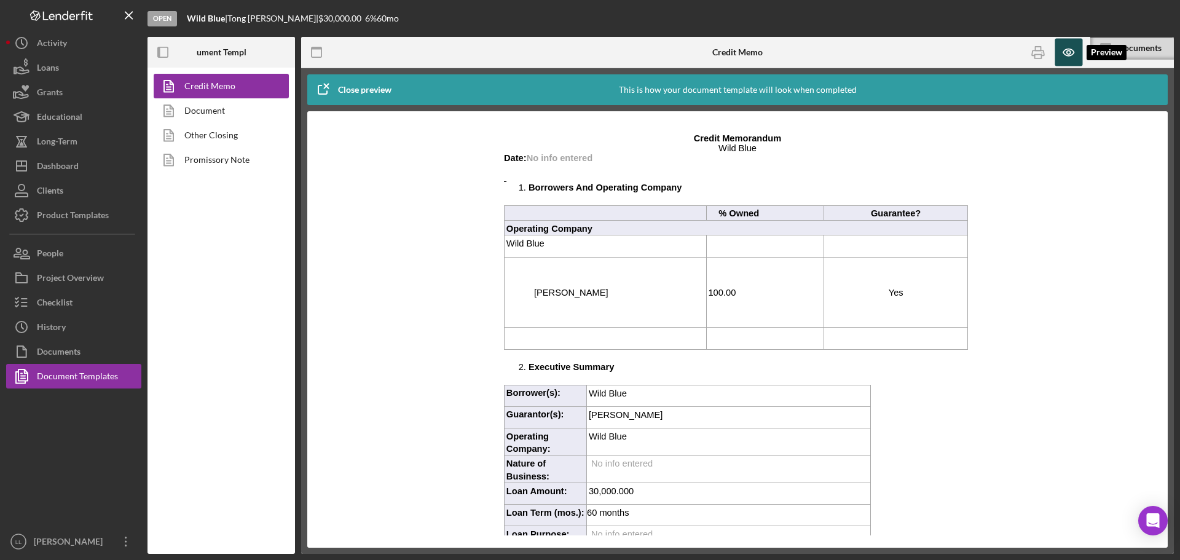
click at [1069, 57] on icon "button" at bounding box center [1069, 53] width 28 height 28
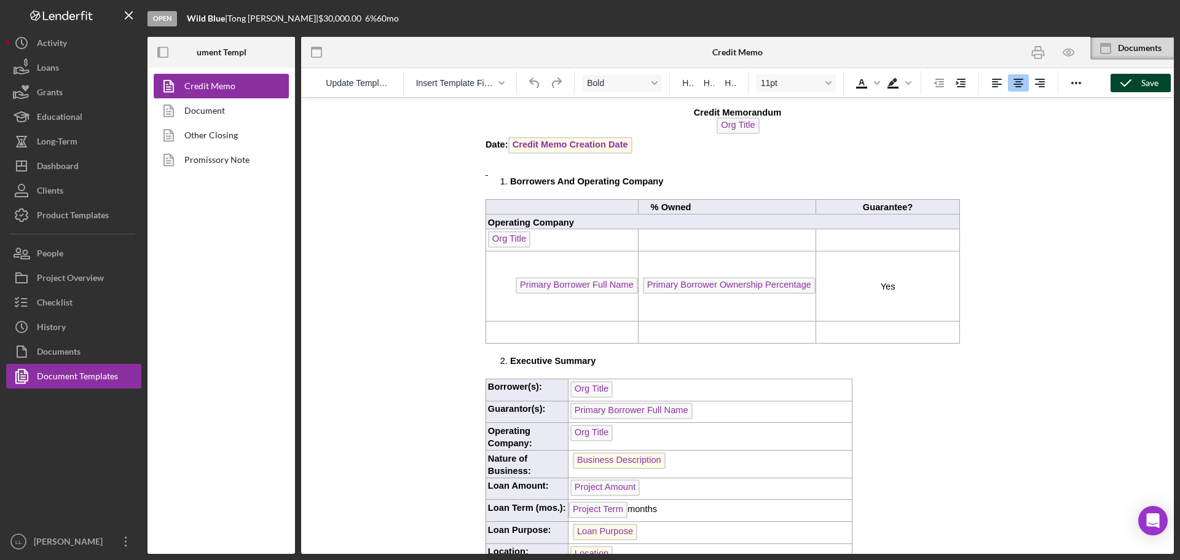
click at [1152, 85] on div "Save" at bounding box center [1149, 83] width 17 height 18
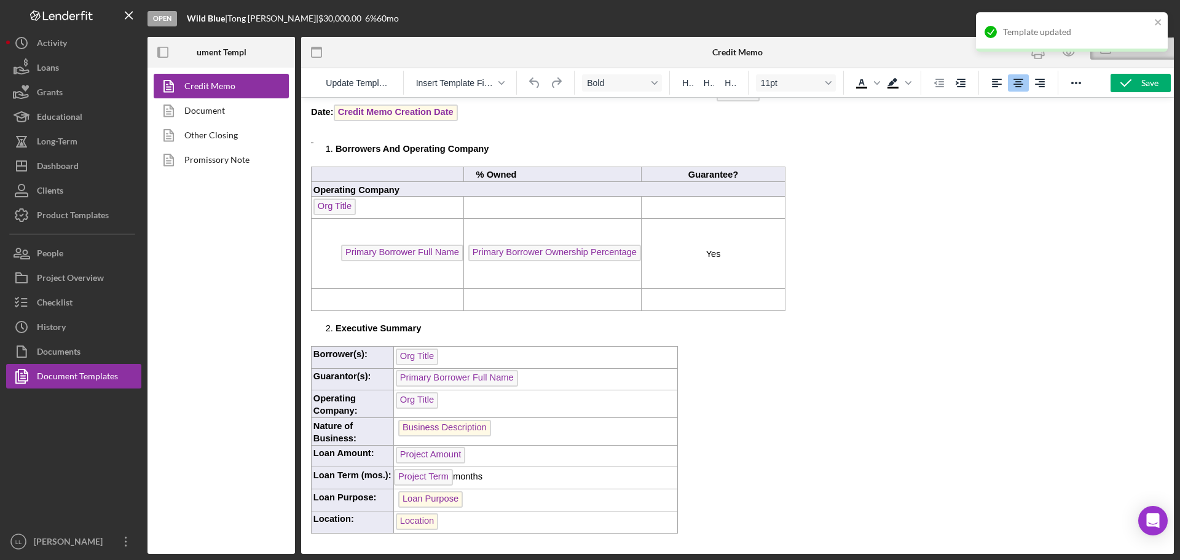
scroll to position [61, 0]
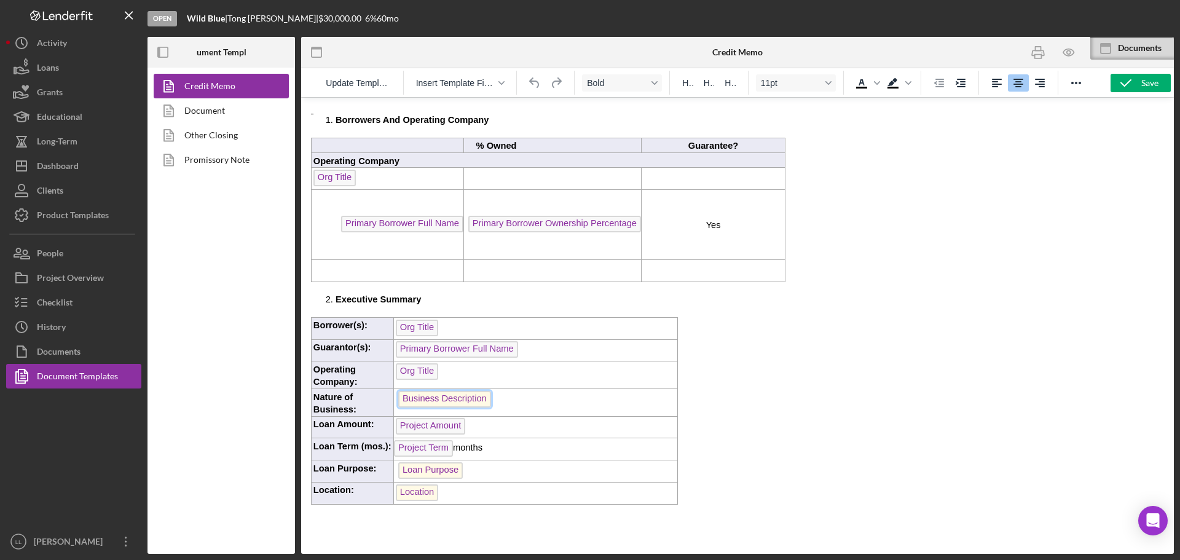
click at [425, 399] on span "Business Description" at bounding box center [444, 399] width 93 height 17
click at [434, 393] on span "Business Description" at bounding box center [444, 399] width 93 height 17
click at [434, 399] on span "Business Description" at bounding box center [444, 399] width 93 height 17
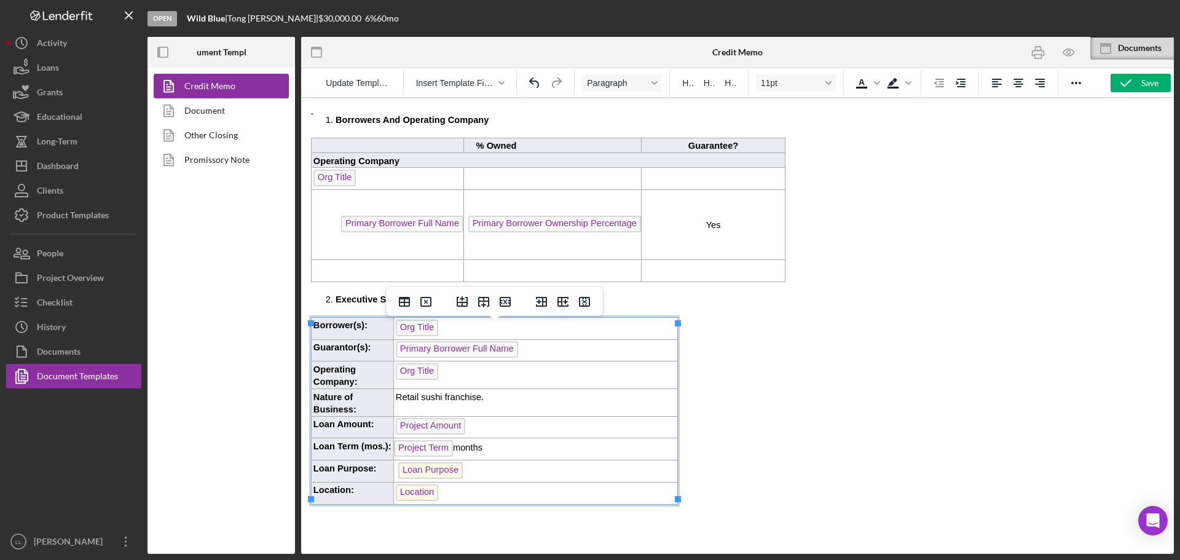
click at [492, 423] on p "Project Amount" at bounding box center [536, 428] width 281 height 20
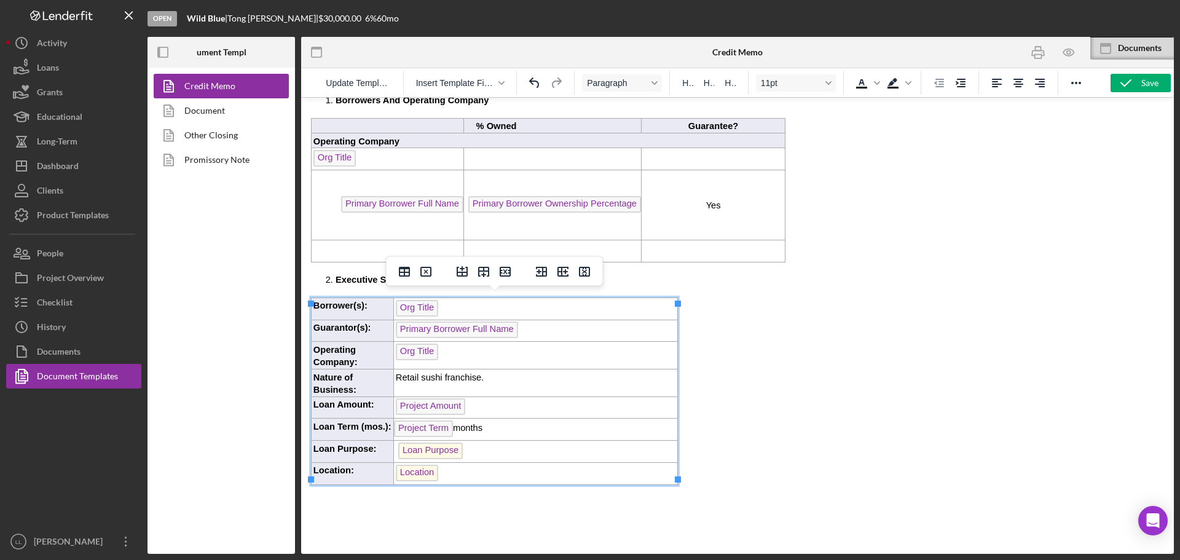
scroll to position [123, 0]
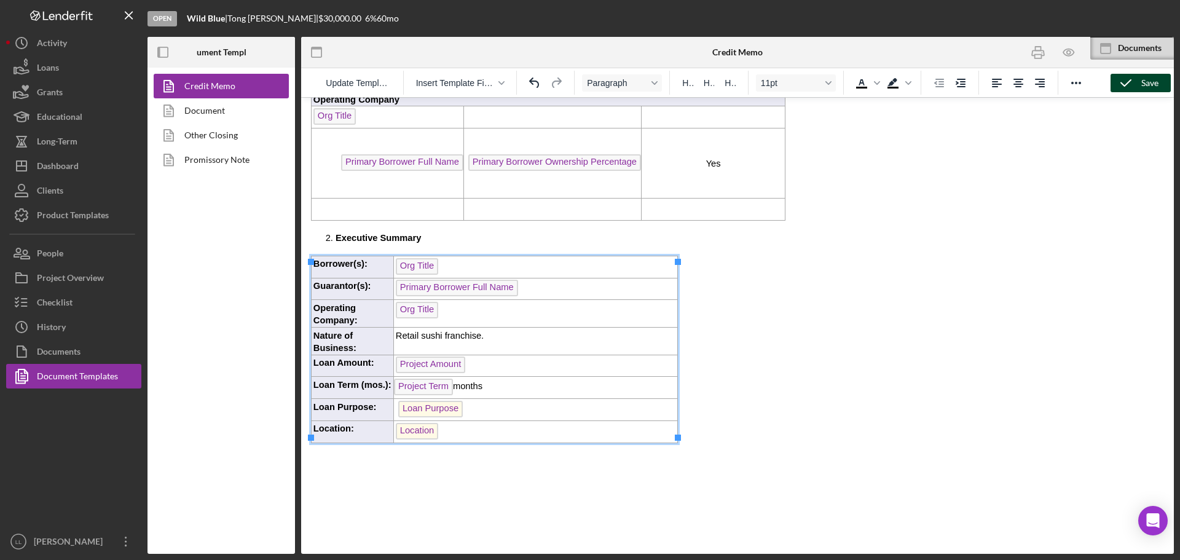
click at [1126, 91] on icon "button" at bounding box center [1126, 83] width 31 height 31
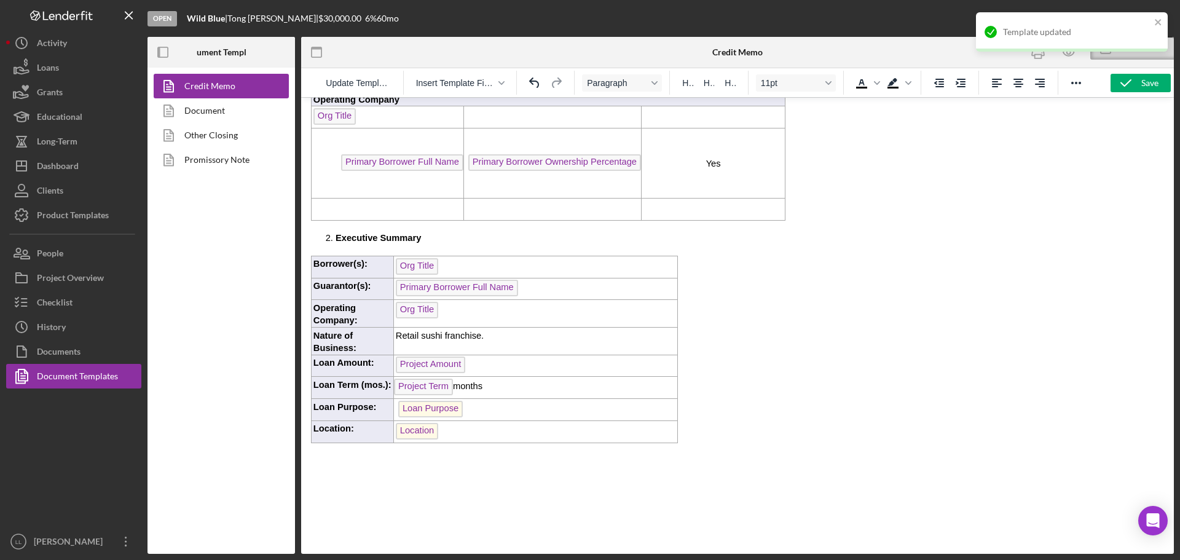
click at [1071, 54] on div "Template updated" at bounding box center [1071, 37] width 197 height 54
click at [1157, 23] on icon "close" at bounding box center [1158, 22] width 6 height 6
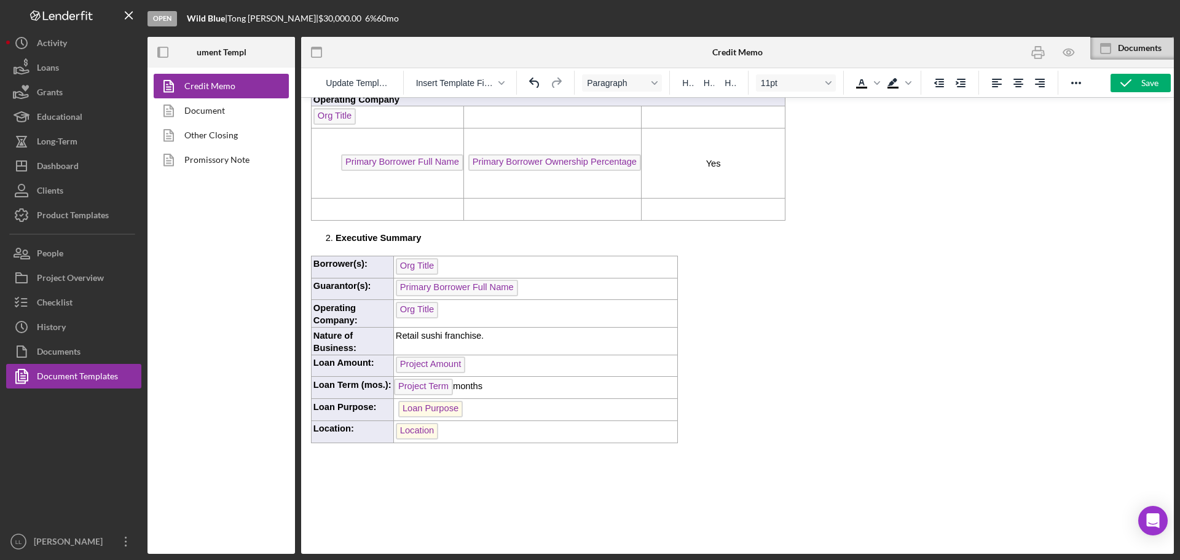
click at [1071, 46] on div "Template updated" at bounding box center [1071, 37] width 197 height 54
click at [1067, 53] on icon "button" at bounding box center [1069, 52] width 4 height 4
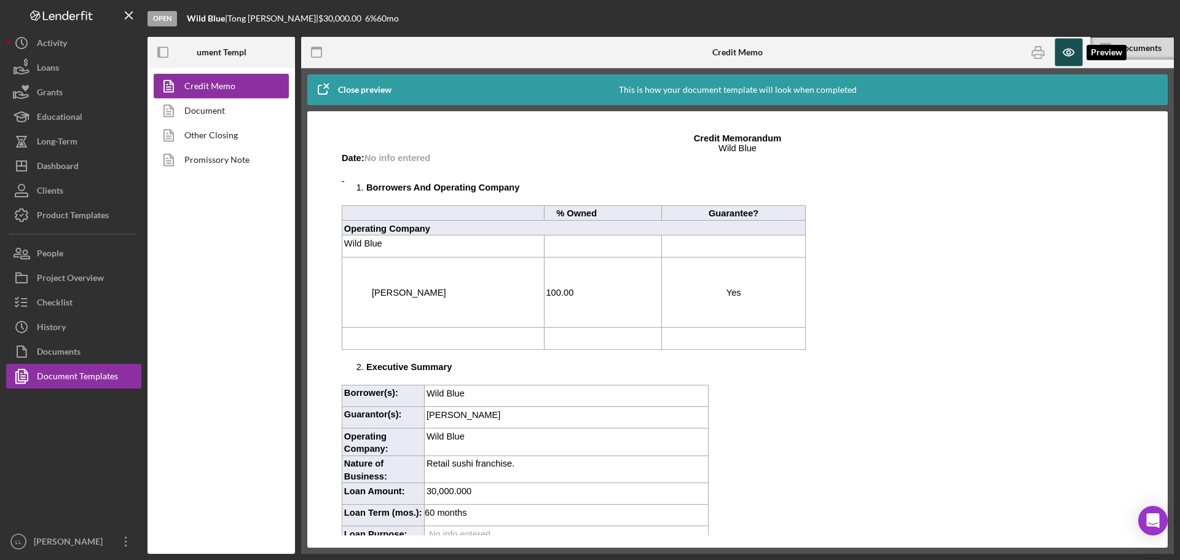
click at [1065, 55] on icon "button" at bounding box center [1068, 52] width 10 height 7
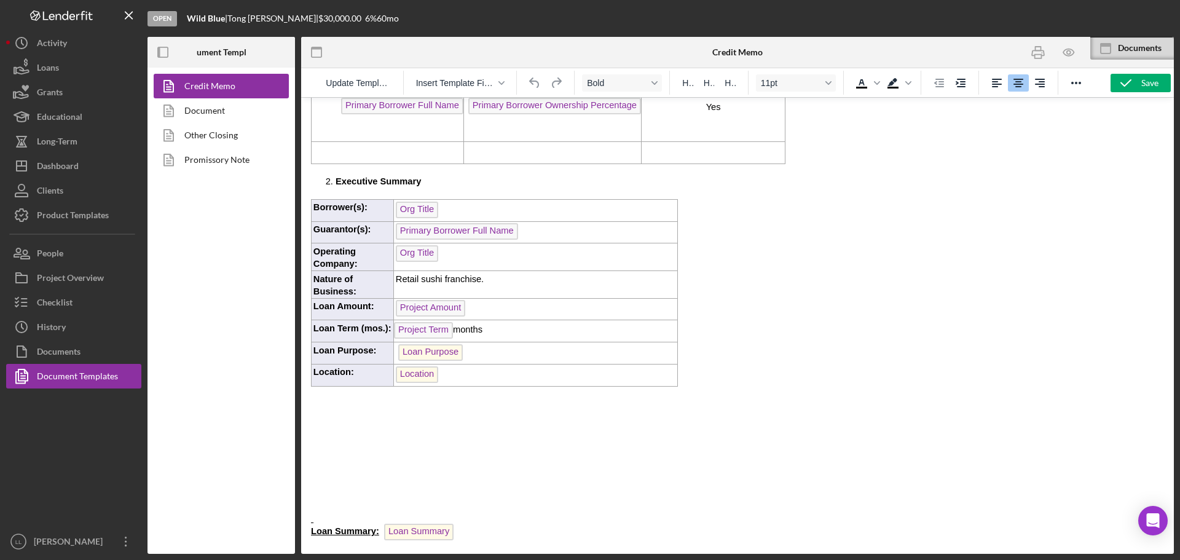
scroll to position [184, 0]
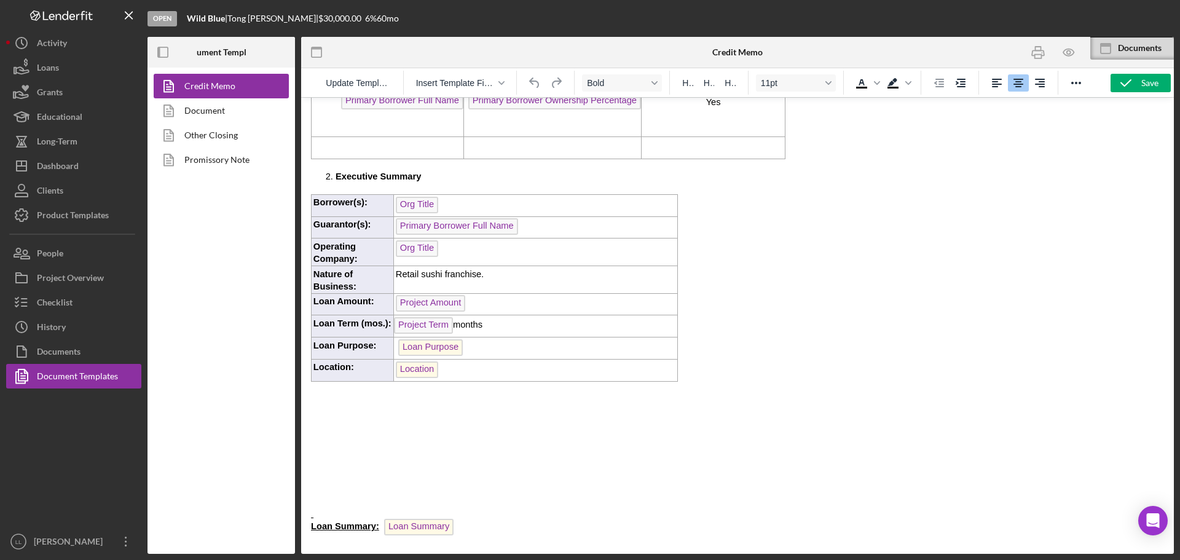
click at [498, 396] on p "Rich Text Area. Press ALT-0 for help." at bounding box center [737, 398] width 853 height 14
click at [430, 343] on span "Loan Purpose" at bounding box center [430, 347] width 65 height 17
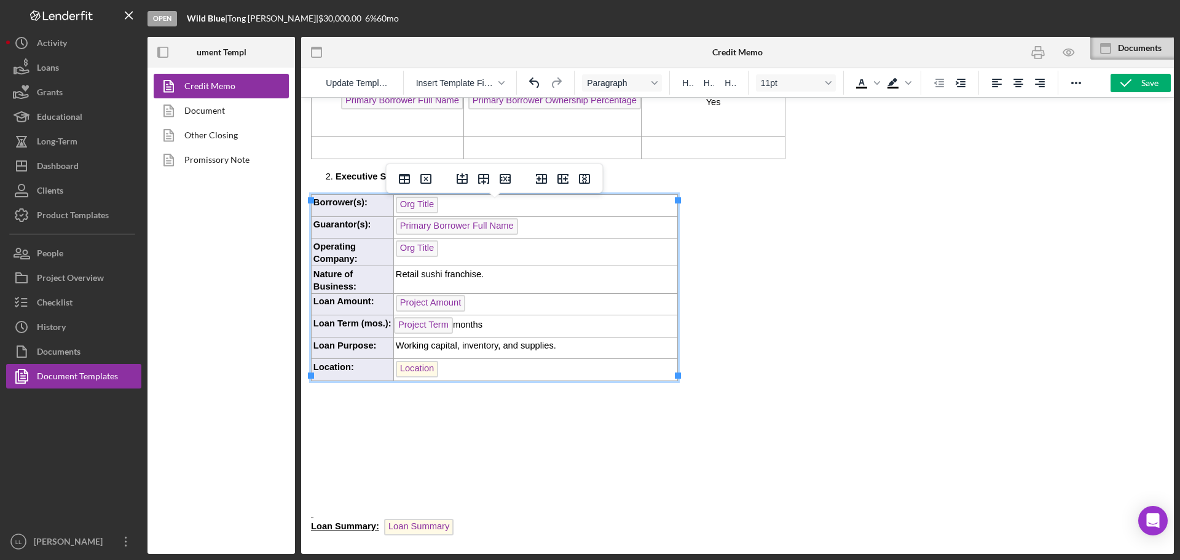
click at [428, 366] on span "Location" at bounding box center [417, 369] width 42 height 17
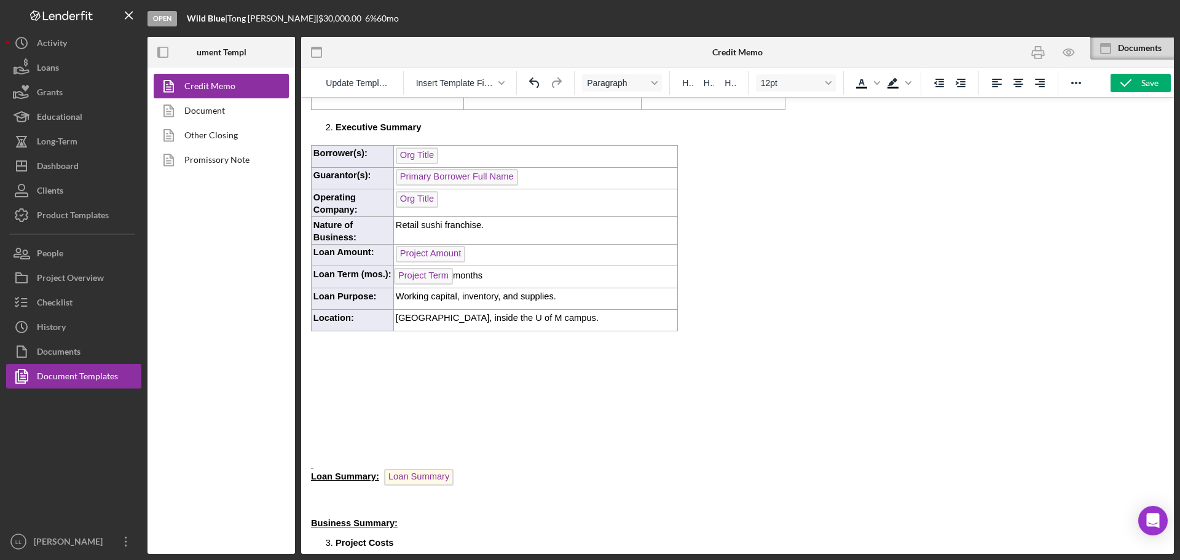
scroll to position [369, 0]
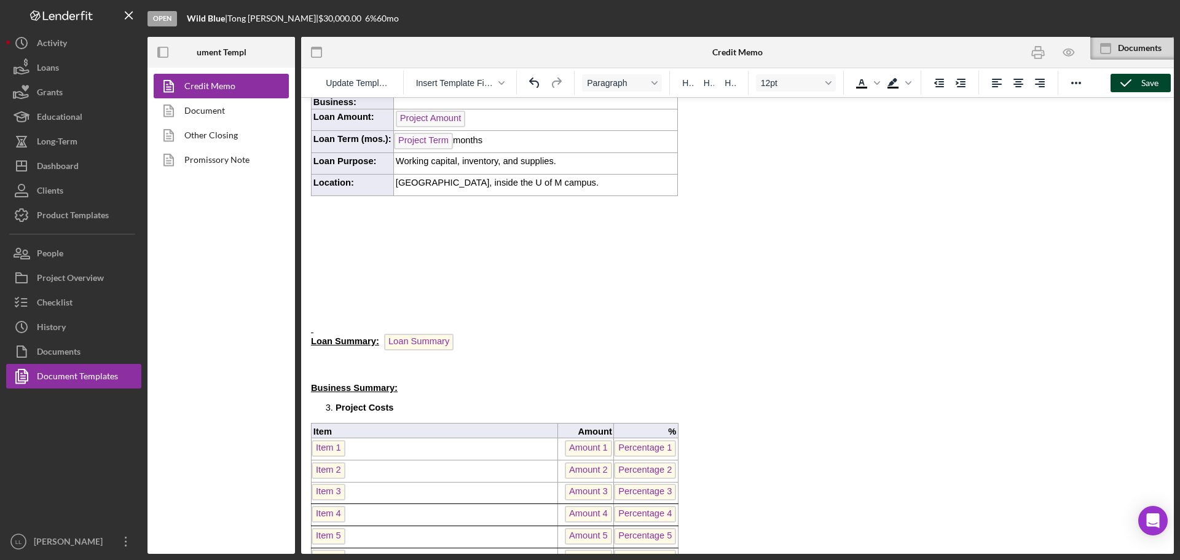
click at [1152, 85] on div "Save" at bounding box center [1149, 83] width 17 height 18
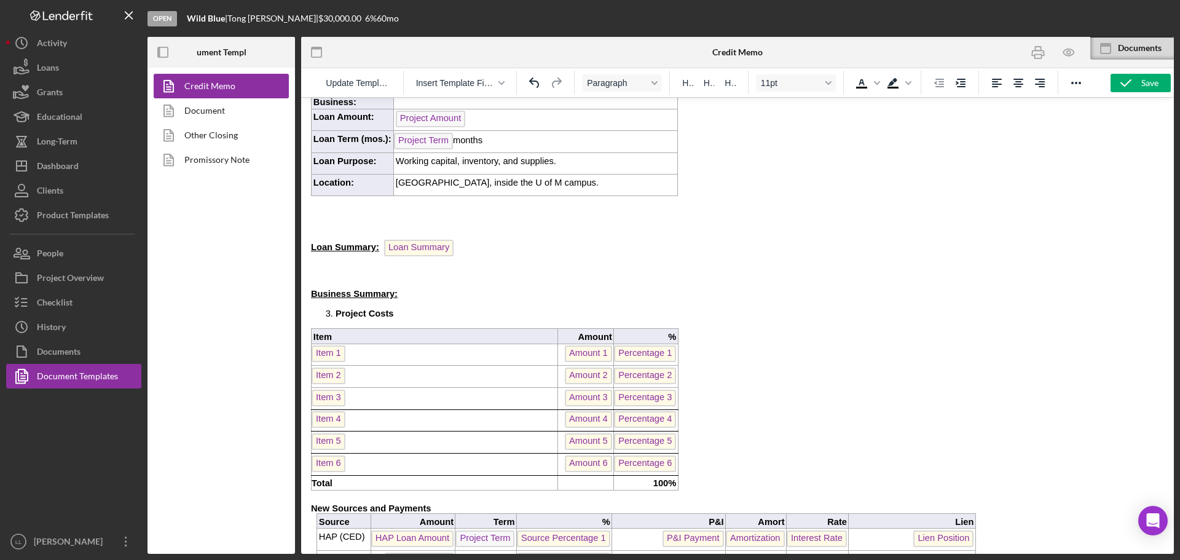
click at [409, 231] on p "Rich Text Area. Press ALT-0 for help." at bounding box center [737, 235] width 853 height 10
click at [403, 243] on span "Loan Summary" at bounding box center [418, 248] width 69 height 17
click at [313, 242] on span "Loan Summary:" at bounding box center [345, 247] width 68 height 10
click at [311, 242] on span "Loan Summary:" at bounding box center [345, 247] width 68 height 10
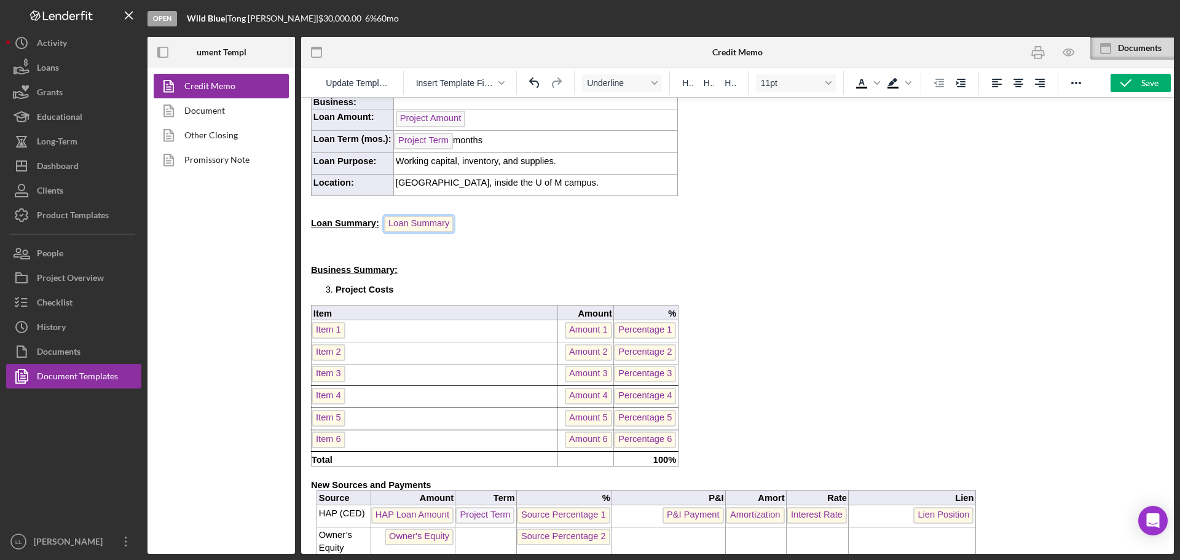
click at [428, 220] on span "Loan Summary" at bounding box center [418, 224] width 69 height 17
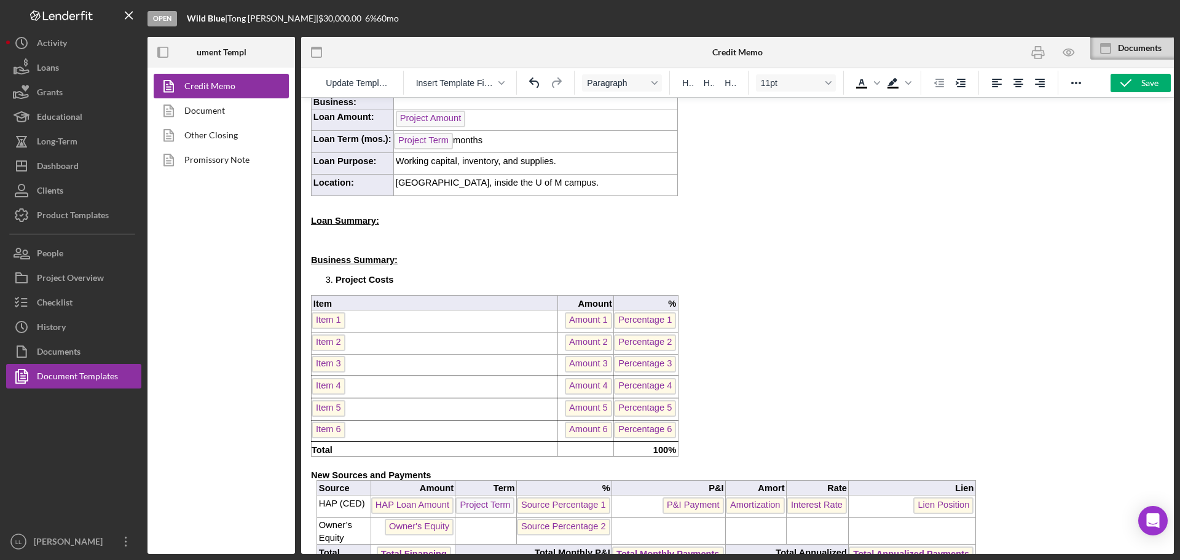
click at [376, 229] on p "Rich Text Area. Press ALT-0 for help." at bounding box center [737, 231] width 853 height 10
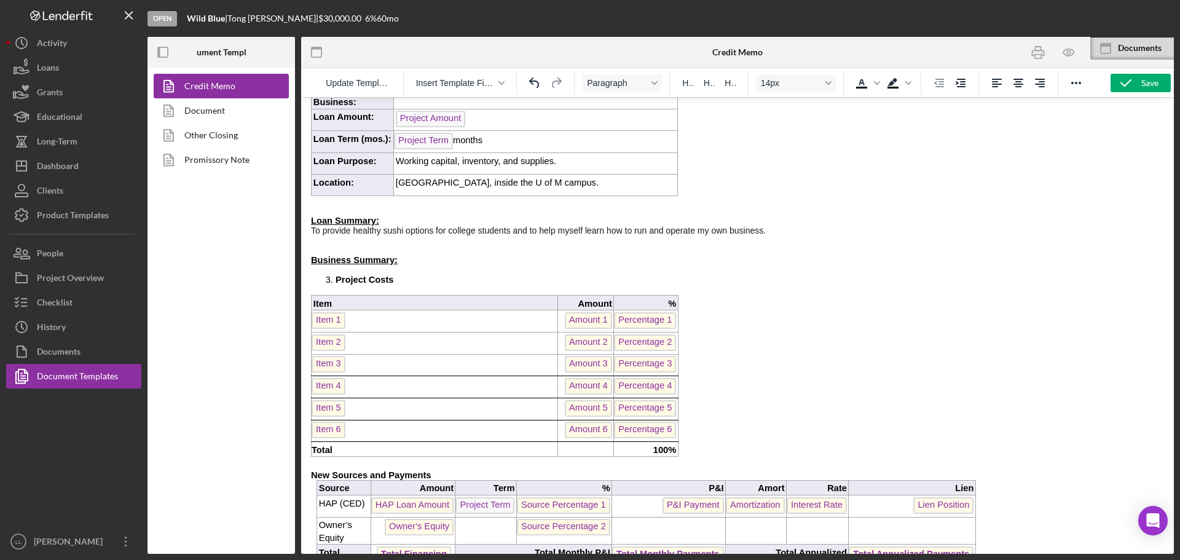
click at [313, 232] on span "To provide healthy sushi options for college students and to help myself learn …" at bounding box center [538, 231] width 455 height 10
click at [550, 264] on p "Business Summary:" at bounding box center [737, 260] width 853 height 10
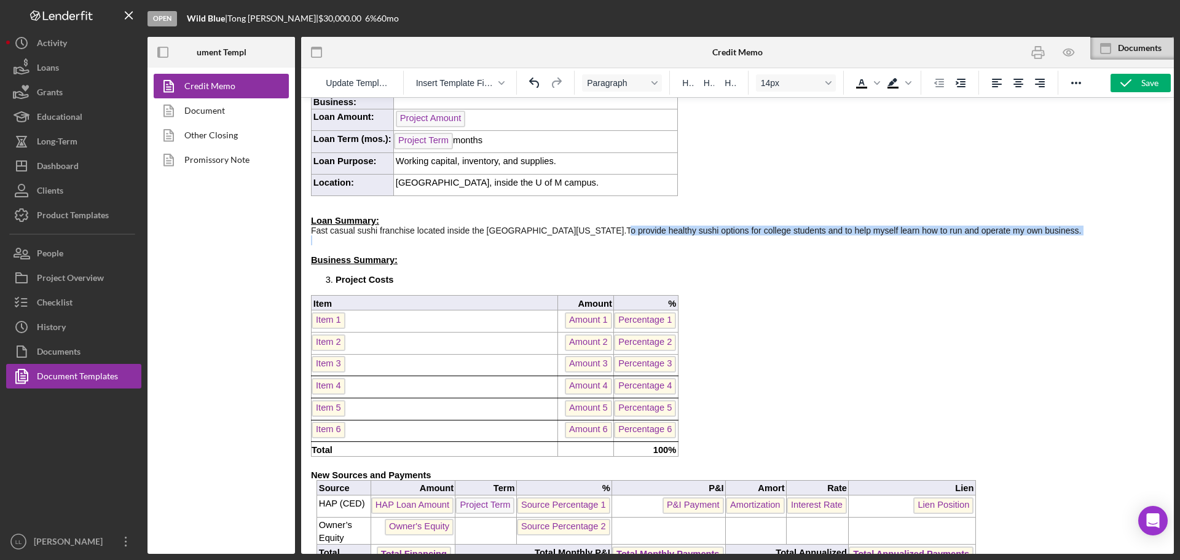
drag, startPoint x: 581, startPoint y: 229, endPoint x: 1058, endPoint y: 237, distance: 477.6
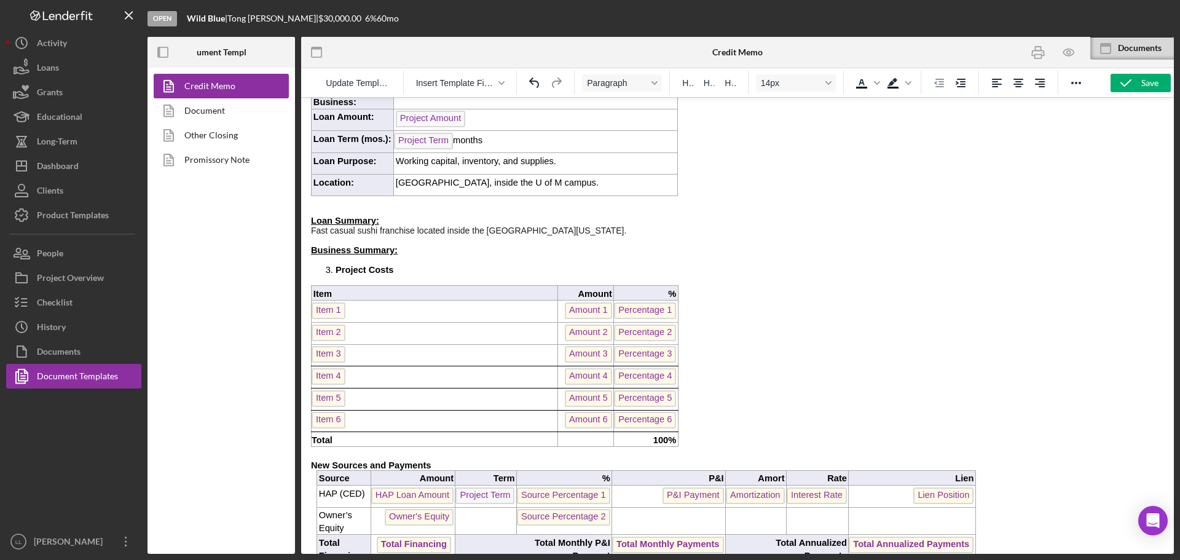
click at [402, 253] on p "Business Summary:" at bounding box center [737, 250] width 853 height 10
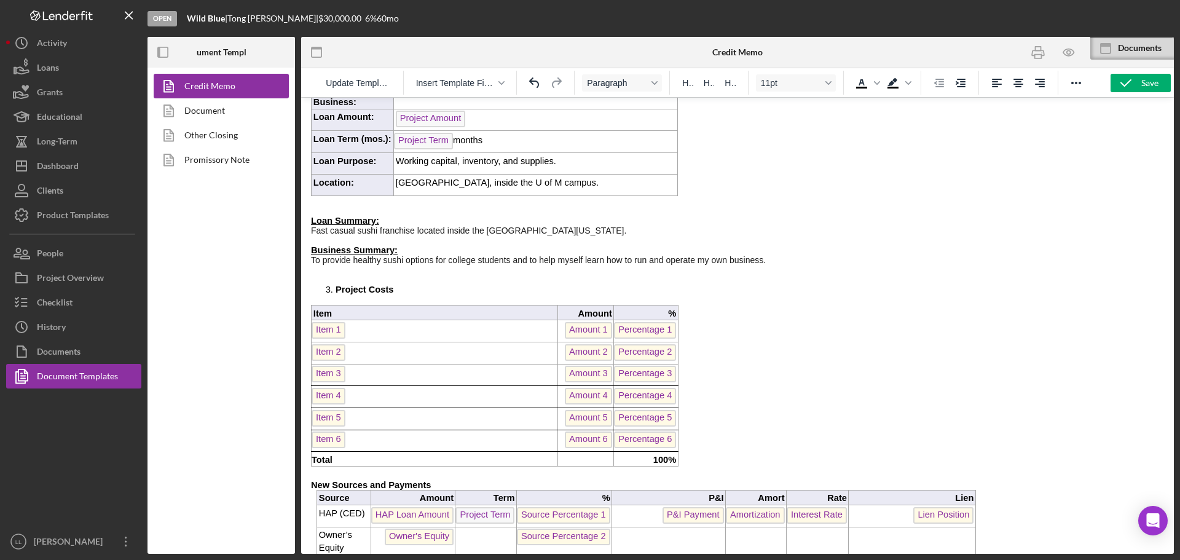
click at [530, 275] on p "Rich Text Area. Press ALT-0 for help." at bounding box center [737, 270] width 853 height 10
click at [493, 273] on p "Rich Text Area. Press ALT-0 for help." at bounding box center [737, 270] width 853 height 10
click at [764, 262] on span "To provide healthy sushi options for college students and to help myself learn …" at bounding box center [538, 260] width 455 height 10
click at [771, 265] on p "To provide healthy sushi options for college students and to help myself learn …" at bounding box center [737, 260] width 853 height 10
click at [590, 228] on p "Fast casual sushi franchise located inside the University of Minnesota." at bounding box center [737, 231] width 853 height 10
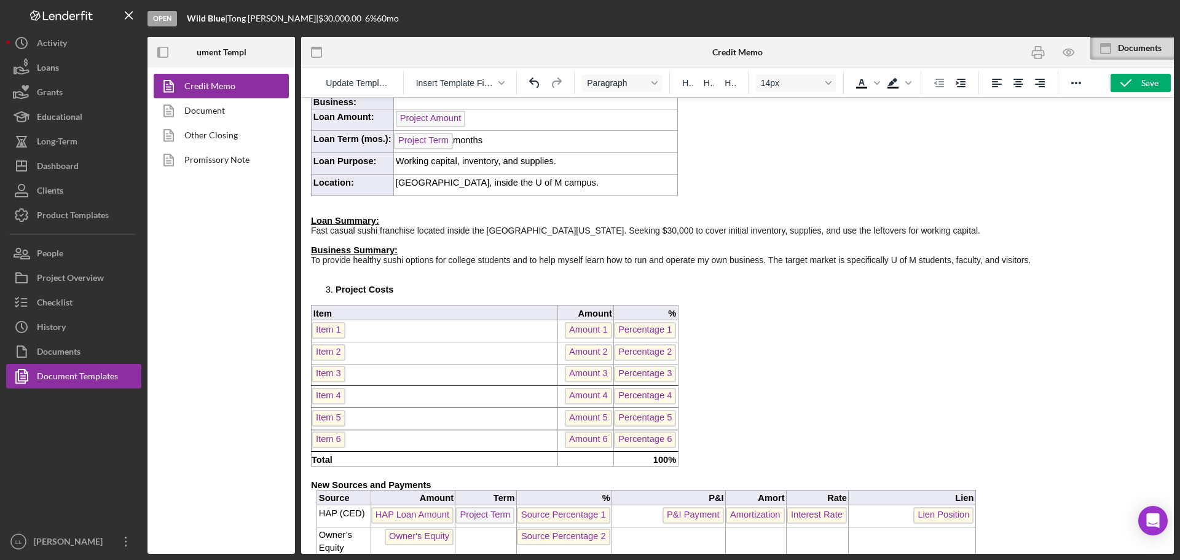
click at [1045, 262] on p "To provide healthy sushi options for college students and to help myself learn …" at bounding box center [737, 260] width 853 height 10
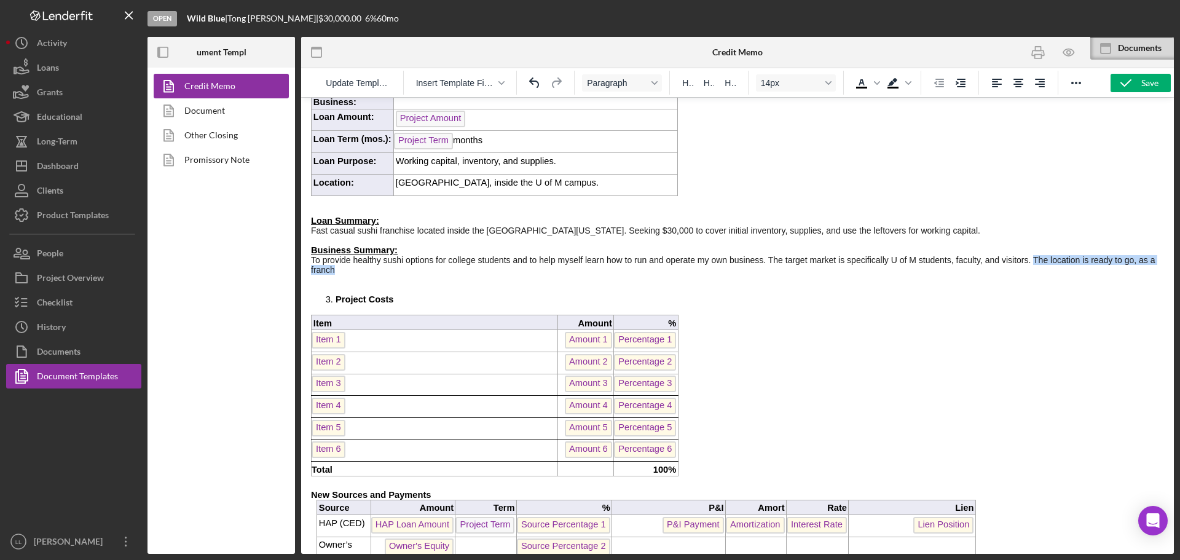
drag, startPoint x: 421, startPoint y: 272, endPoint x: 1034, endPoint y: 260, distance: 613.5
click at [1034, 260] on p "To provide healthy sushi options for college students and to help myself learn …" at bounding box center [737, 265] width 853 height 20
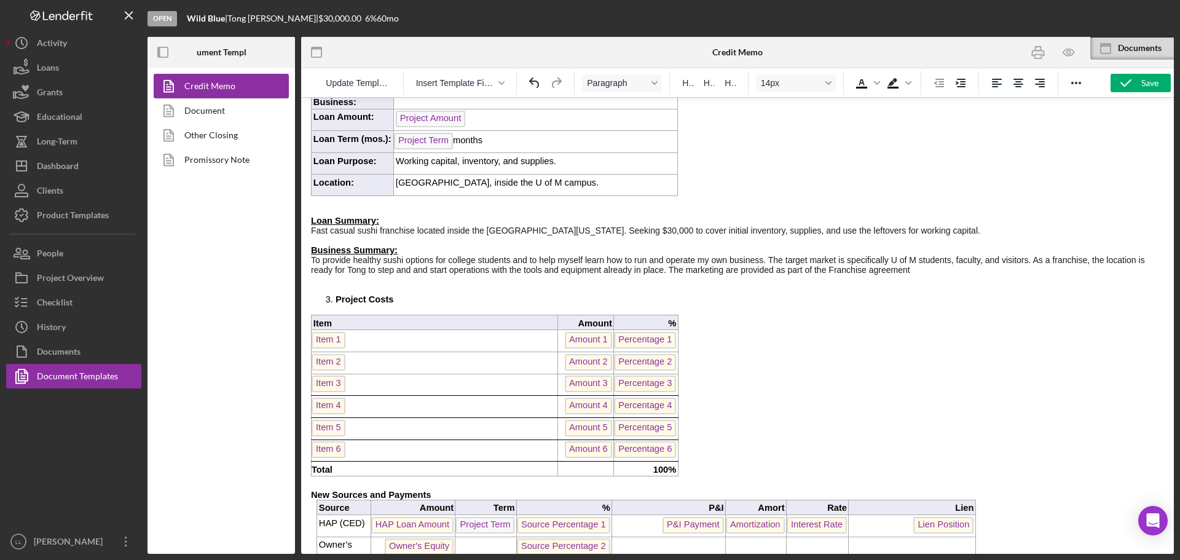
click at [833, 275] on span "To provide healthy sushi options for college students and to help myself learn …" at bounding box center [728, 265] width 834 height 20
click at [919, 273] on p "To provide healthy sushi options for college students and to help myself learn …" at bounding box center [737, 265] width 853 height 20
click at [683, 275] on span "To provide healthy sushi options for college students and to help myself learn …" at bounding box center [728, 265] width 834 height 20
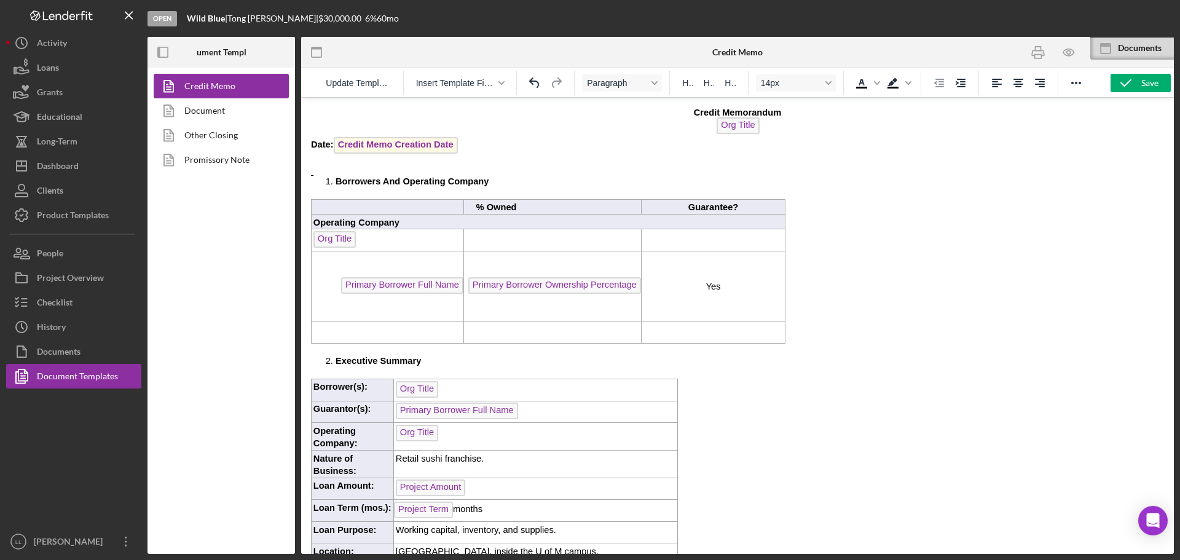
scroll to position [369, 0]
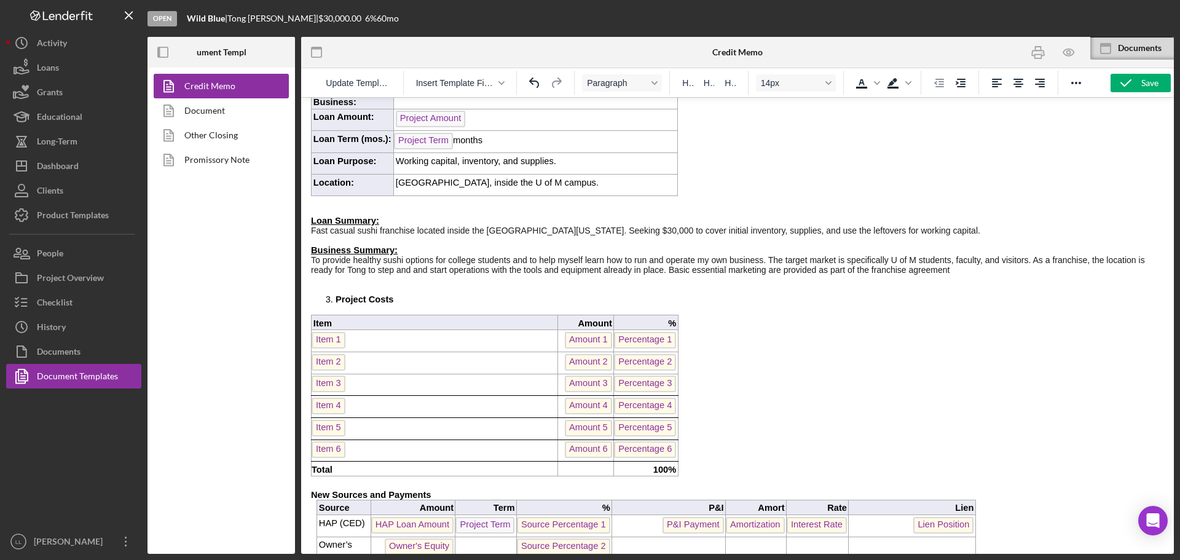
click at [767, 275] on span "To provide healthy sushi options for college students and to help myself learn …" at bounding box center [728, 265] width 834 height 20
click at [782, 271] on span "To provide healthy sushi options for college students and to help myself learn …" at bounding box center [728, 265] width 834 height 20
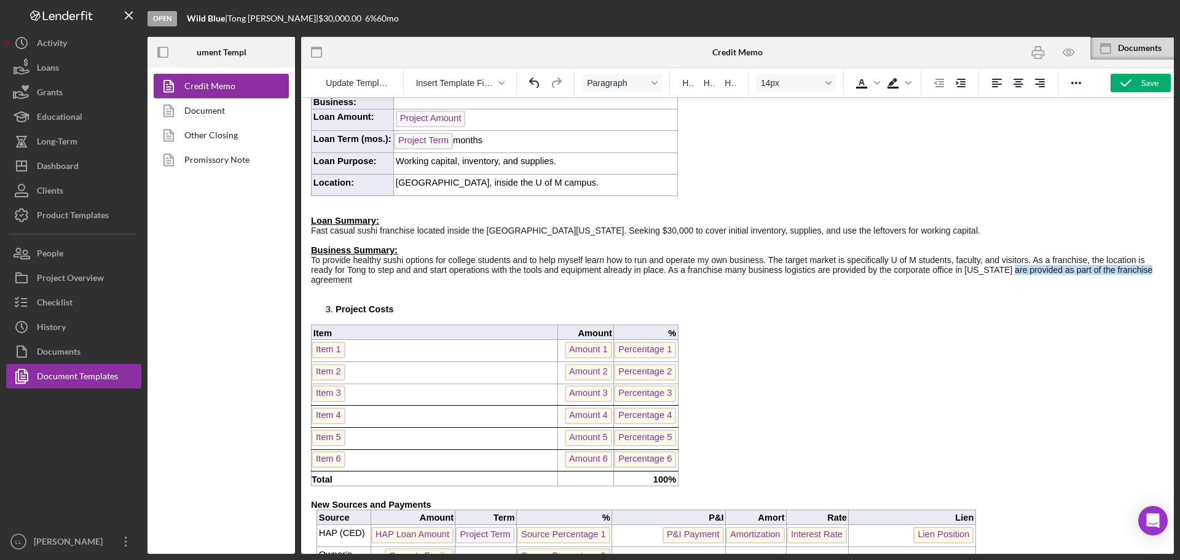
drag, startPoint x: 1141, startPoint y: 275, endPoint x: 1005, endPoint y: 274, distance: 135.8
click at [1005, 274] on span "To provide healthy sushi options for college students and to help myself learn …" at bounding box center [731, 269] width 841 height 29
drag, startPoint x: 981, startPoint y: 303, endPoint x: 1101, endPoint y: 117, distance: 221.4
click at [1130, 86] on icon "button" at bounding box center [1126, 83] width 31 height 31
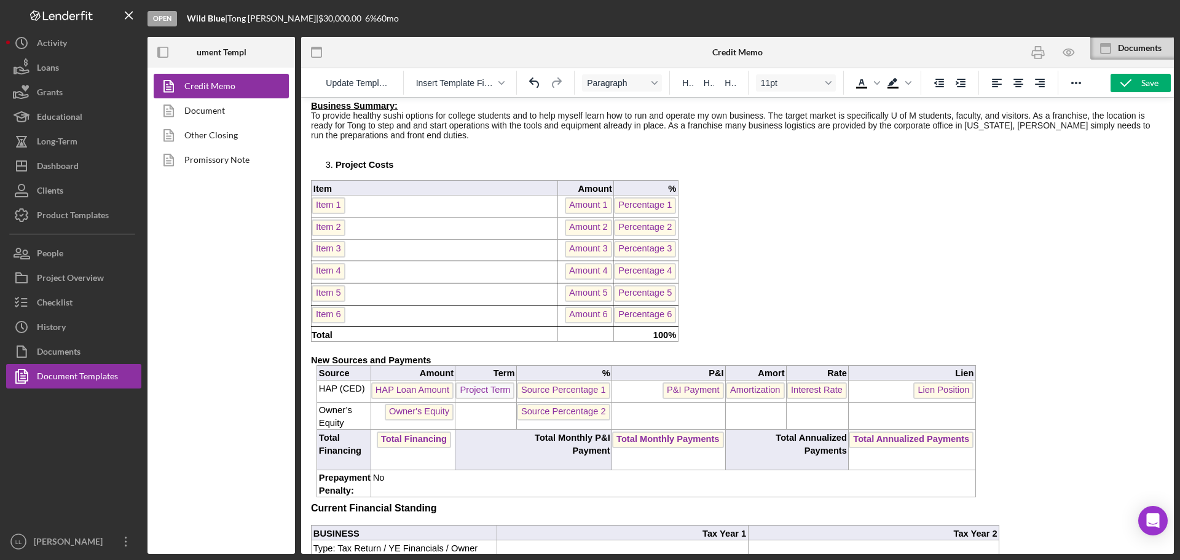
scroll to position [492, 0]
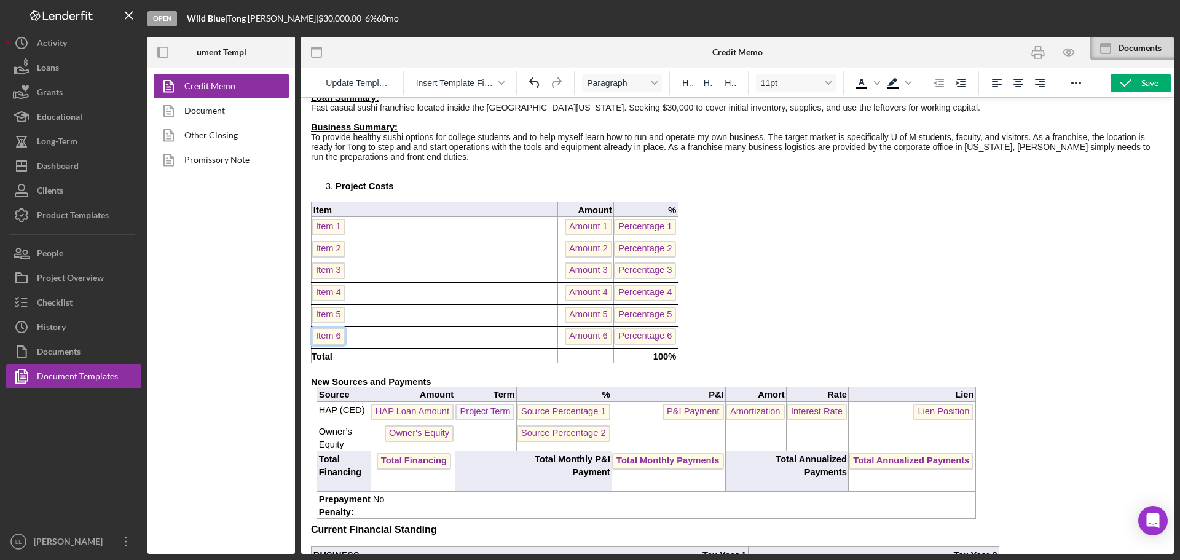
click at [334, 345] on span "Item 6" at bounding box center [329, 336] width 34 height 17
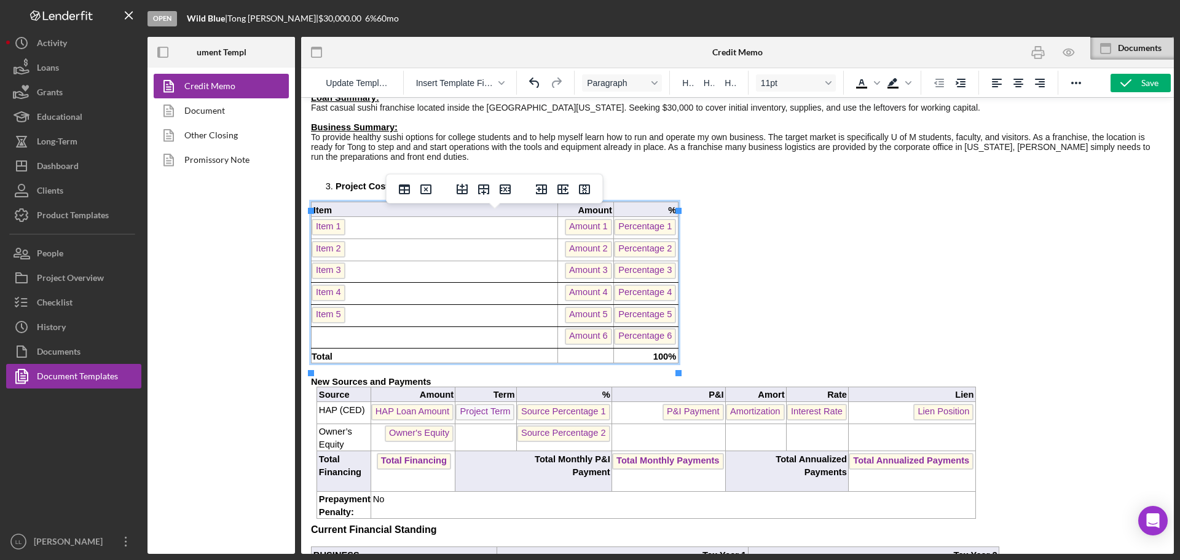
click at [327, 323] on span "Item 5" at bounding box center [329, 315] width 34 height 17
click at [331, 301] on span "Item 4" at bounding box center [329, 293] width 34 height 17
click at [605, 344] on span "Amount 6" at bounding box center [588, 336] width 47 height 17
click at [649, 338] on span "Percentage 6" at bounding box center [645, 336] width 62 height 17
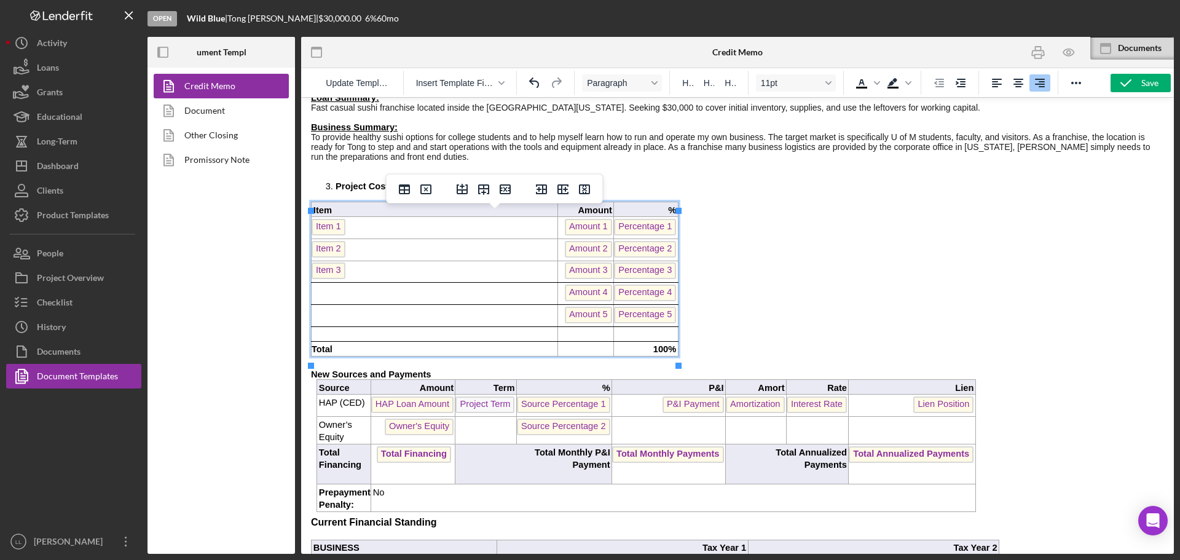
click at [643, 323] on span "Percentage 5" at bounding box center [645, 315] width 62 height 17
drag, startPoint x: 598, startPoint y: 321, endPoint x: 449, endPoint y: 311, distance: 149.1
click at [599, 320] on span "Amount 5" at bounding box center [588, 315] width 47 height 17
click at [382, 297] on p "Rich Text Area. Press ALT-0 for help." at bounding box center [435, 291] width 246 height 13
click at [505, 192] on icon "Delete row" at bounding box center [505, 189] width 15 height 15
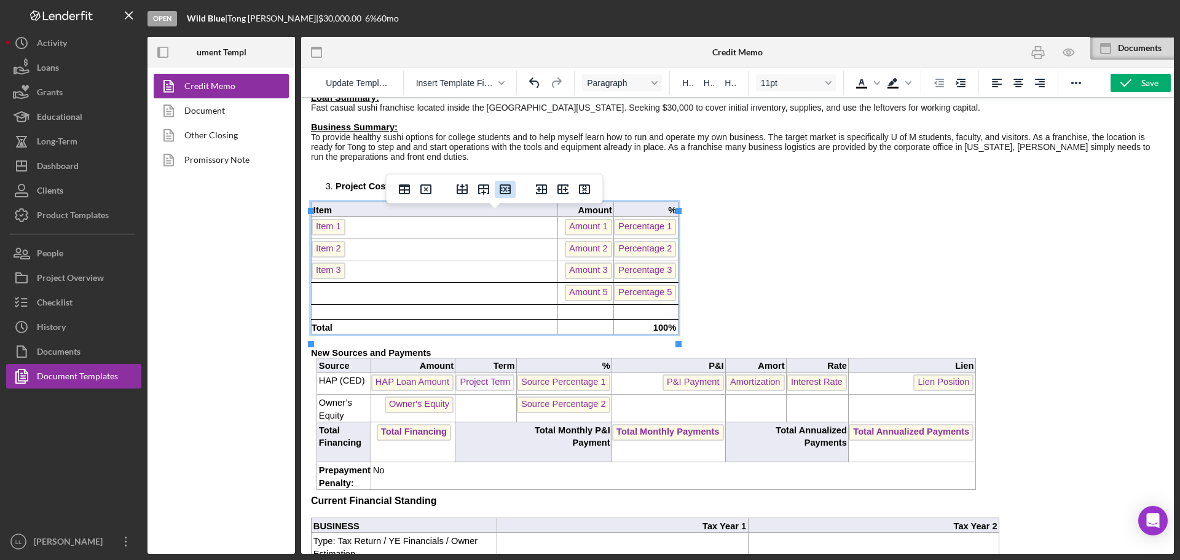
click at [506, 191] on icon "Delete row" at bounding box center [505, 189] width 15 height 15
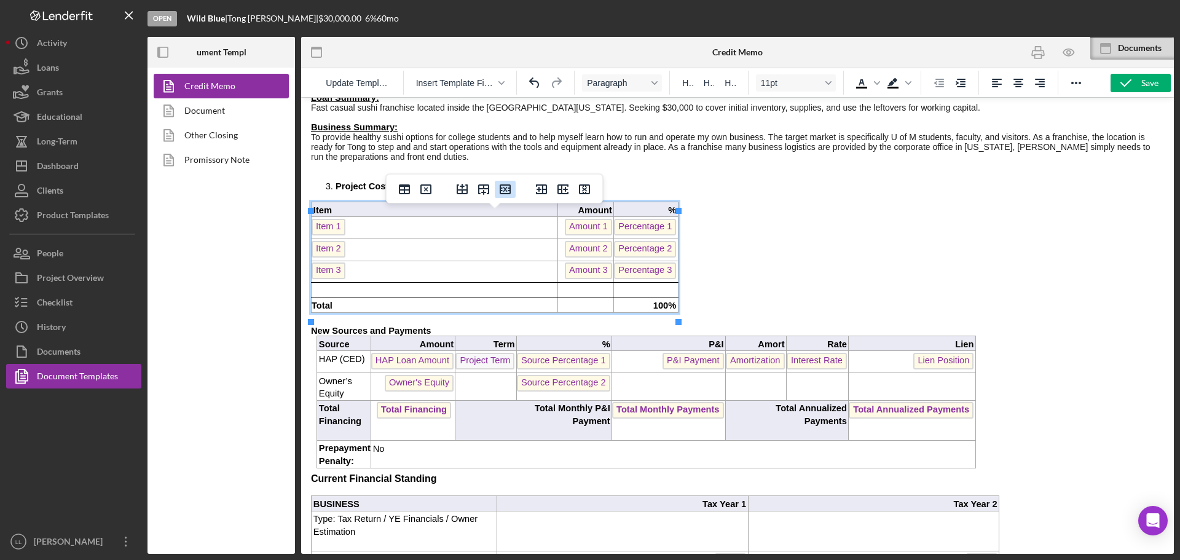
click at [506, 188] on icon "Delete row" at bounding box center [505, 189] width 11 height 10
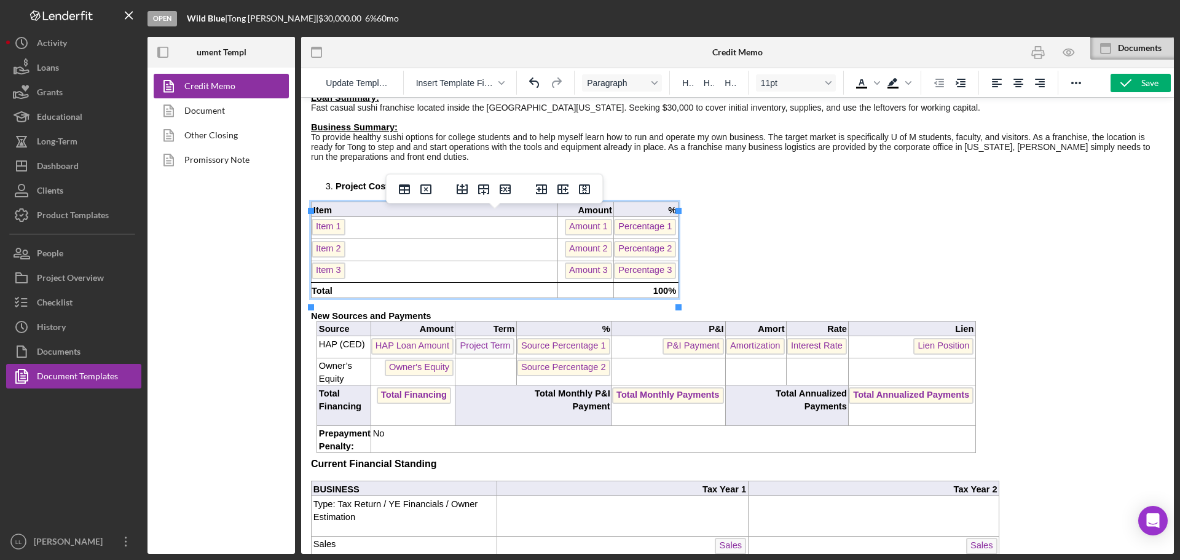
click at [332, 235] on span "Item 1" at bounding box center [329, 227] width 34 height 17
click at [340, 235] on span "Item 1" at bounding box center [329, 227] width 34 height 17
click at [585, 235] on span "Amount 1" at bounding box center [588, 227] width 47 height 17
click at [652, 235] on span "Percentage 1" at bounding box center [645, 227] width 62 height 17
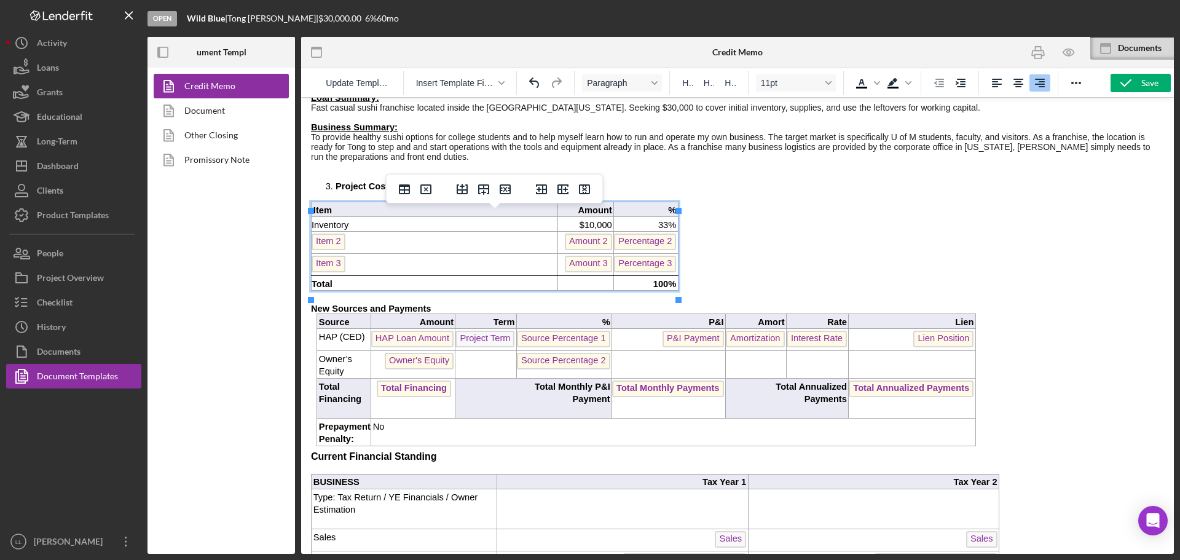
click at [347, 253] on p "Item 2" at bounding box center [435, 244] width 246 height 20
click at [337, 248] on span "Item 2" at bounding box center [329, 242] width 34 height 17
click at [600, 248] on span "Amount 2" at bounding box center [588, 242] width 47 height 17
click at [637, 246] on span "Percentage 2" at bounding box center [645, 242] width 62 height 17
click at [639, 250] on span "Percentage 2" at bounding box center [645, 242] width 62 height 17
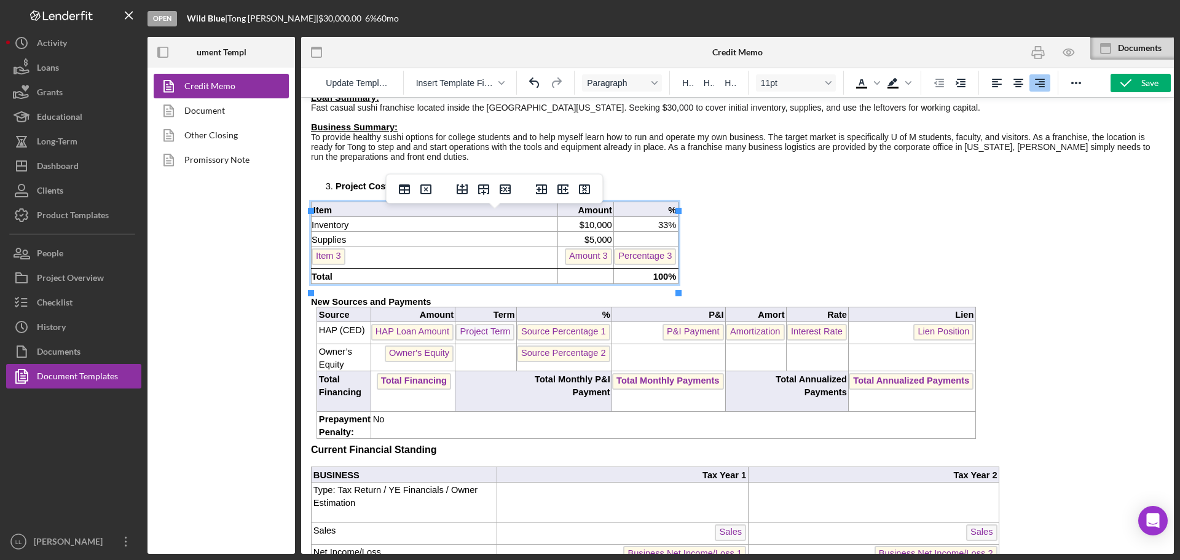
click at [650, 245] on p "Rich Text Area. Press ALT-0 for help." at bounding box center [645, 240] width 62 height 13
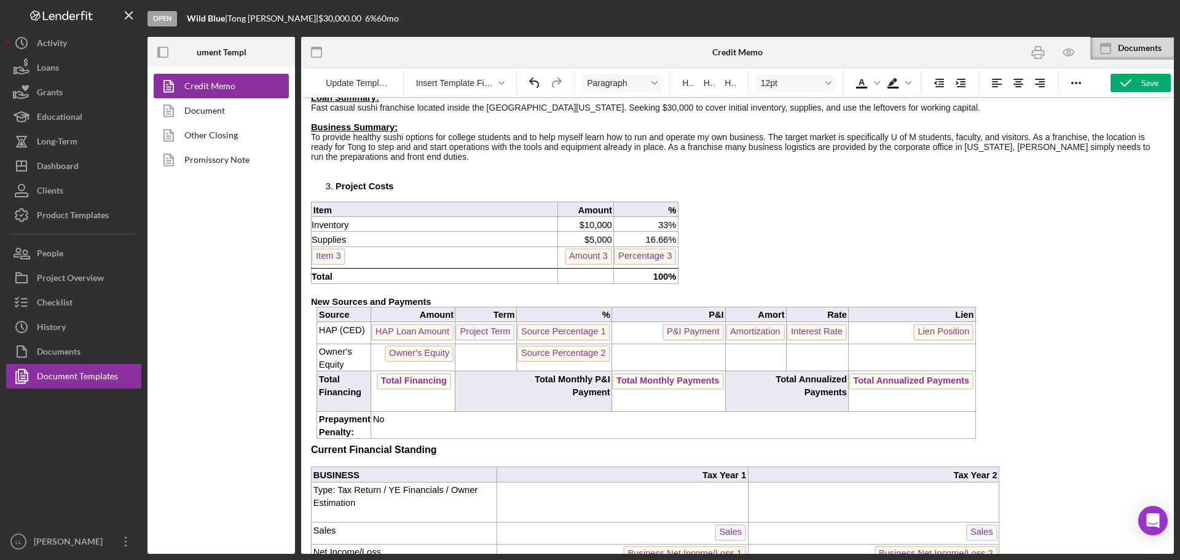
click at [667, 232] on p "33%" at bounding box center [645, 225] width 62 height 13
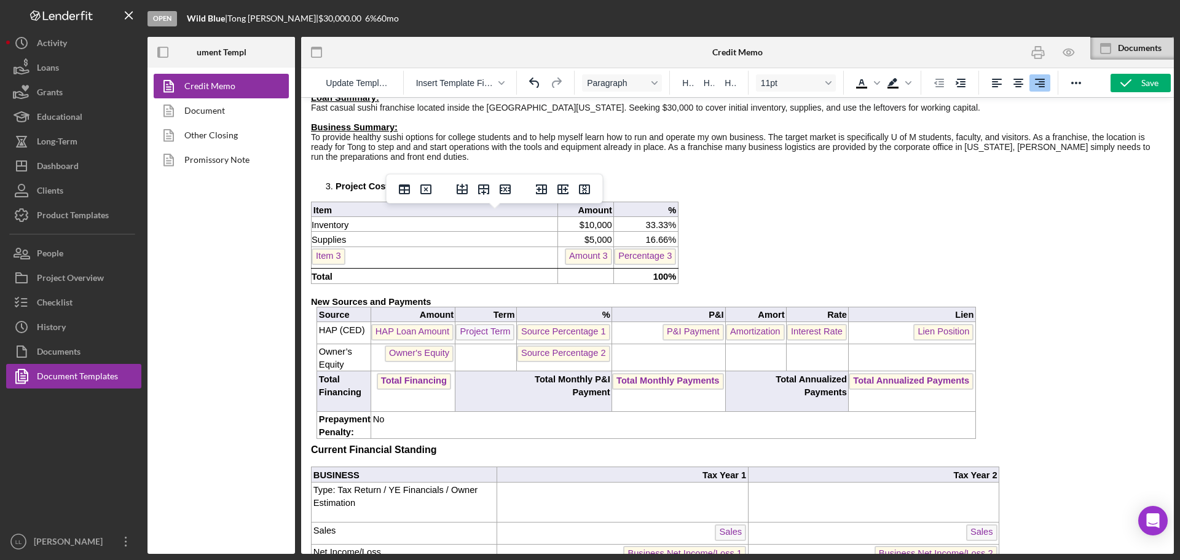
click at [588, 265] on span "Amount 3" at bounding box center [588, 256] width 47 height 17
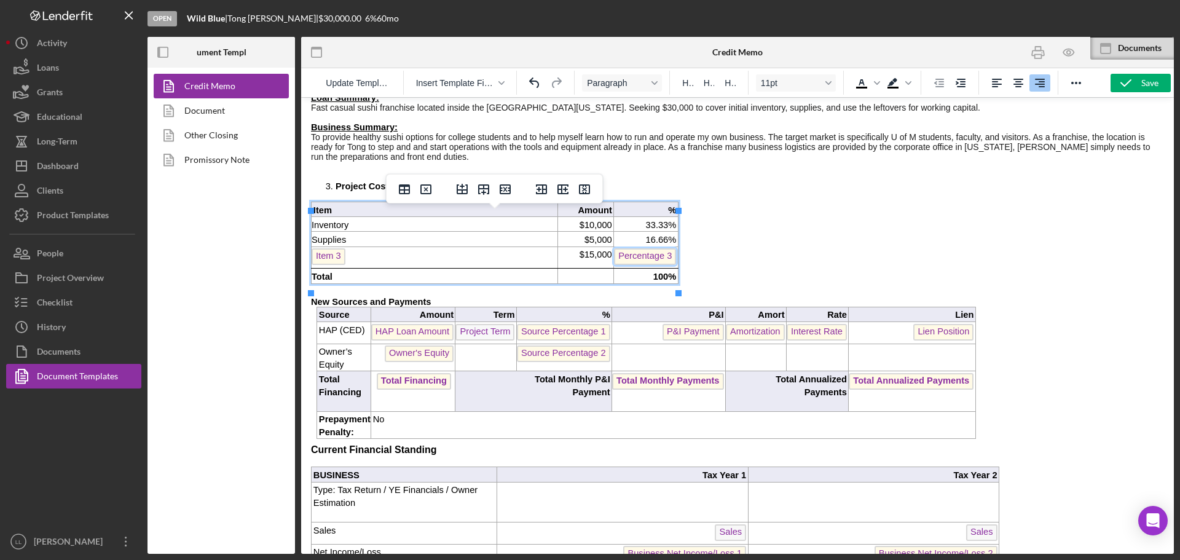
click at [641, 265] on span "Percentage 3" at bounding box center [645, 256] width 62 height 17
click at [655, 232] on p "33.33%" at bounding box center [639, 225] width 50 height 13
click at [655, 246] on p "16.66%" at bounding box center [639, 240] width 50 height 13
drag, startPoint x: 734, startPoint y: 251, endPoint x: 670, endPoint y: 254, distance: 64.0
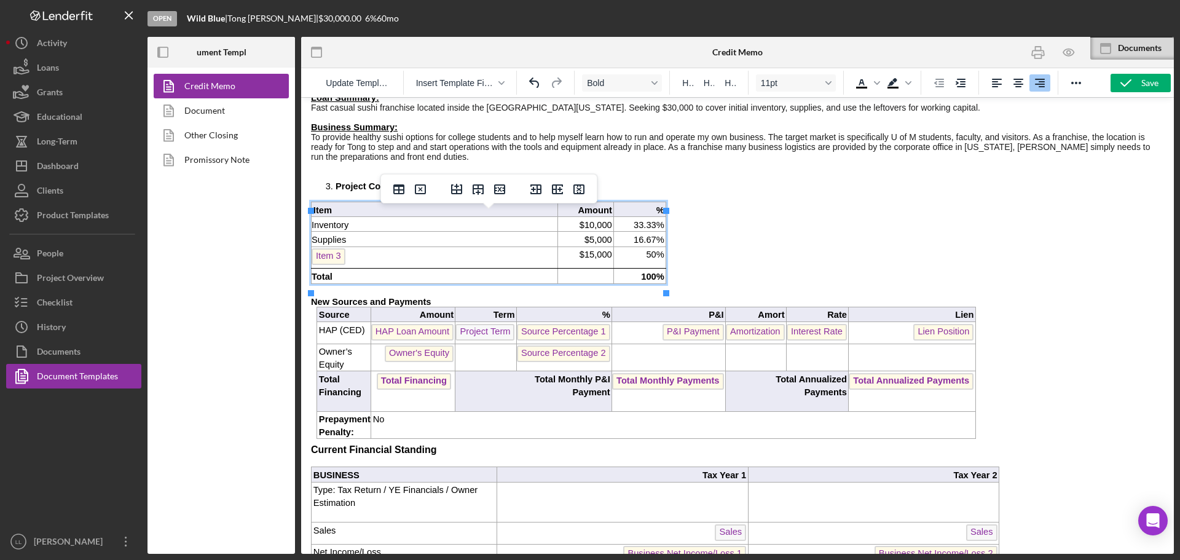
click at [567, 283] on p "Rich Text Area. Press ALT-0 for help." at bounding box center [585, 276] width 54 height 13
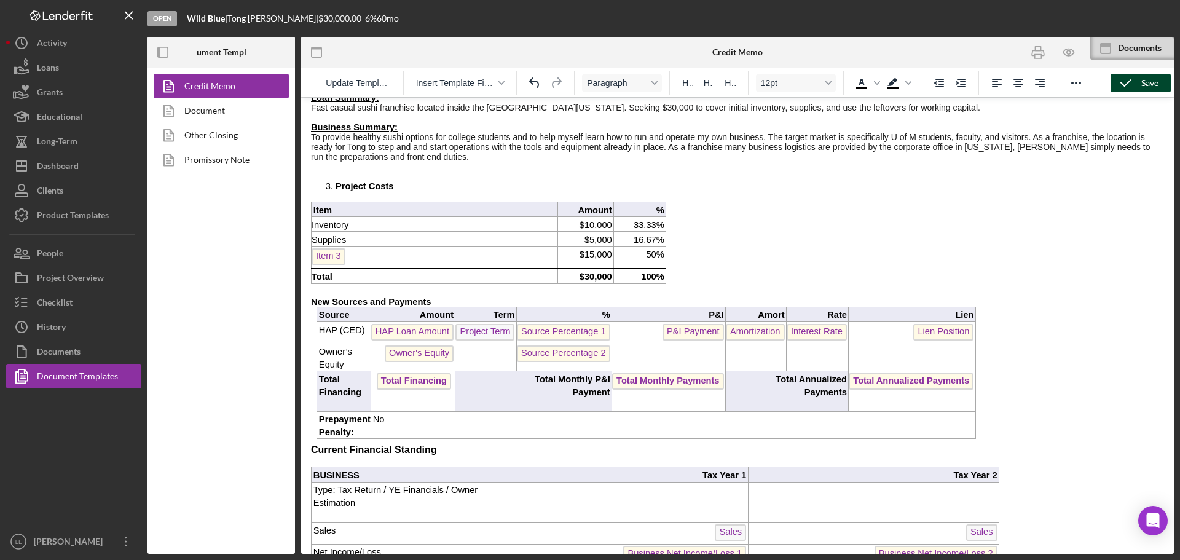
click at [1143, 91] on div "Save" at bounding box center [1149, 83] width 17 height 18
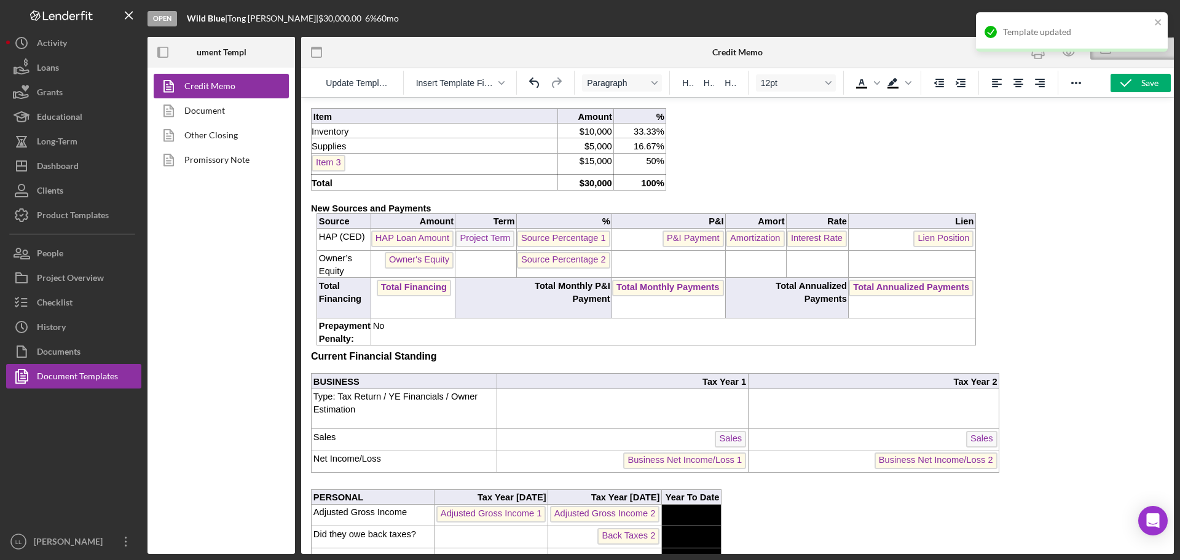
scroll to position [615, 0]
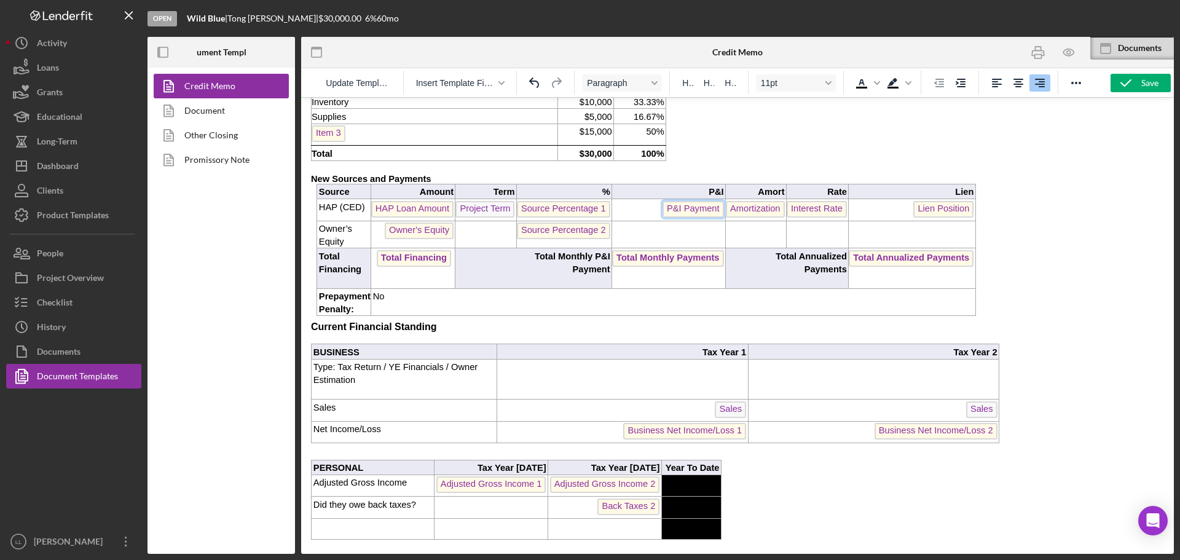
click at [674, 218] on span "P&I Payment" at bounding box center [693, 209] width 61 height 17
click at [745, 235] on p "Rich Text Area. Press ALT-0 for help." at bounding box center [755, 228] width 58 height 13
click at [739, 218] on span "Amortization" at bounding box center [755, 209] width 58 height 17
drag, startPoint x: 1139, startPoint y: 85, endPoint x: 1118, endPoint y: 84, distance: 20.9
click at [1139, 85] on icon "button" at bounding box center [1126, 83] width 31 height 31
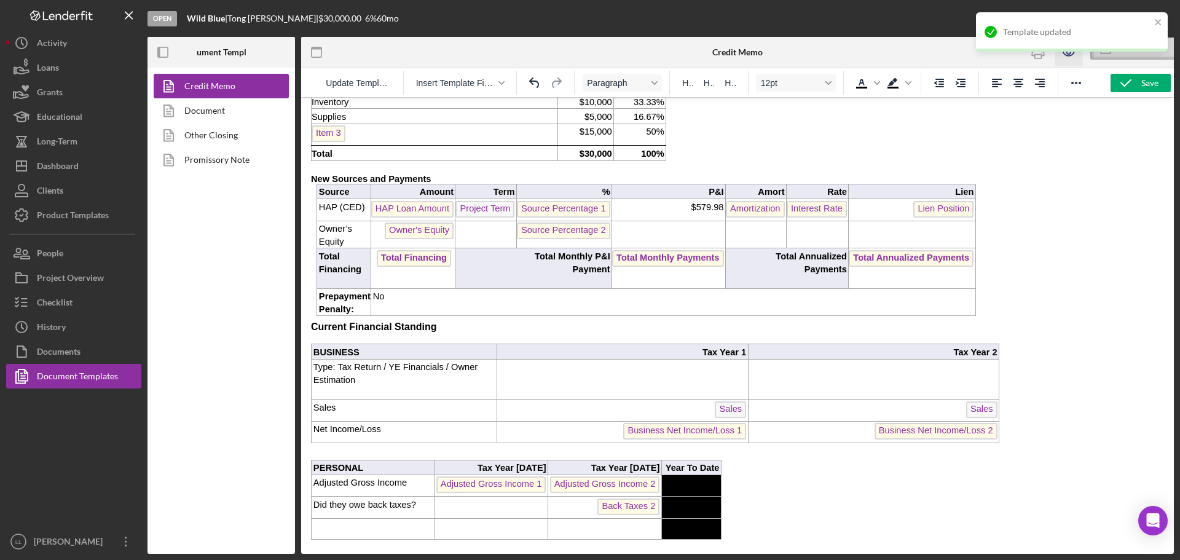
click at [1069, 56] on div "Template updated" at bounding box center [1071, 37] width 197 height 54
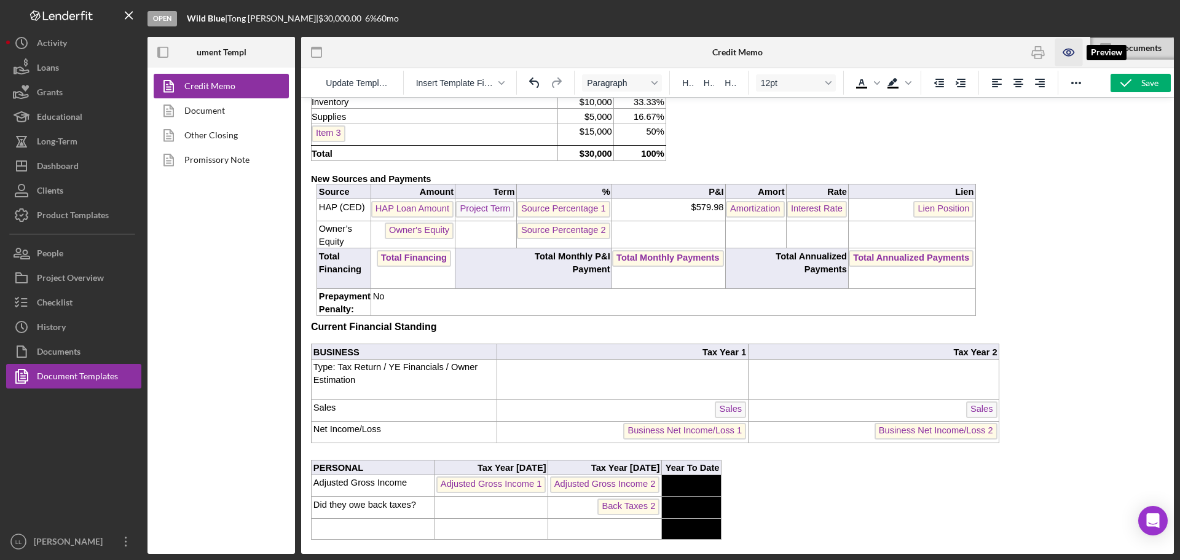
click at [1070, 48] on icon "button" at bounding box center [1069, 53] width 28 height 28
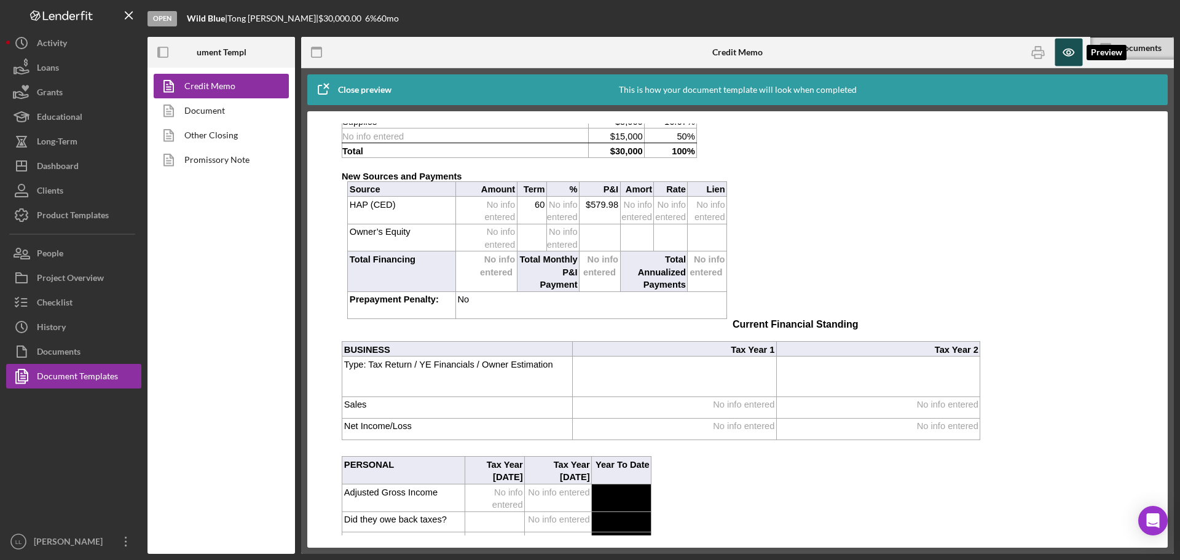
click at [1063, 54] on icon "button" at bounding box center [1069, 53] width 28 height 28
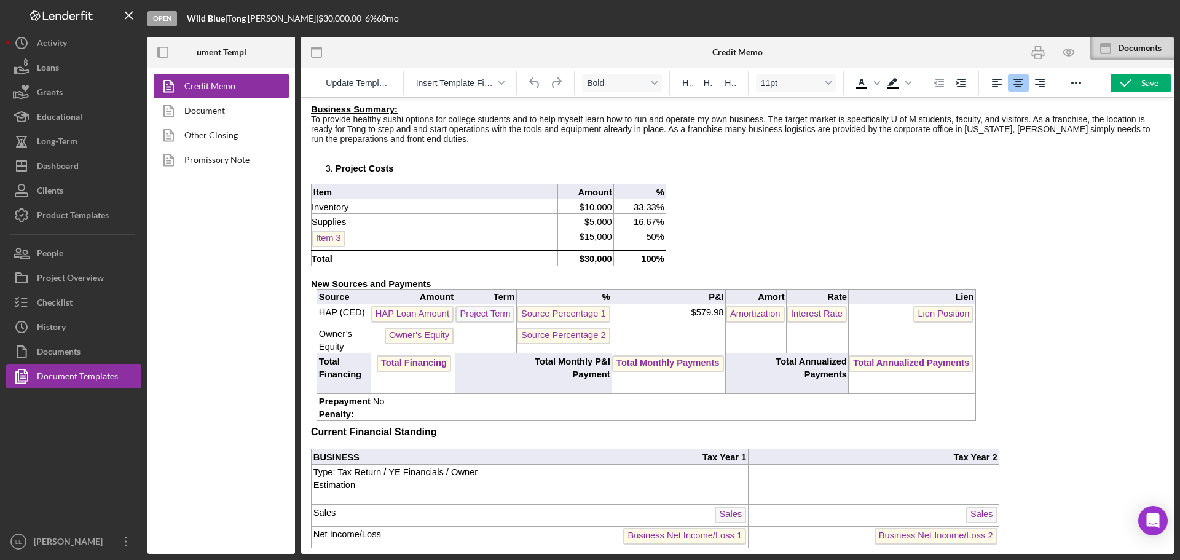
scroll to position [629, 0]
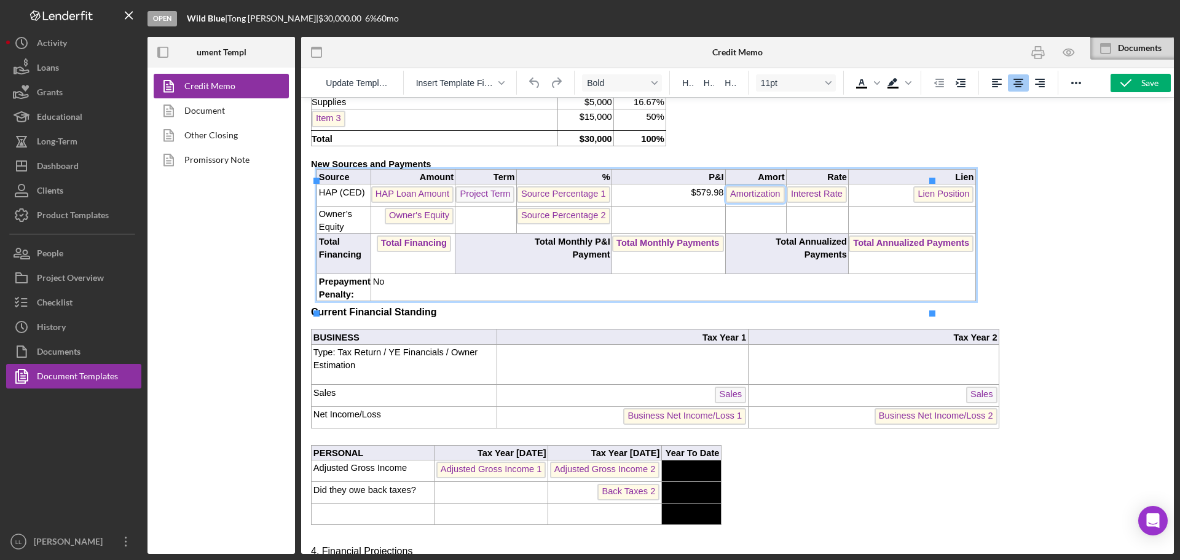
click at [740, 203] on span "Amortization" at bounding box center [755, 194] width 58 height 17
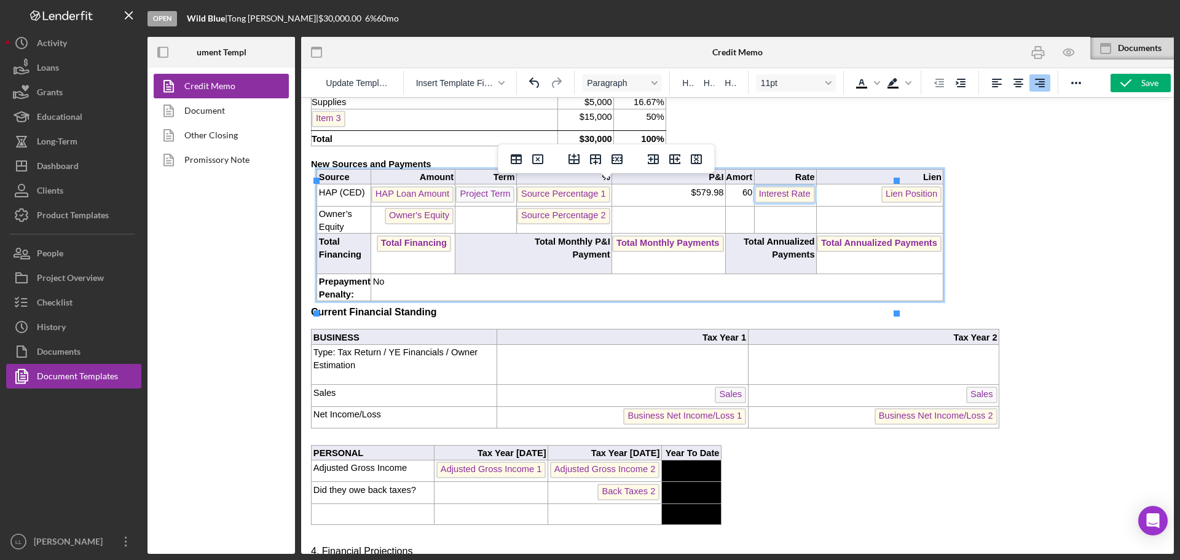
click at [773, 203] on span "Interest Rate" at bounding box center [785, 194] width 60 height 17
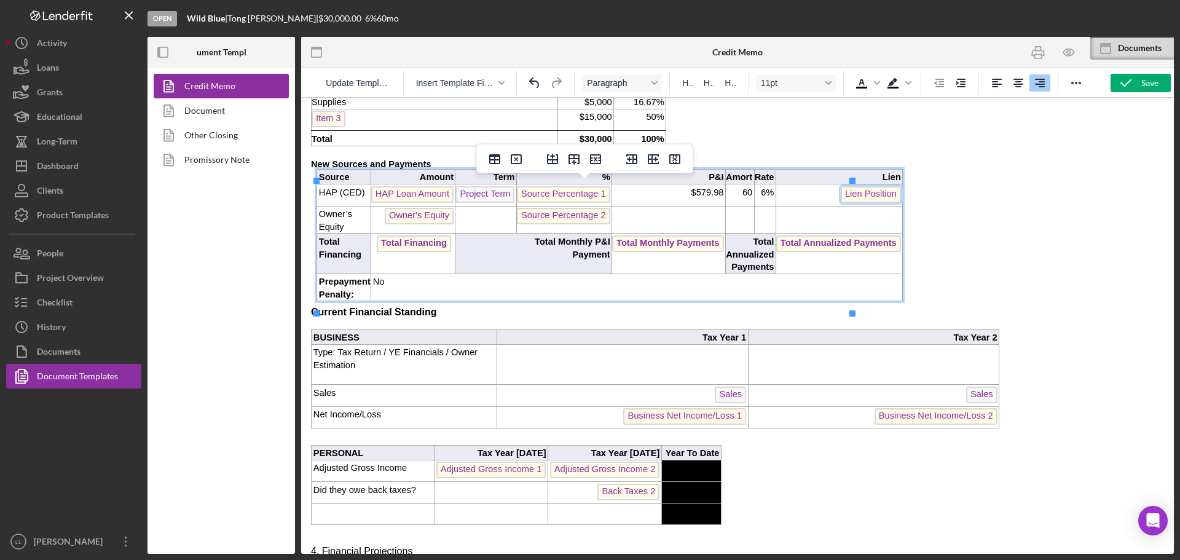
click at [841, 203] on span "Lien Position" at bounding box center [871, 194] width 60 height 17
click at [565, 203] on span "Source Percentage 1" at bounding box center [563, 194] width 93 height 17
drag, startPoint x: 1006, startPoint y: 217, endPoint x: 1048, endPoint y: 155, distance: 74.7
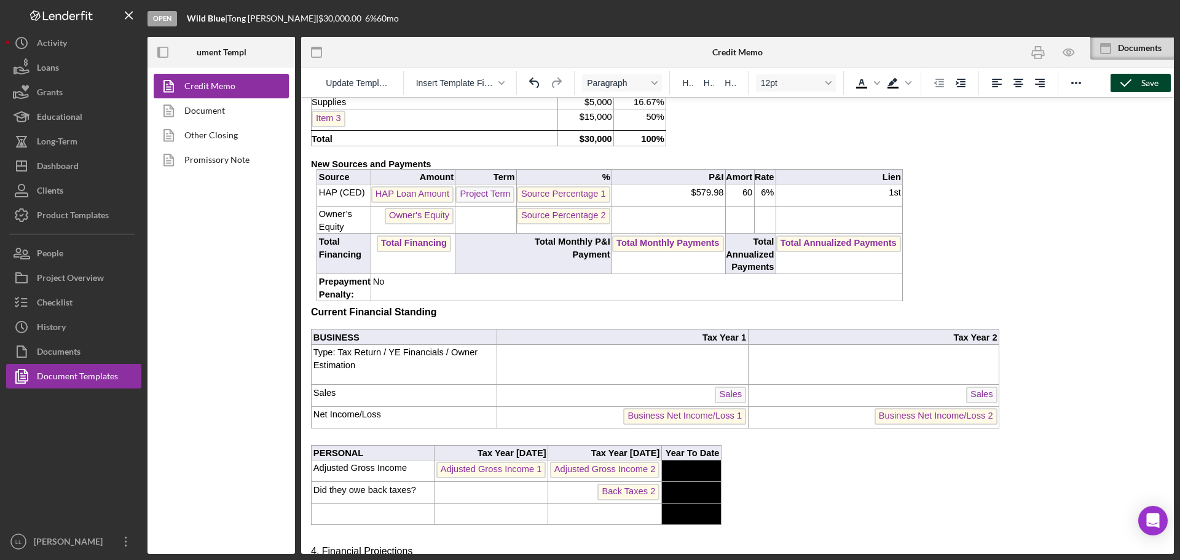
click at [1131, 90] on icon "button" at bounding box center [1126, 83] width 31 height 31
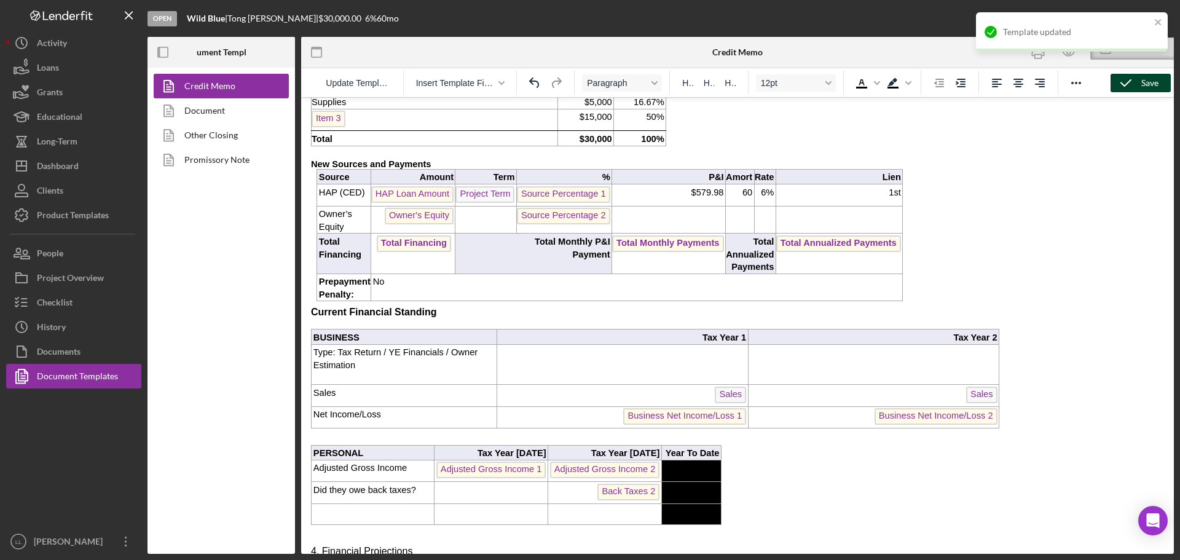
click at [1073, 57] on div "Template updated" at bounding box center [1071, 37] width 197 height 54
click at [1071, 53] on div "Template updated" at bounding box center [1071, 37] width 197 height 54
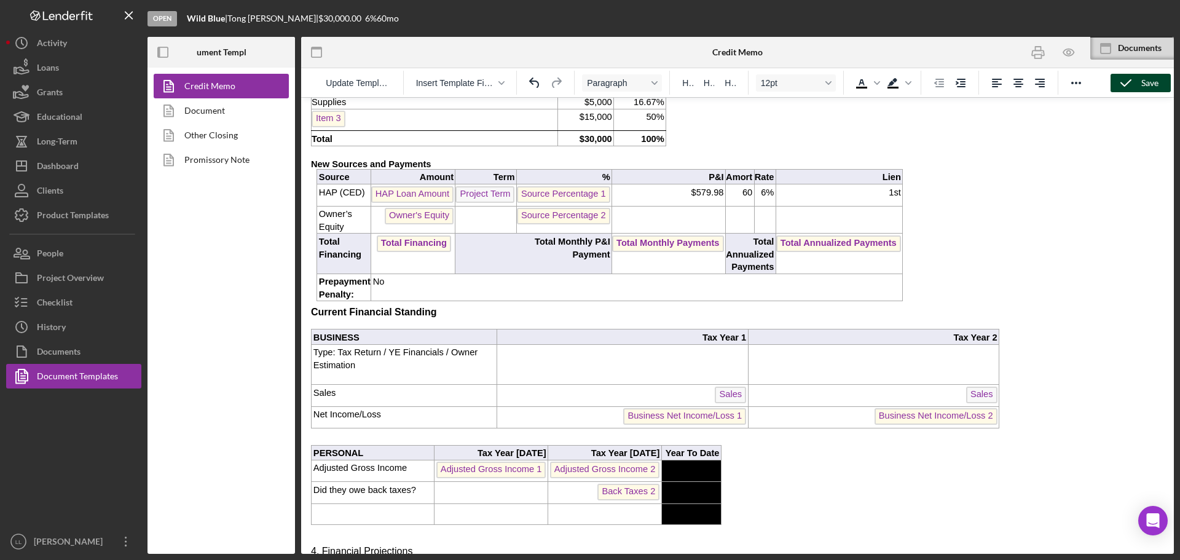
click at [1071, 53] on div "Template updated" at bounding box center [1071, 37] width 197 height 54
click at [1071, 53] on icon "button" at bounding box center [1069, 53] width 28 height 28
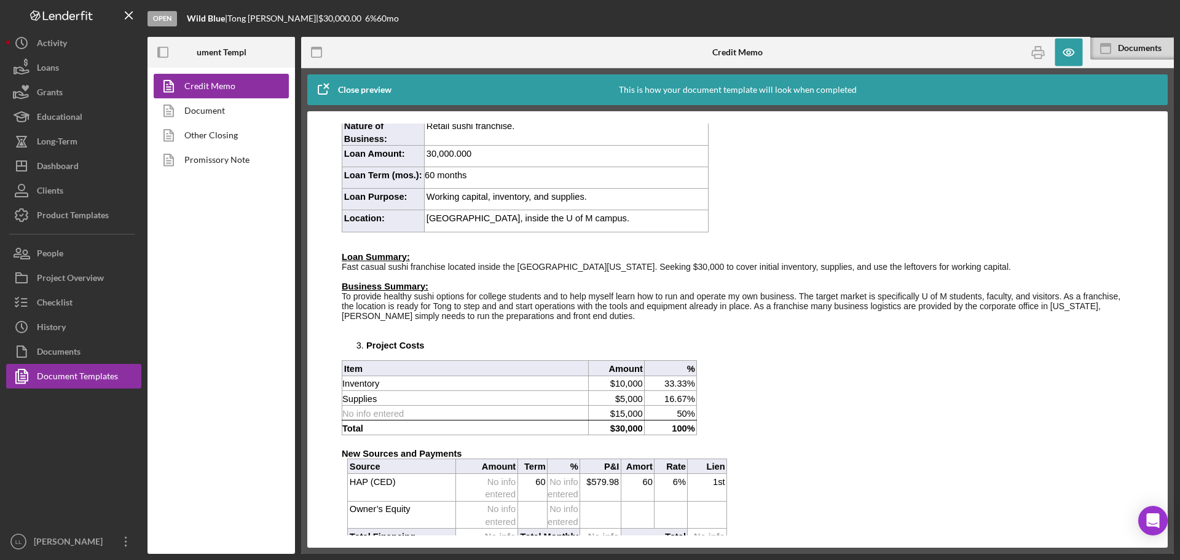
scroll to position [430, 0]
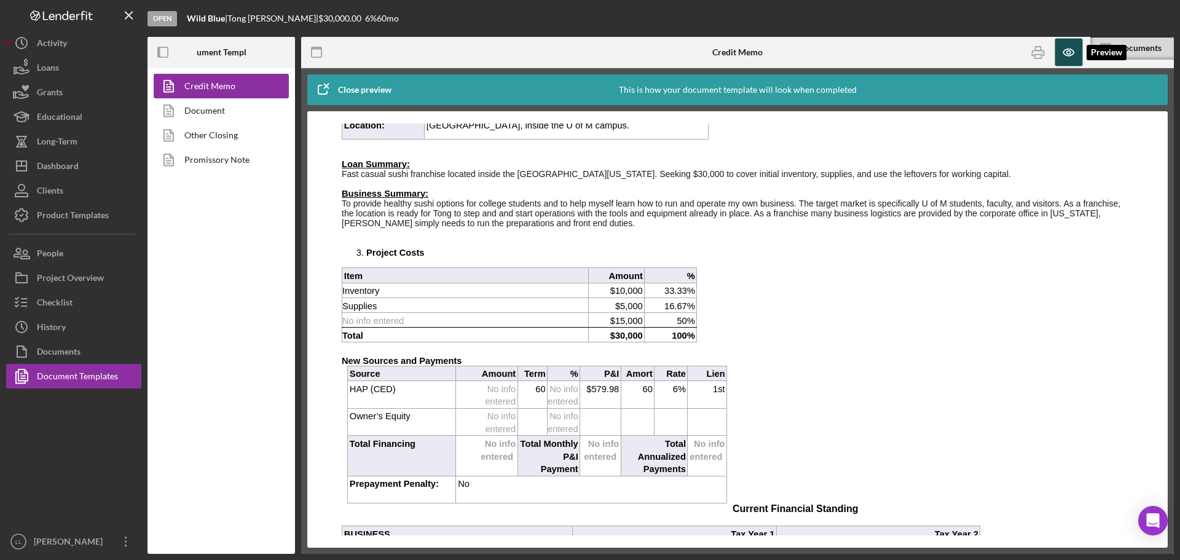
click at [1076, 49] on icon "button" at bounding box center [1069, 53] width 28 height 28
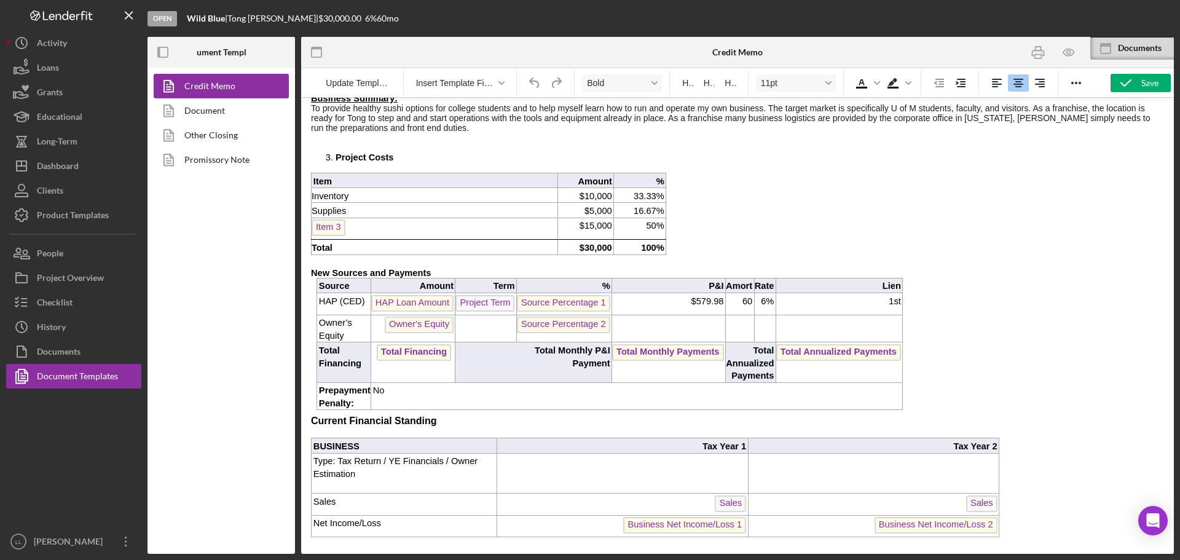
scroll to position [615, 0]
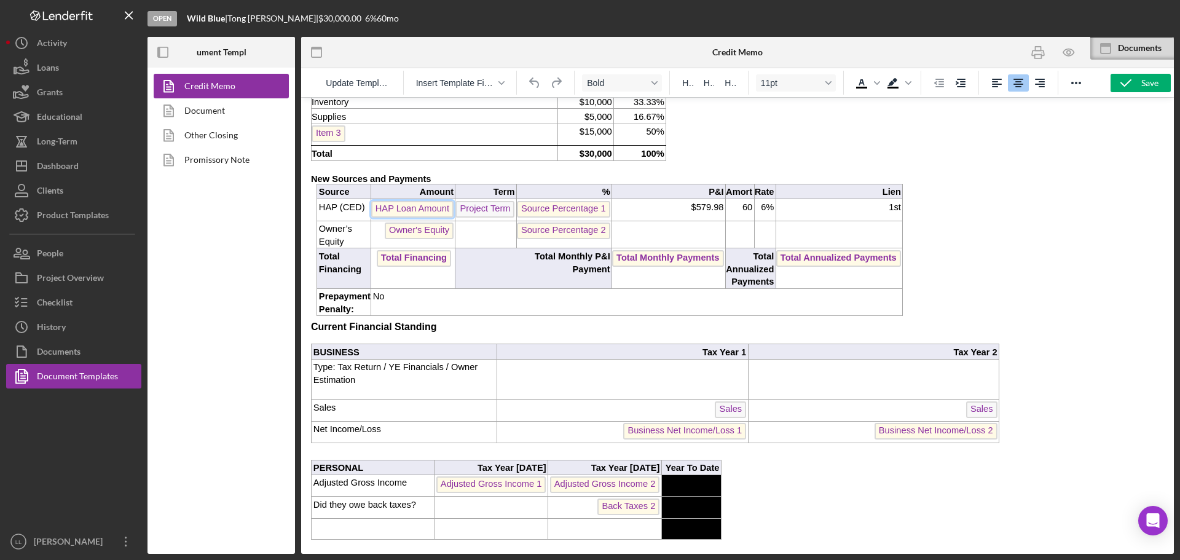
click at [432, 218] on span "HAP Loan Amount" at bounding box center [412, 209] width 82 height 17
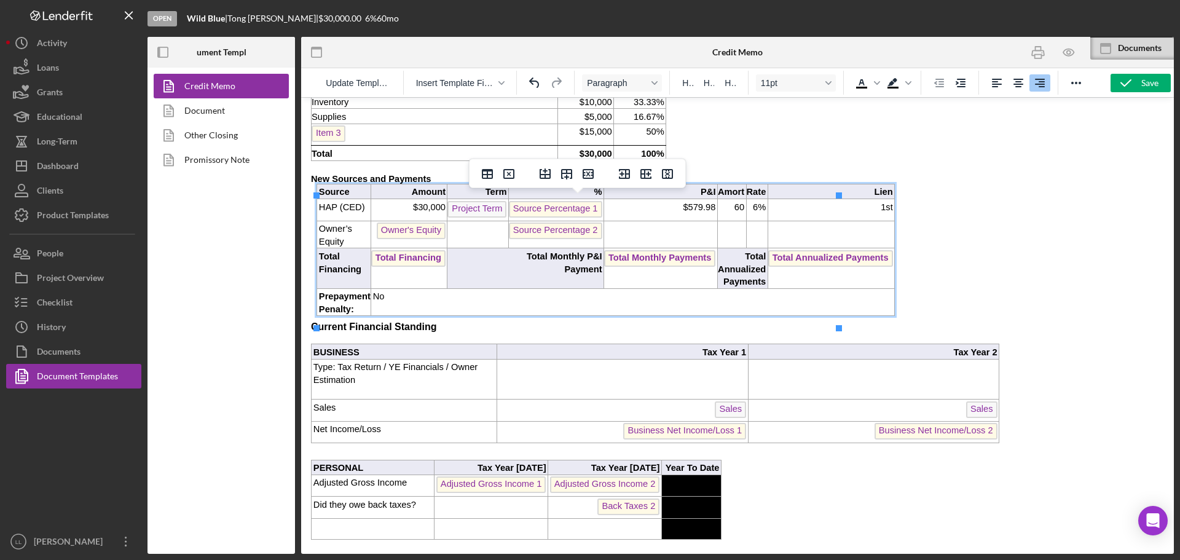
drag, startPoint x: 970, startPoint y: 189, endPoint x: 1046, endPoint y: 136, distance: 92.2
click at [973, 184] on p "New Sources and Payments" at bounding box center [737, 179] width 853 height 10
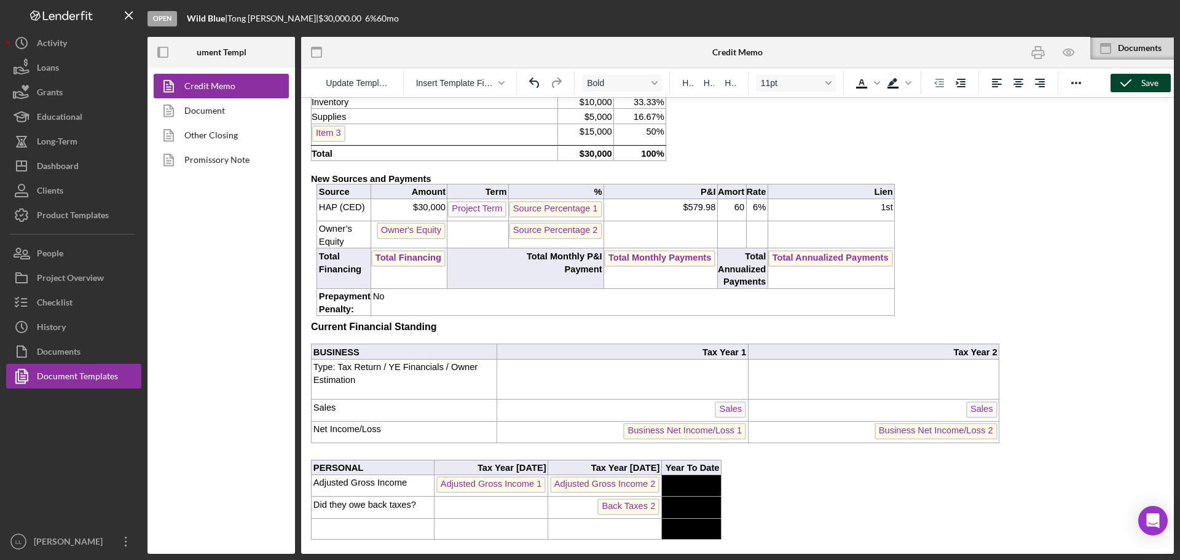
click at [1142, 87] on div "Save" at bounding box center [1149, 83] width 17 height 18
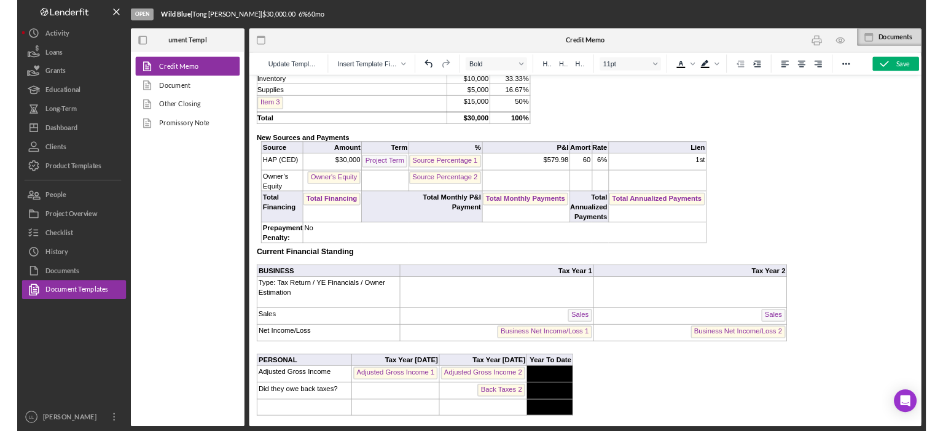
scroll to position [676, 0]
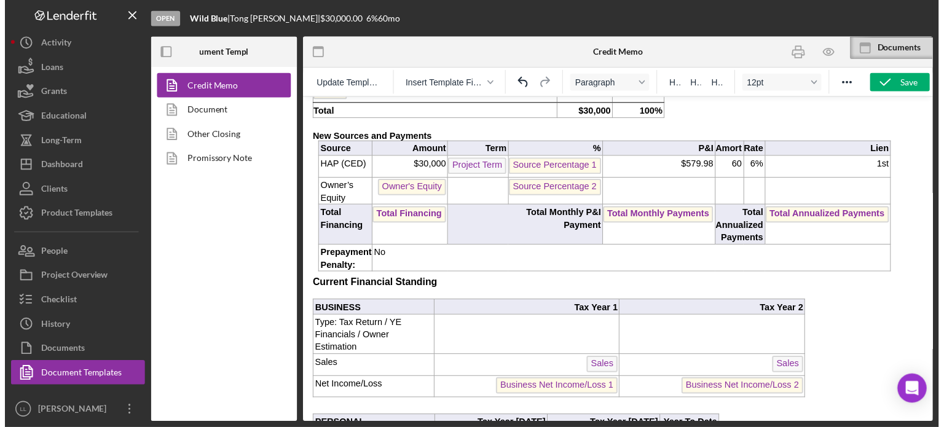
scroll to position [686, 0]
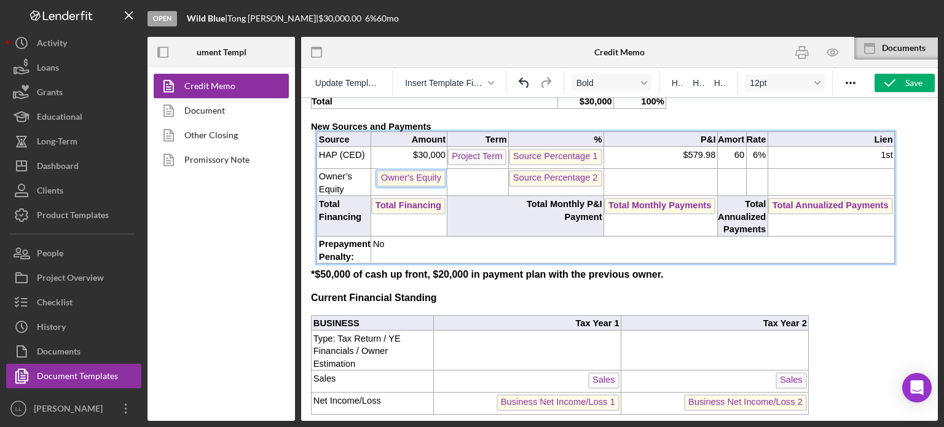
click at [401, 170] on span "Owner's Equity" at bounding box center [411, 178] width 69 height 17
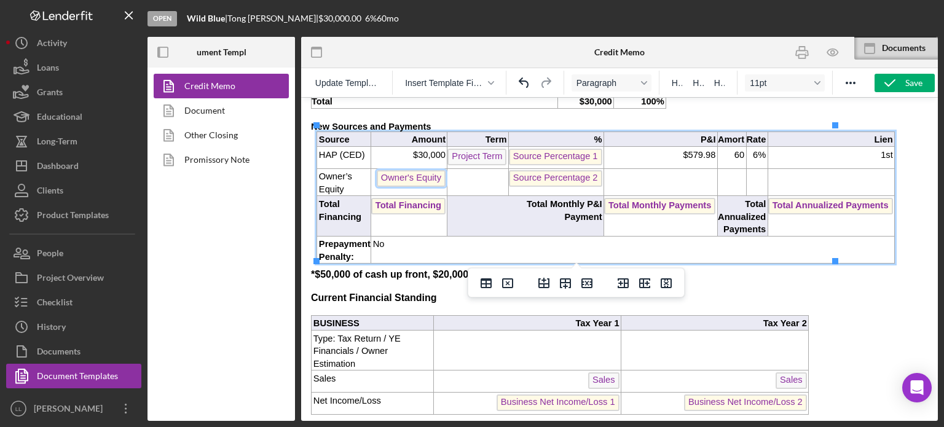
click at [339, 152] on span "HAP (CED)" at bounding box center [342, 155] width 46 height 10
click at [324, 150] on span "HAP (CED)" at bounding box center [342, 155] width 46 height 10
click at [560, 284] on icon "Insert row after" at bounding box center [565, 283] width 11 height 10
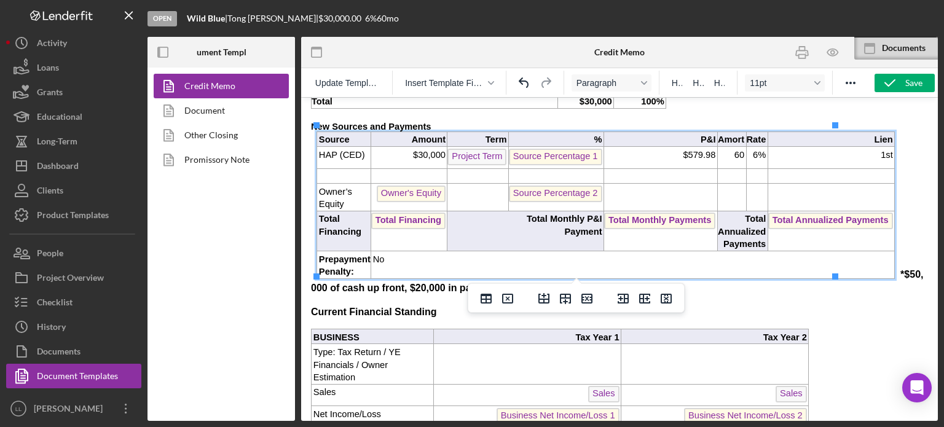
click at [340, 170] on p "Rich Text Area. Press ALT-0 for help." at bounding box center [345, 176] width 52 height 13
click at [460, 174] on p "Rich Text Area. Press ALT-0 for help." at bounding box center [476, 176] width 59 height 13
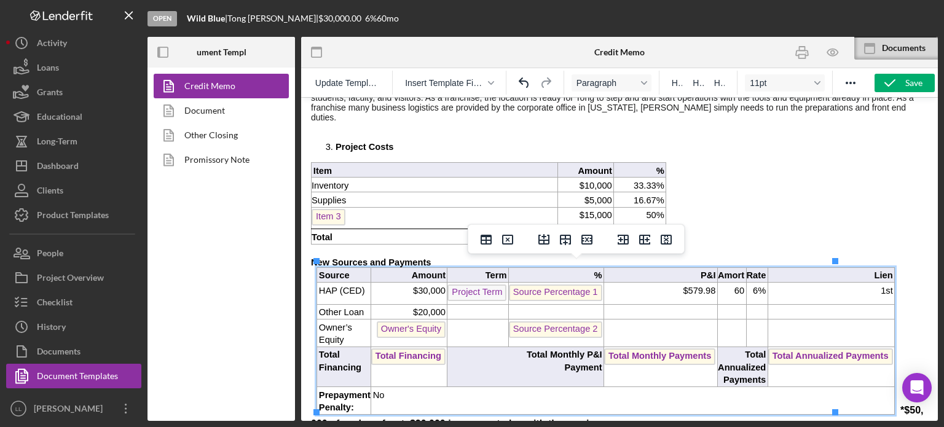
scroll to position [551, 0]
click at [358, 212] on p "Item 3" at bounding box center [435, 218] width 246 height 20
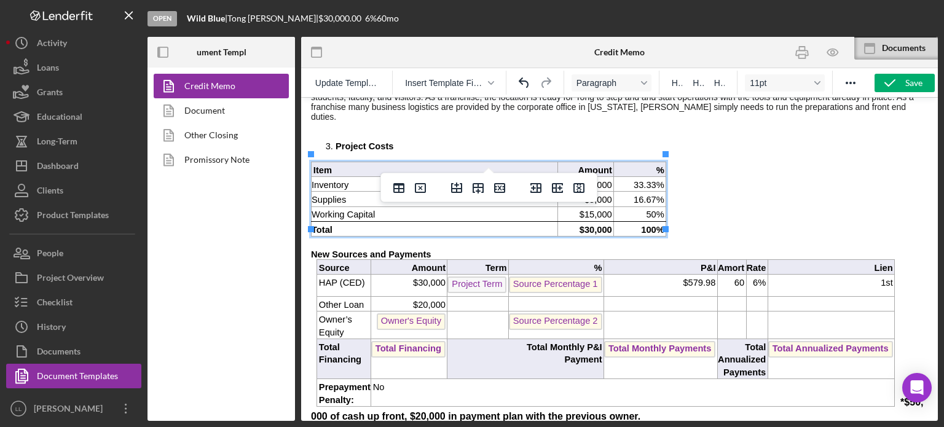
scroll to position [615, 0]
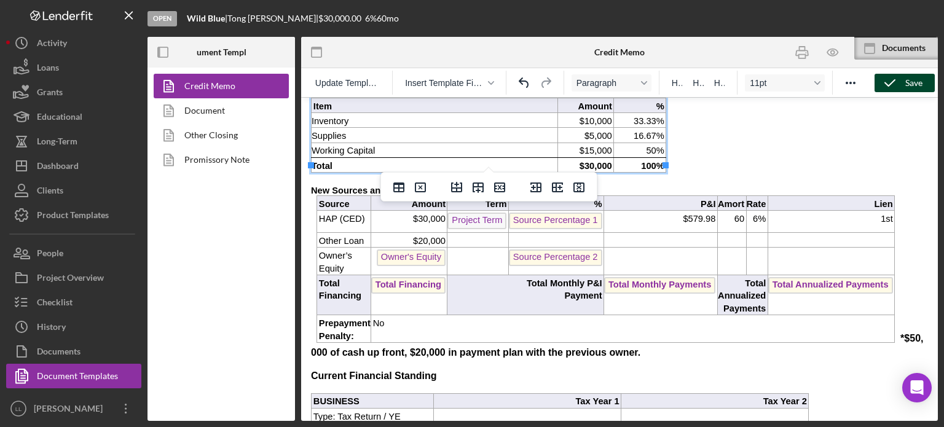
click at [911, 84] on div "Save" at bounding box center [913, 83] width 17 height 18
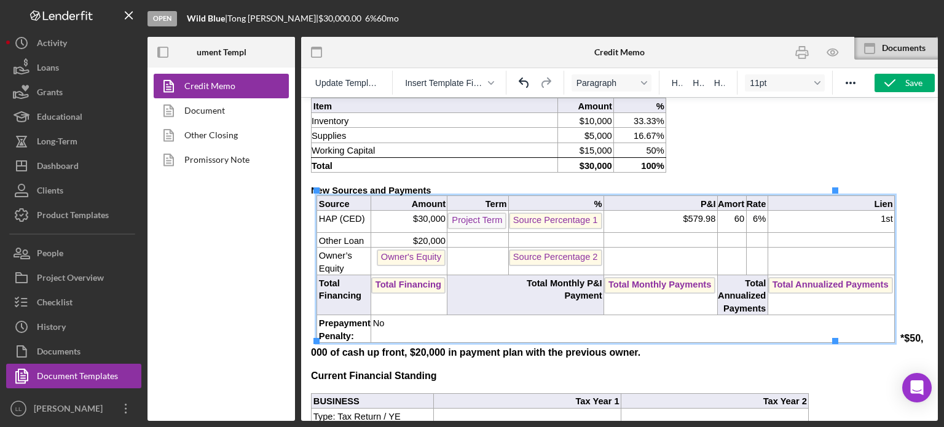
click at [465, 235] on p "Rich Text Area. Press ALT-0 for help." at bounding box center [476, 241] width 59 height 13
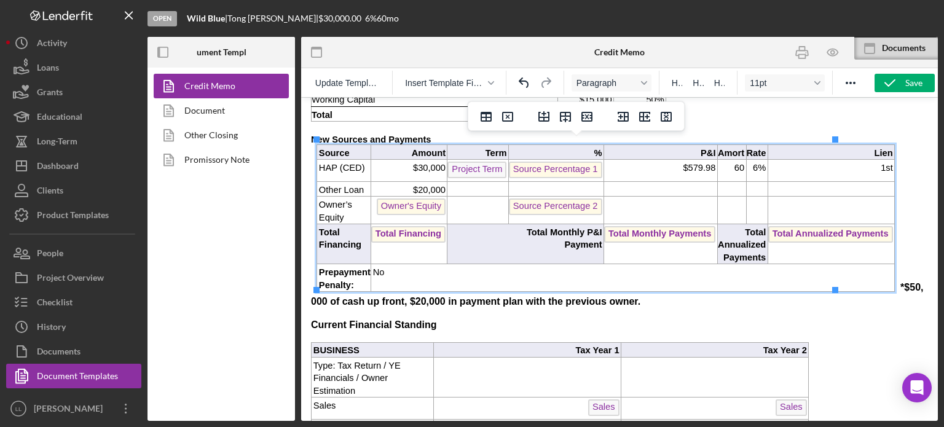
scroll to position [661, 0]
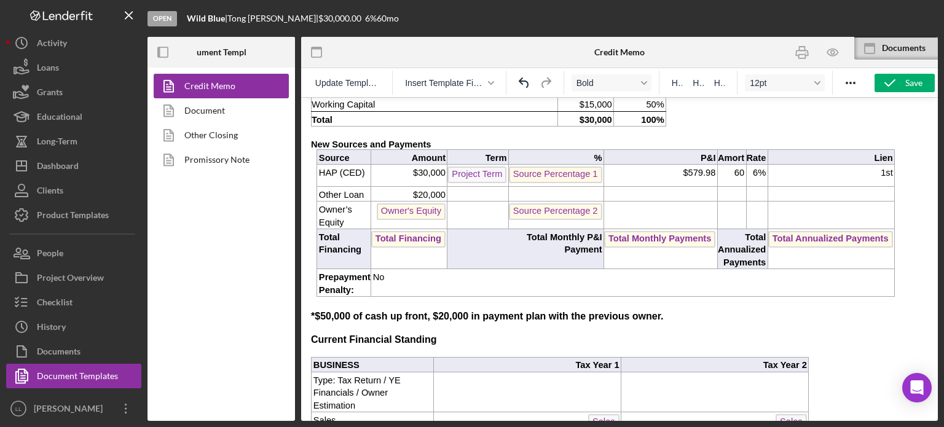
click at [452, 189] on p "Rich Text Area. Press ALT-0 for help." at bounding box center [476, 195] width 59 height 13
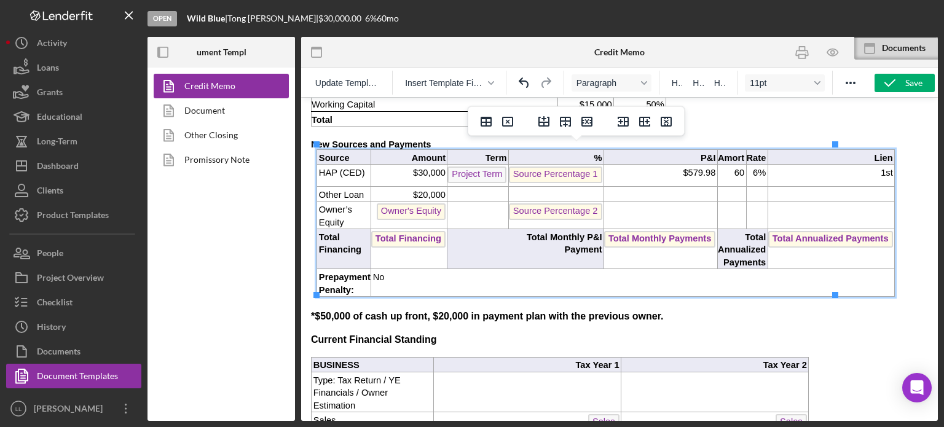
click at [380, 205] on span "Owner's Equity" at bounding box center [411, 211] width 69 height 17
click at [546, 208] on span "Source Percentage 2" at bounding box center [555, 211] width 93 height 17
click at [528, 167] on span "Source Percentage 1" at bounding box center [555, 175] width 93 height 17
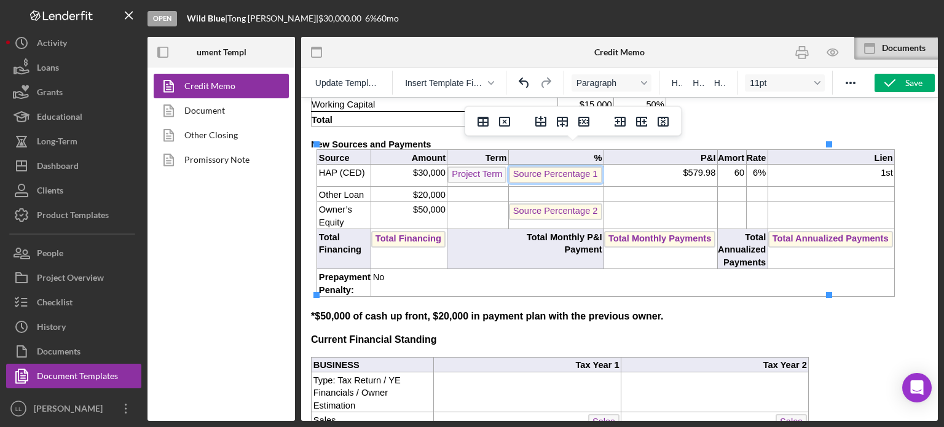
click at [528, 167] on span "Source Percentage 1" at bounding box center [555, 175] width 93 height 17
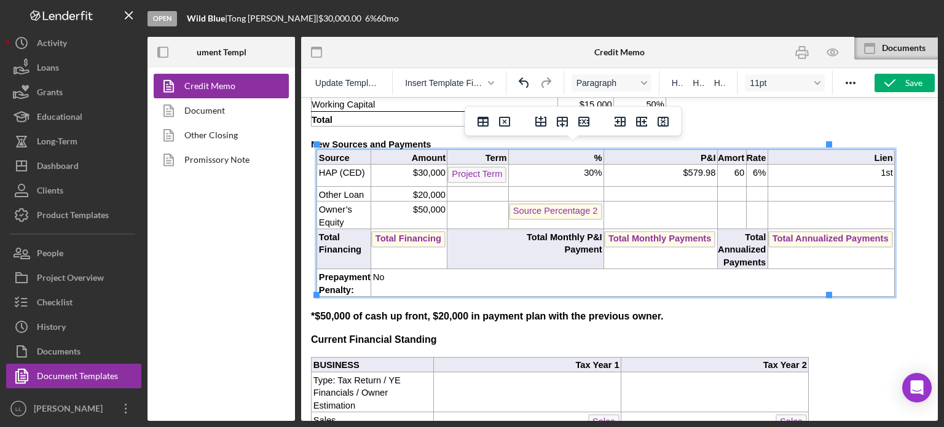
click at [532, 189] on p "Rich Text Area. Press ALT-0 for help." at bounding box center [555, 195] width 93 height 13
click at [533, 205] on span "Source Percentage 2" at bounding box center [555, 211] width 93 height 17
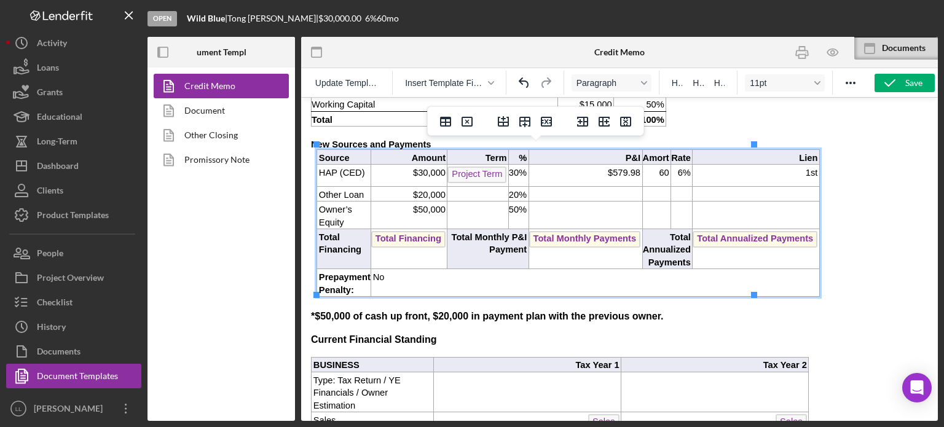
click at [831, 216] on p "Rich Text Area. Press ALT-0 for help." at bounding box center [619, 222] width 617 height 14
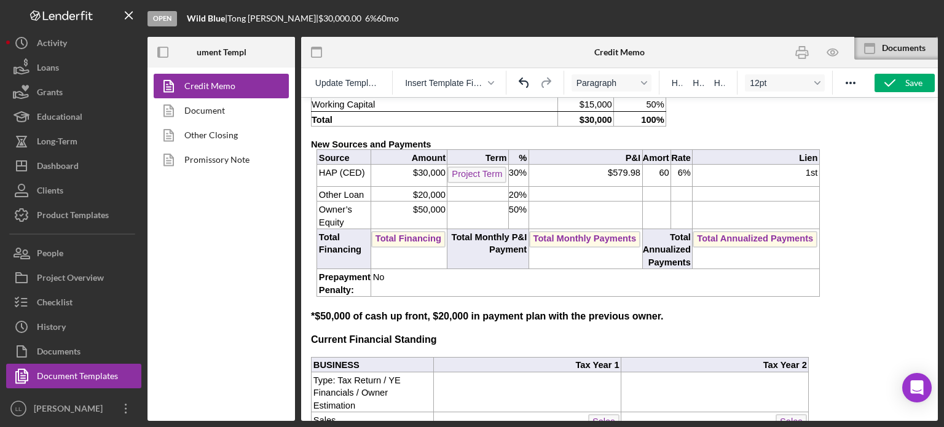
scroll to position [691, 0]
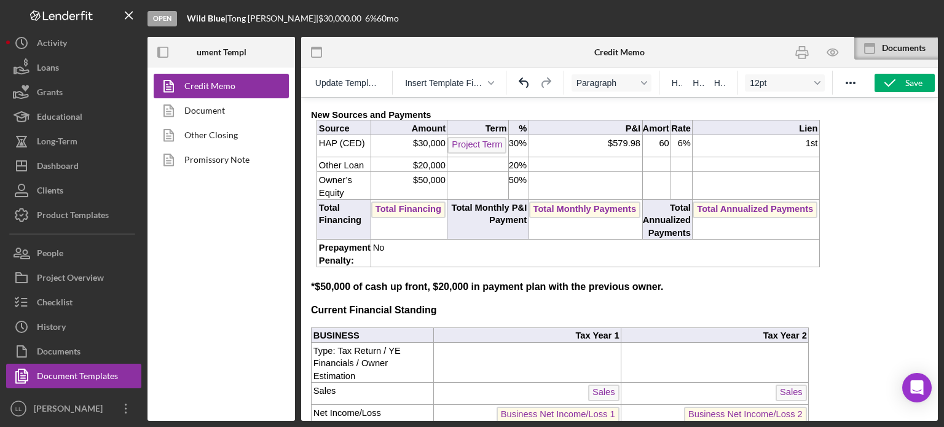
click at [619, 283] on p "*$50,000 of cash up front, $20,000 in payment plan with the previous owner." at bounding box center [619, 287] width 617 height 14
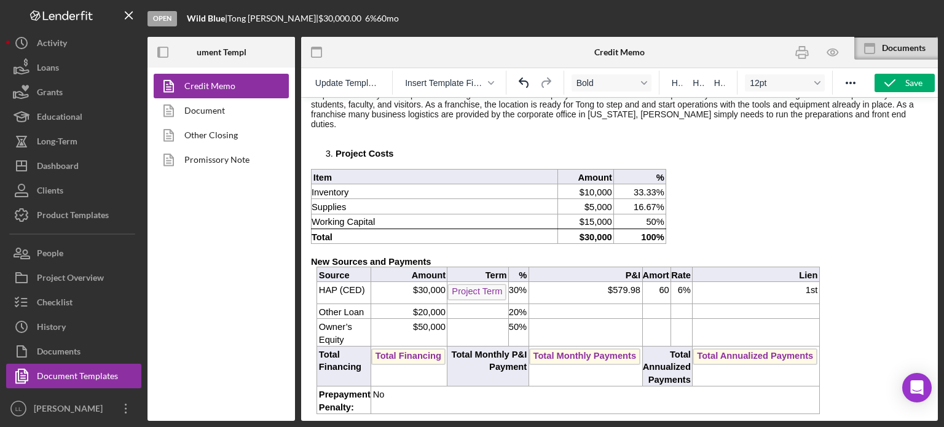
scroll to position [543, 0]
click at [481, 216] on p "Working Capital" at bounding box center [435, 222] width 246 height 13
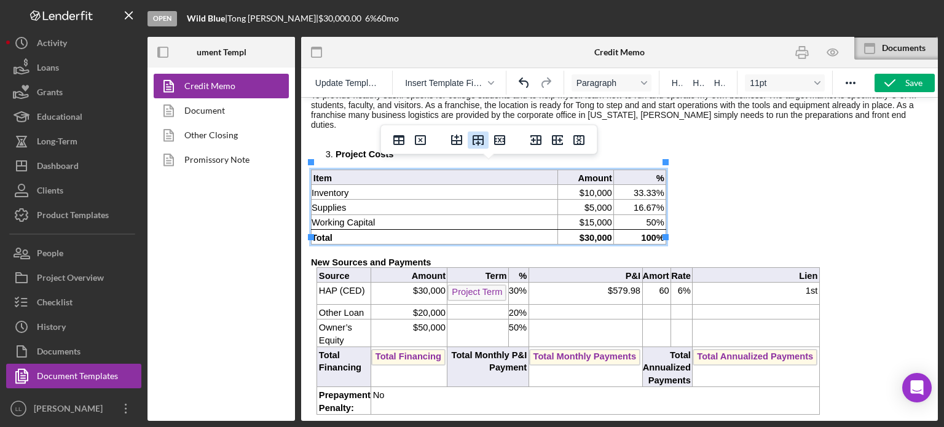
click at [474, 141] on icon "Insert row after" at bounding box center [478, 140] width 15 height 15
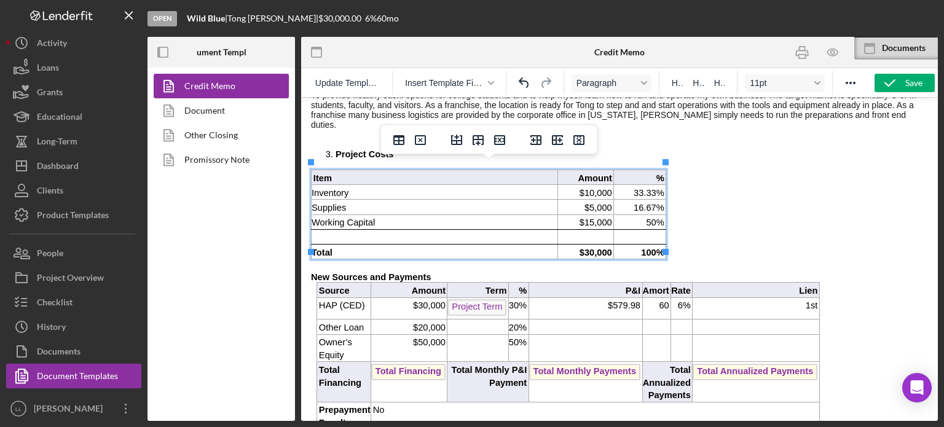
click at [404, 232] on p "Rich Text Area. Press ALT-0 for help." at bounding box center [435, 238] width 246 height 13
click at [514, 232] on p "Rich Text Area. Press ALT-0 for help." at bounding box center [435, 238] width 246 height 13
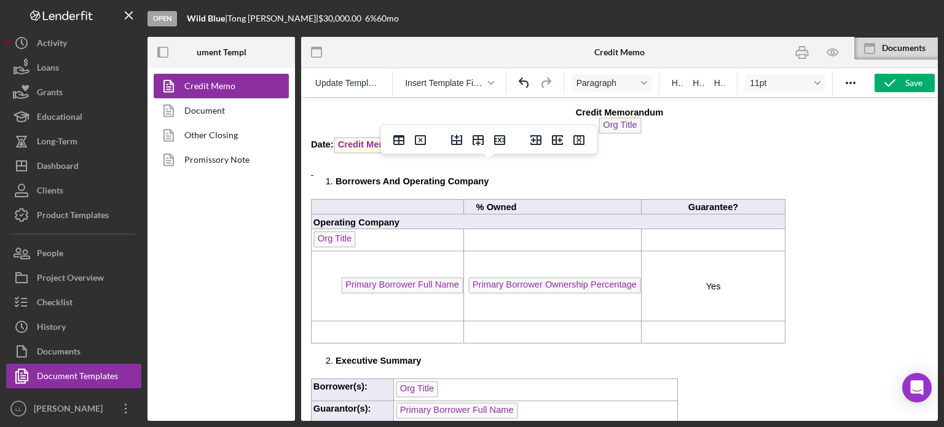
scroll to position [543, 0]
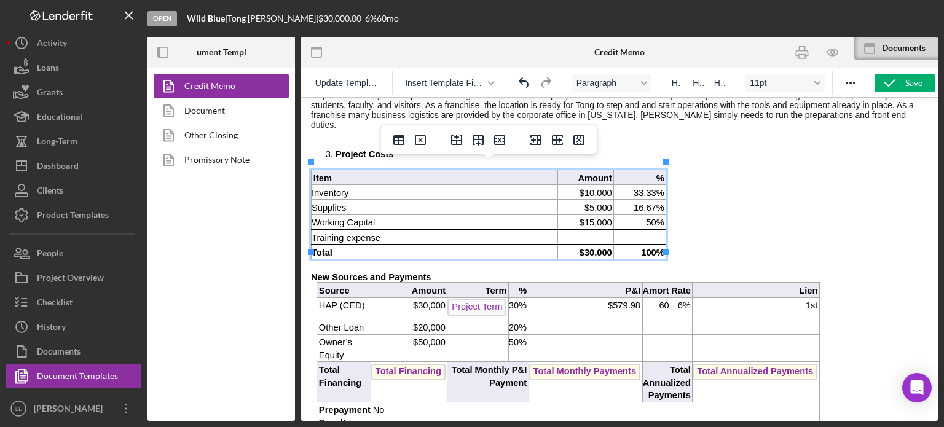
click at [579, 232] on p "Rich Text Area. Press ALT-0 for help." at bounding box center [585, 238] width 54 height 13
click at [591, 216] on p "$15,000" at bounding box center [585, 222] width 54 height 13
click at [647, 232] on p "Rich Text Area. Press ALT-0 for help." at bounding box center [639, 238] width 50 height 13
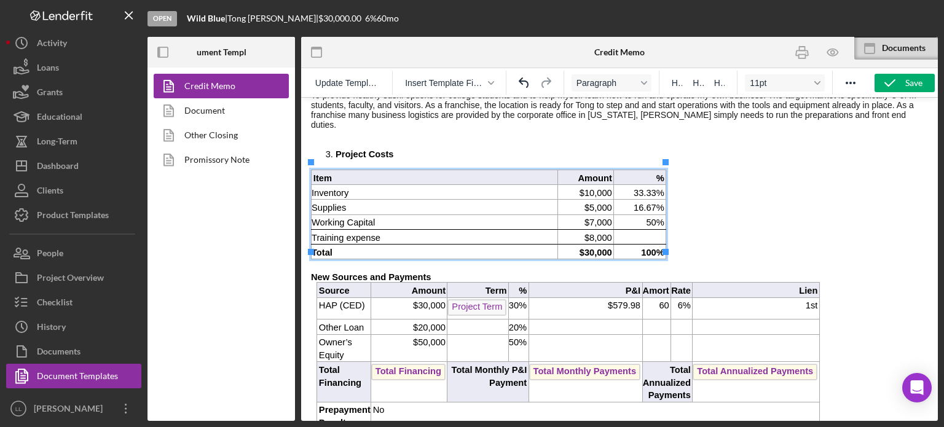
click at [648, 232] on p "Rich Text Area. Press ALT-0 for help." at bounding box center [639, 238] width 50 height 13
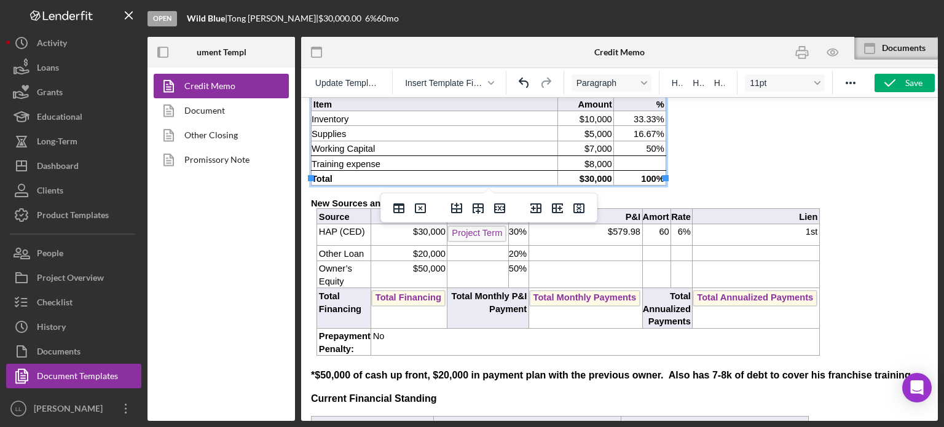
scroll to position [610, 0]
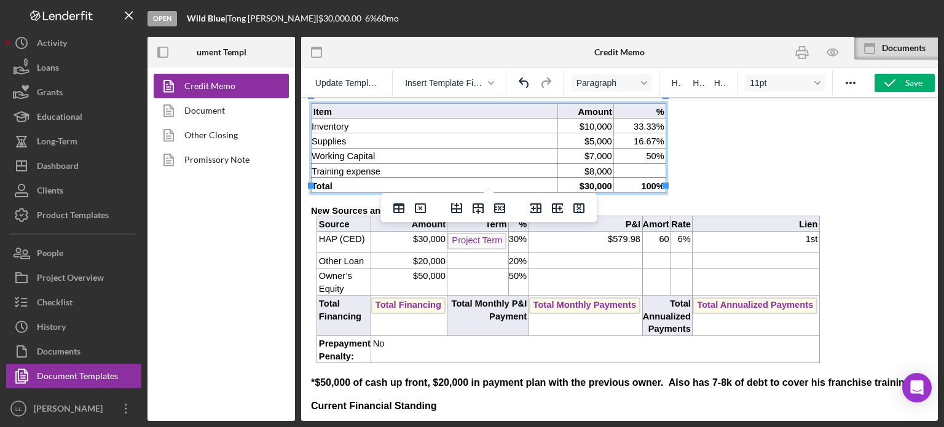
click at [647, 165] on p "Rich Text Area. Press ALT-0 for help." at bounding box center [639, 171] width 50 height 13
click at [654, 165] on p "Rich Text Area. Press ALT-0 for help." at bounding box center [639, 171] width 50 height 13
click at [656, 150] on p "50%" at bounding box center [639, 156] width 50 height 13
click at [656, 165] on p "26.66%" at bounding box center [639, 171] width 50 height 13
click at [654, 135] on p "16.67%" at bounding box center [639, 141] width 50 height 13
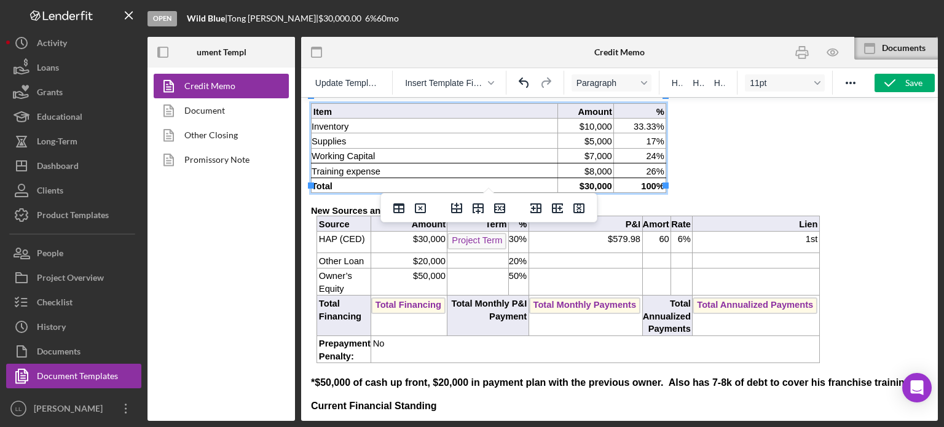
click at [656, 120] on p "33.33%" at bounding box center [639, 126] width 50 height 13
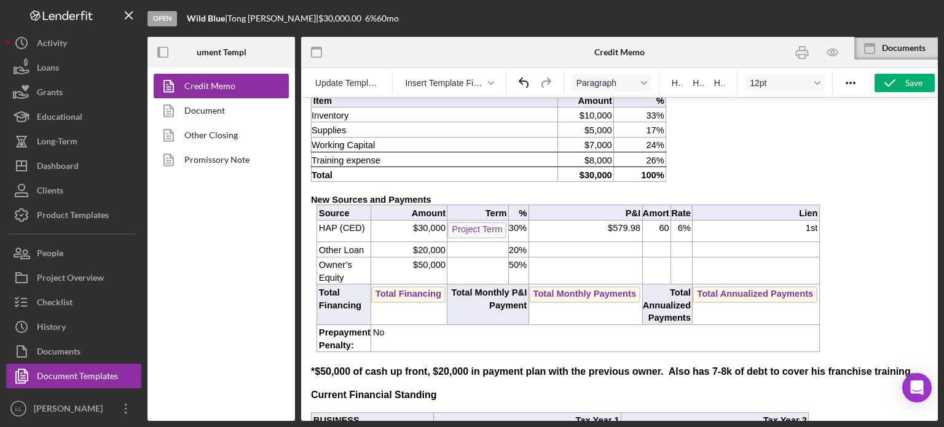
scroll to position [622, 0]
click at [902, 85] on icon "button" at bounding box center [890, 83] width 31 height 31
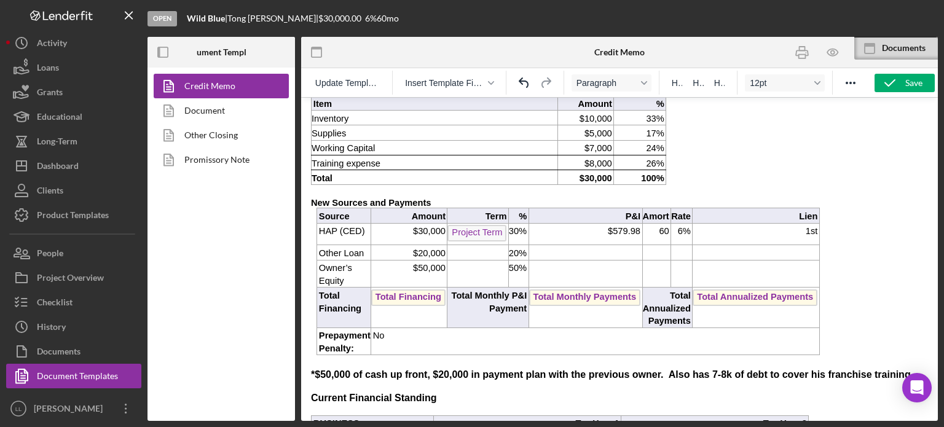
scroll to position [612, 0]
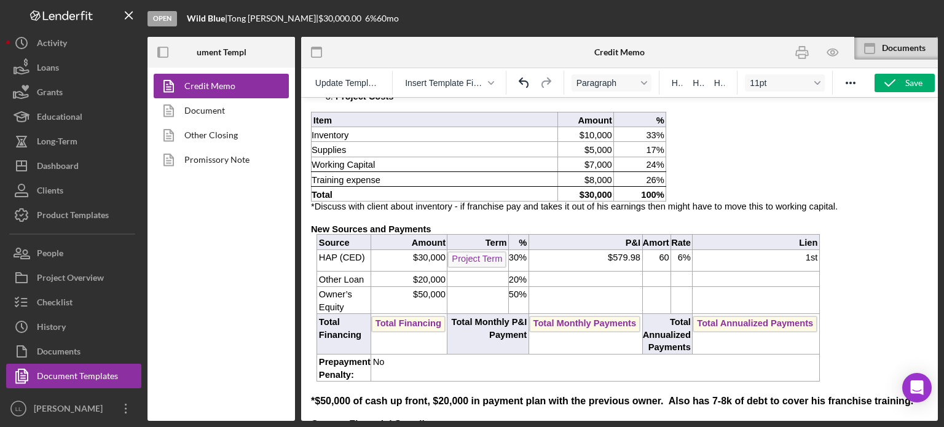
scroll to position [600, 0]
click at [444, 203] on p "*Discuss with client about inventory - if franchise pay and takes it out of his…" at bounding box center [619, 208] width 617 height 10
click at [843, 203] on p "*Discuss with client about inventory and supplies - if franchise pay and takes …" at bounding box center [619, 208] width 617 height 10
click at [850, 203] on p "*Discuss with client about inventory and supplies - if franchise pay and takes …" at bounding box center [619, 208] width 617 height 10
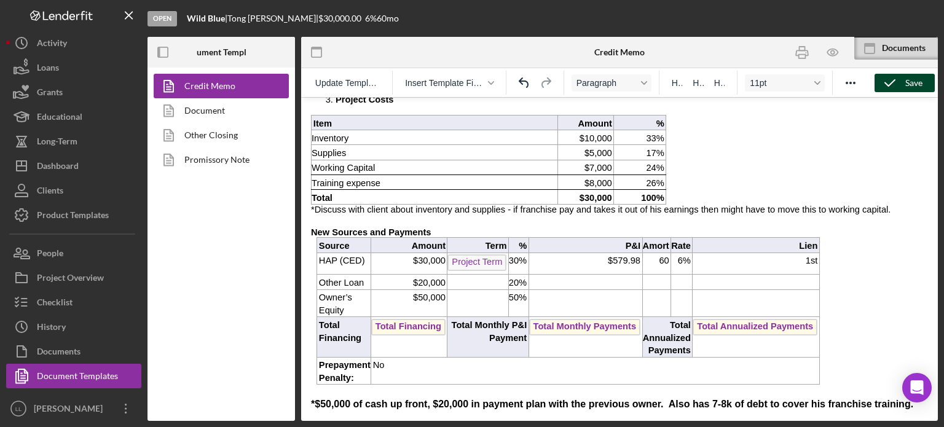
click at [900, 78] on icon "button" at bounding box center [890, 83] width 31 height 31
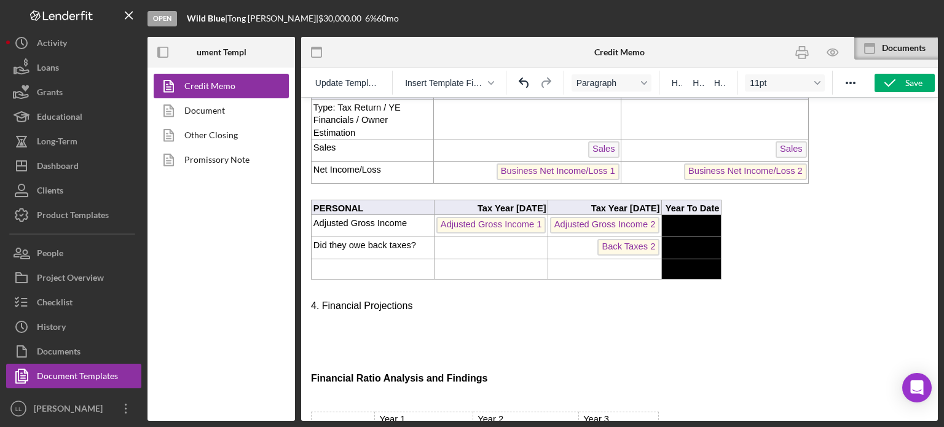
scroll to position [957, 0]
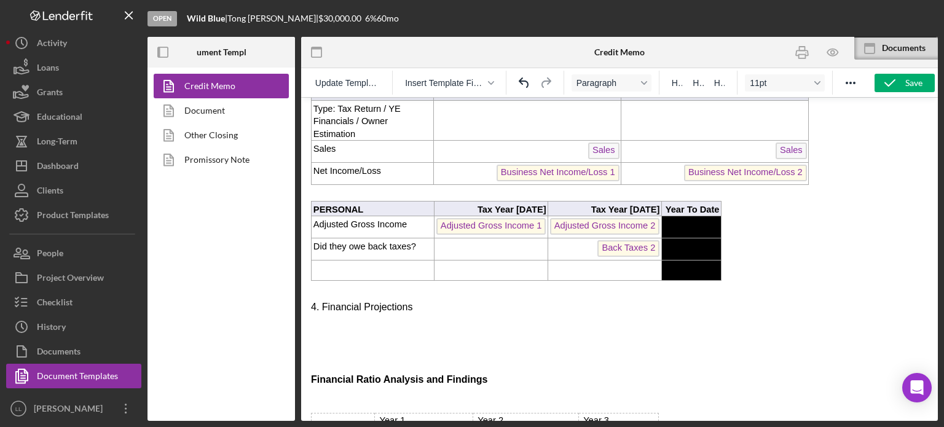
click at [755, 261] on body "Credit Memorandum   Org Title Date: Credit Memo Creation Date Borrowers And Ope…" at bounding box center [619, 333] width 617 height 2367
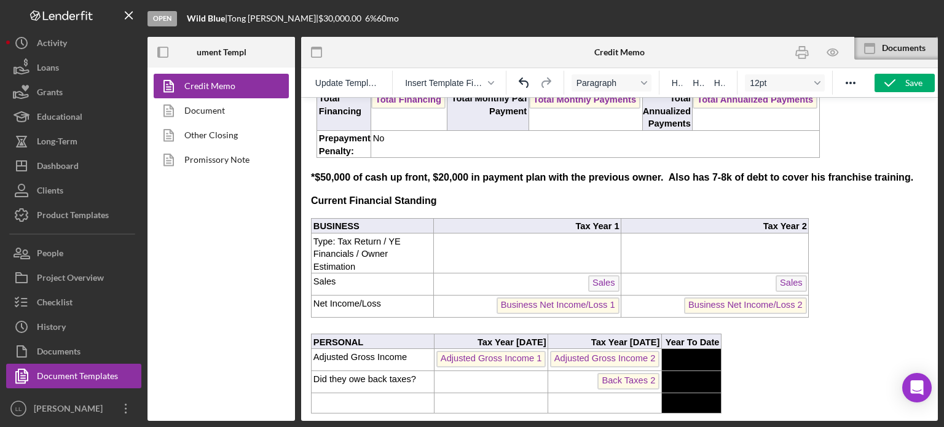
scroll to position [817, 0]
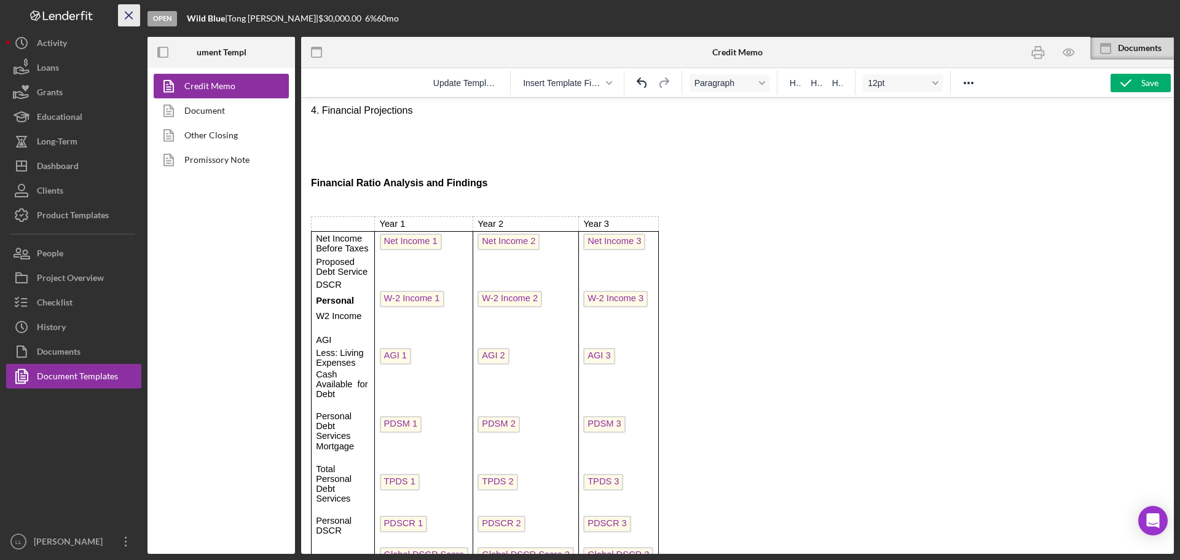
scroll to position [1182, 0]
